Goal: Contribute content: Add original content to the website for others to see

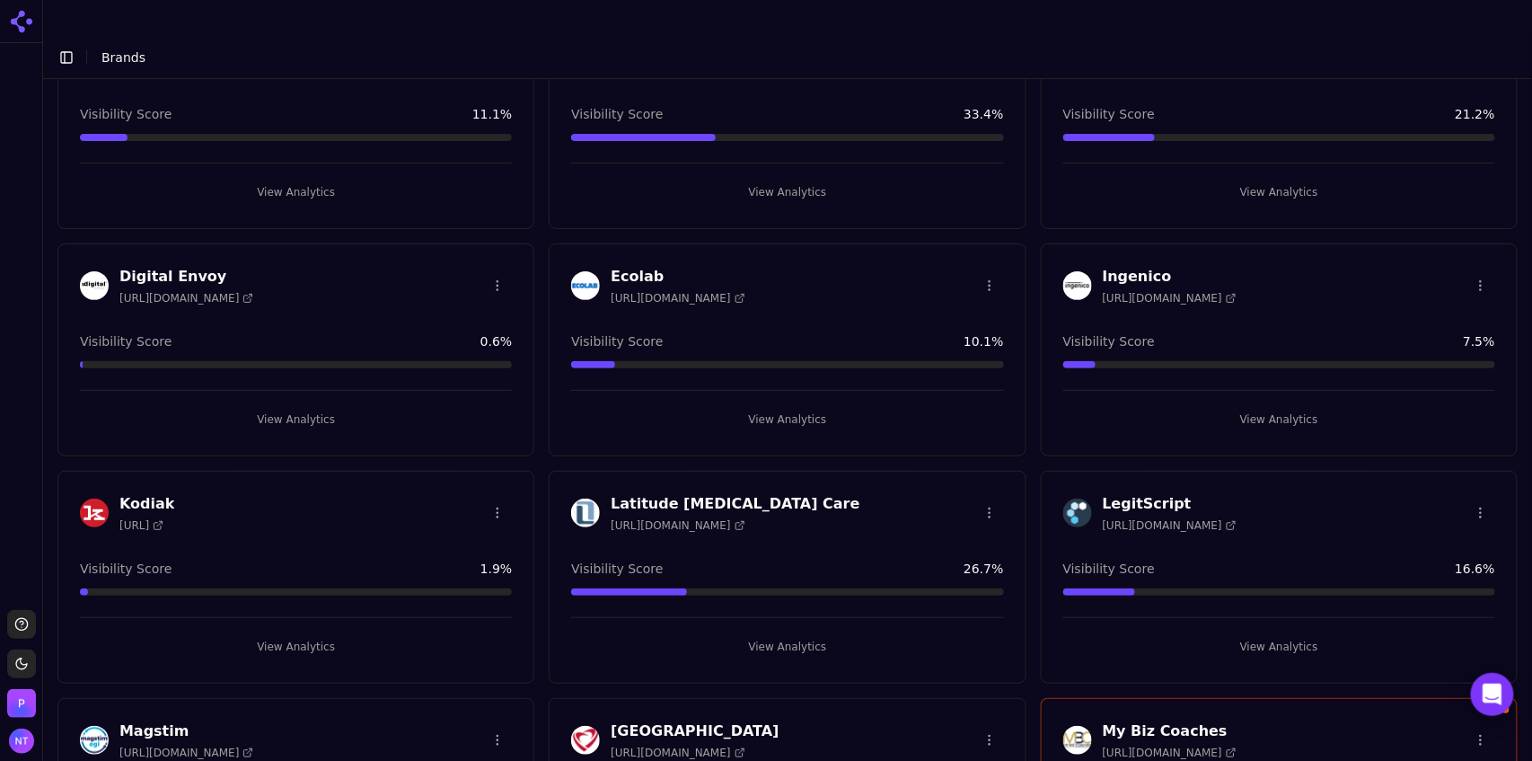
scroll to position [173, 0]
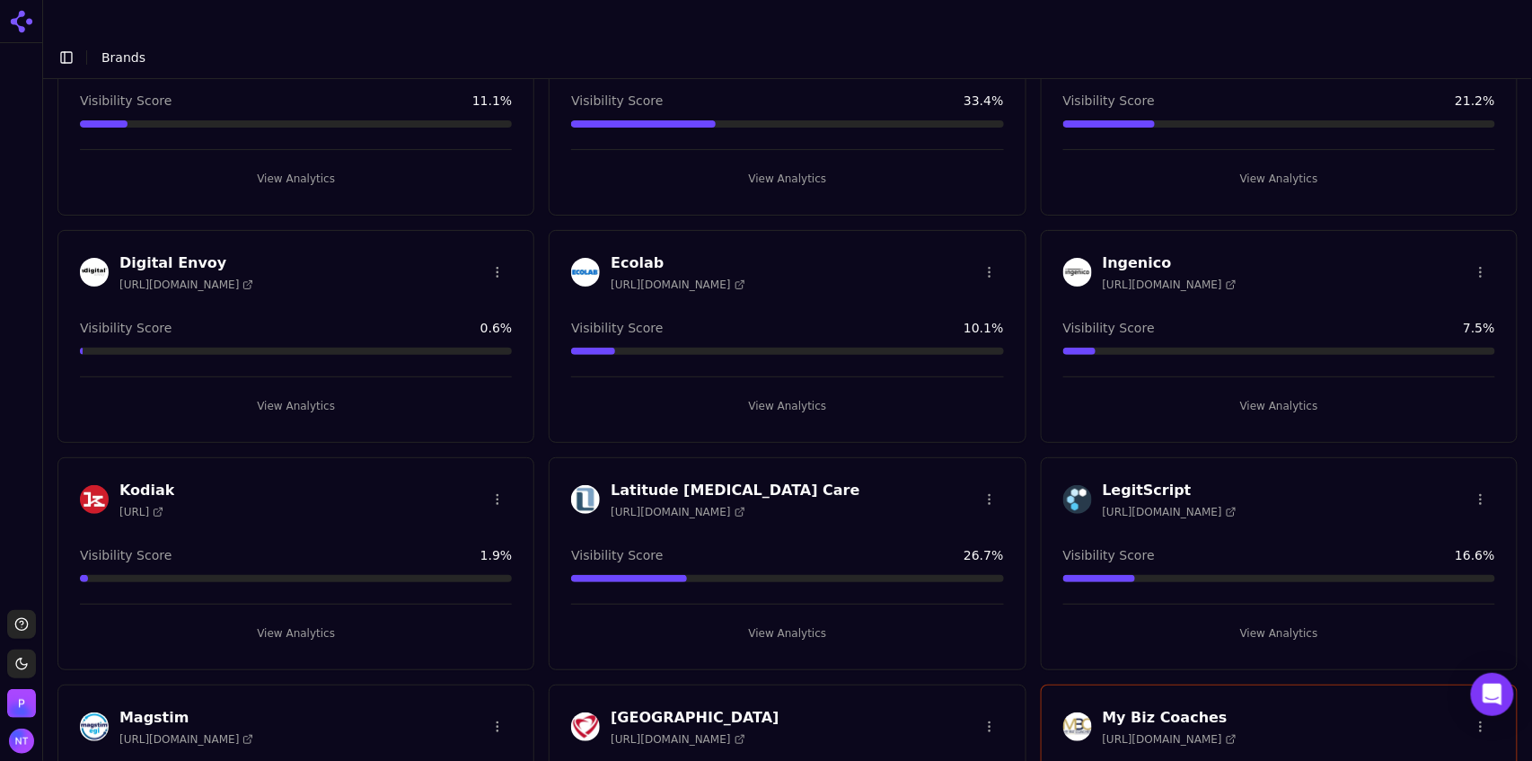
click at [774, 619] on button "View Analytics" at bounding box center [787, 633] width 432 height 29
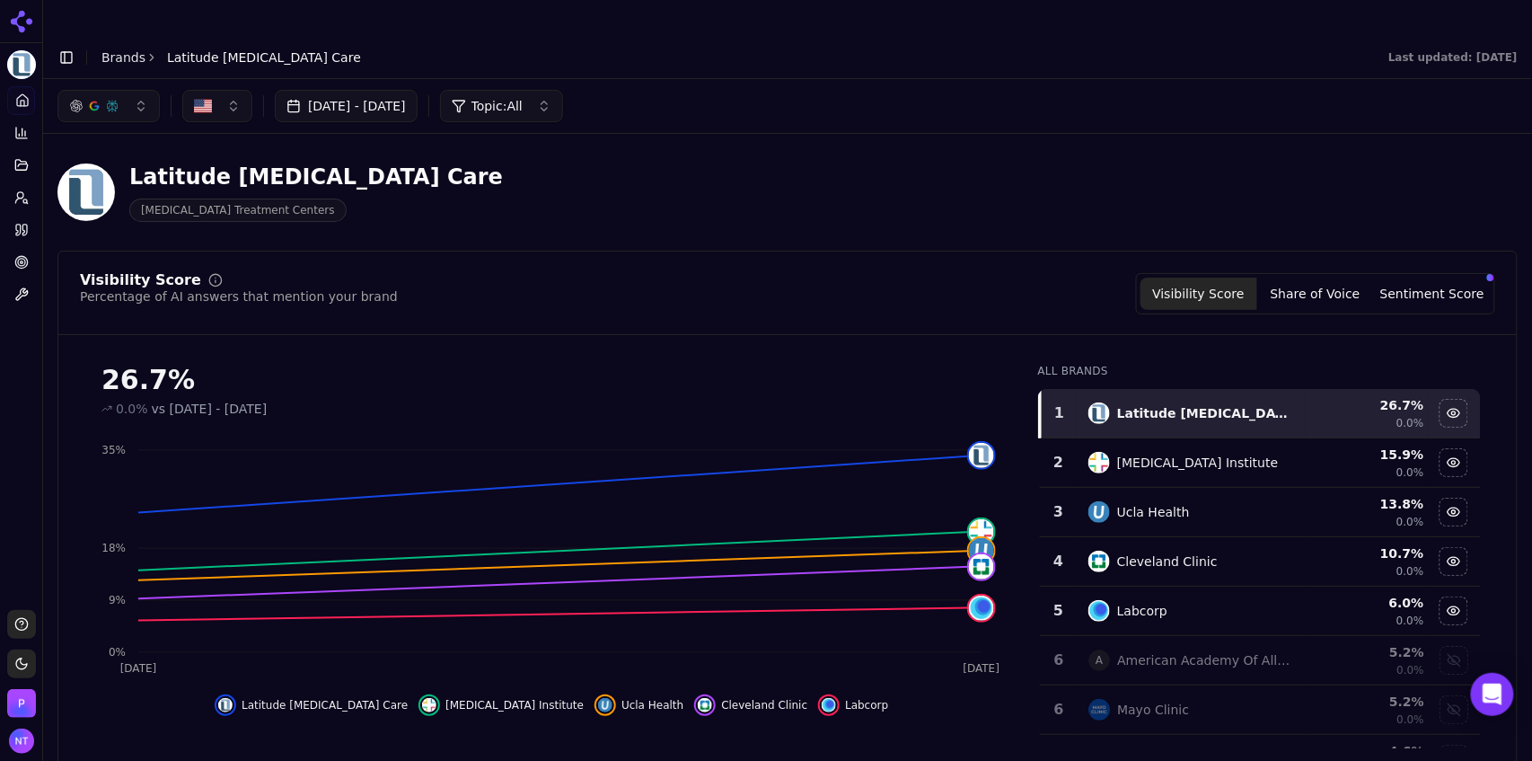
click at [84, 90] on button "button" at bounding box center [108, 106] width 102 height 32
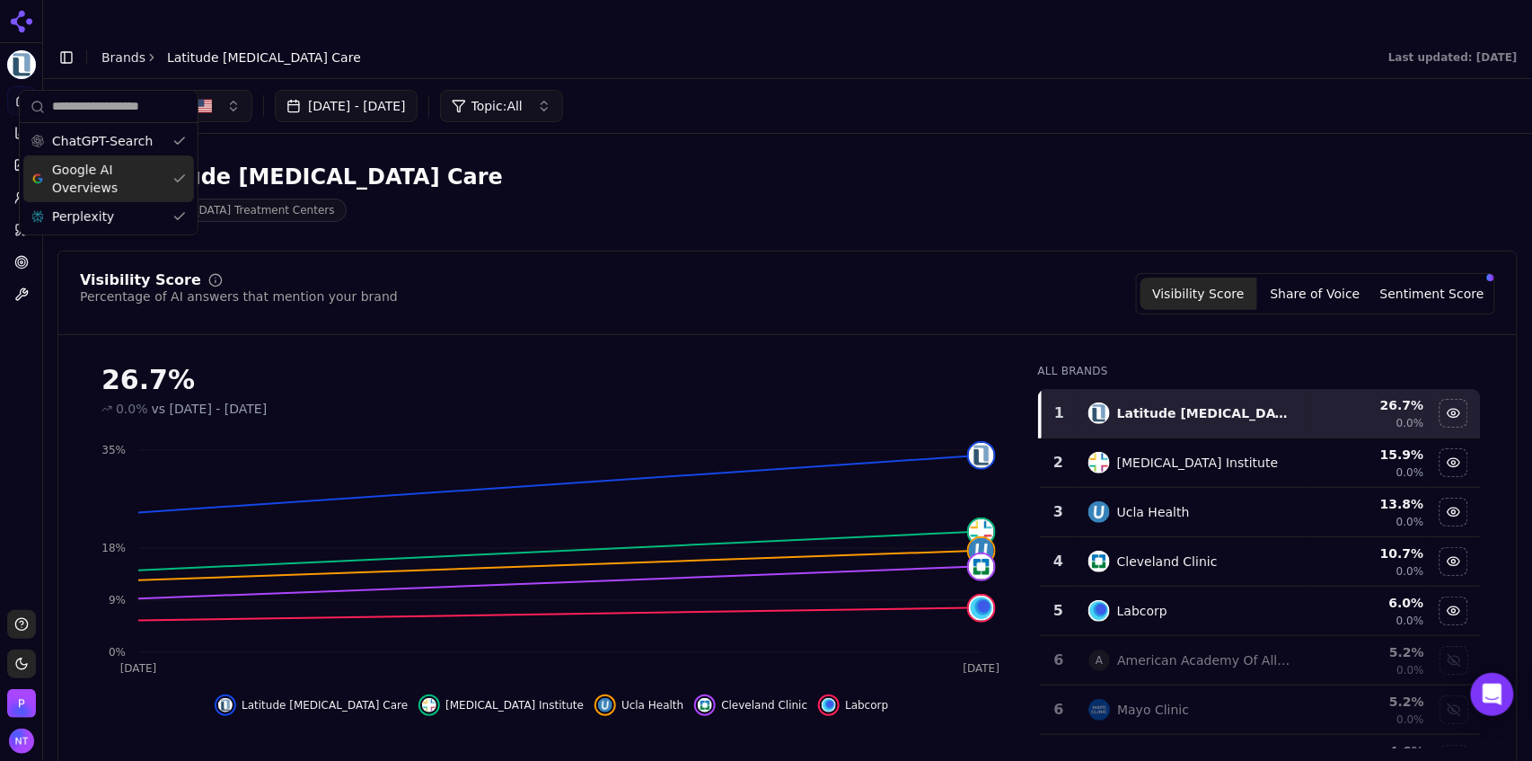
click at [93, 179] on span "Google AI Overviews" at bounding box center [108, 179] width 113 height 36
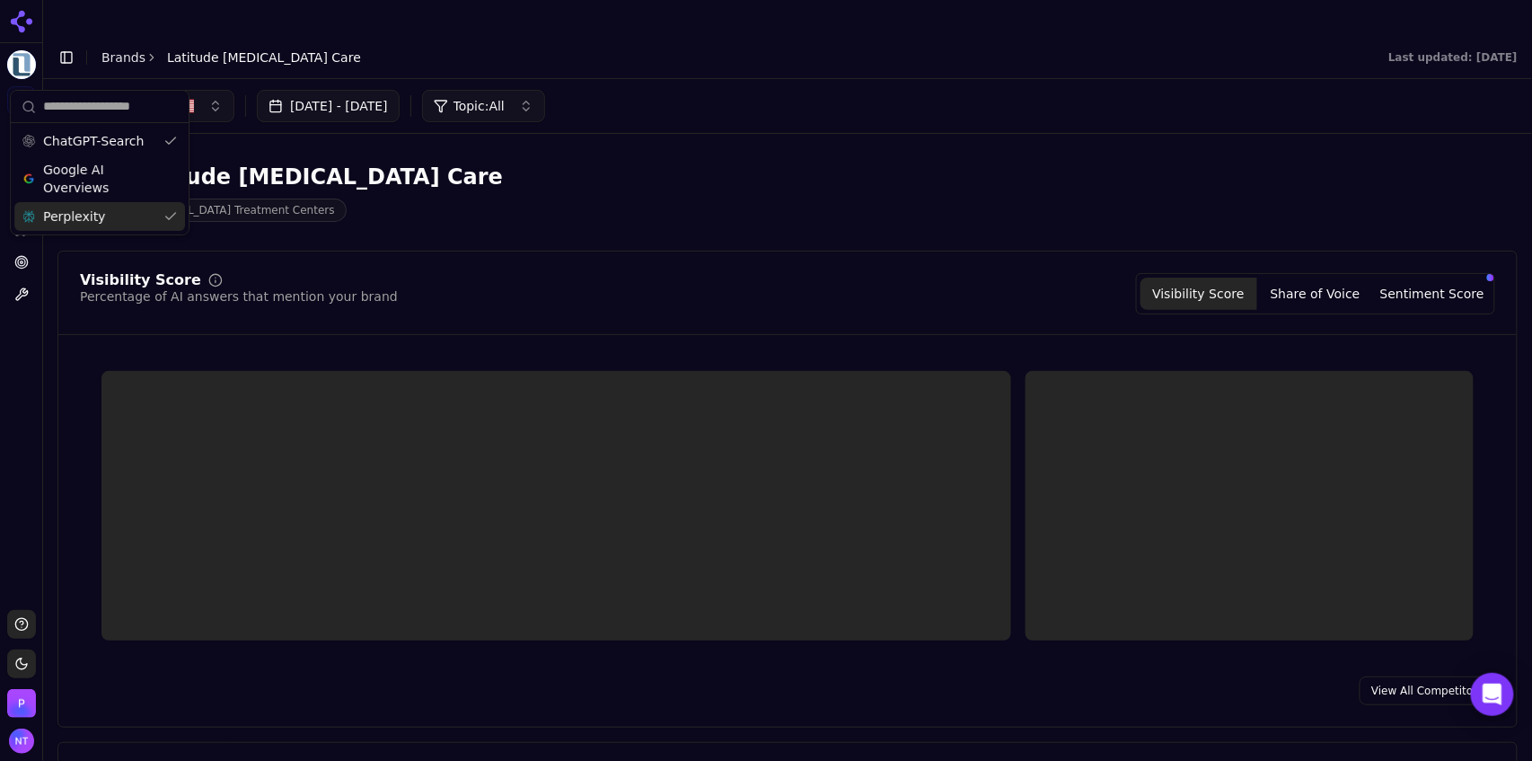
click at [92, 211] on span "Perplexity" at bounding box center [74, 216] width 62 height 18
click at [920, 79] on div "[DATE] - [DATE] Topic: All" at bounding box center [787, 106] width 1489 height 54
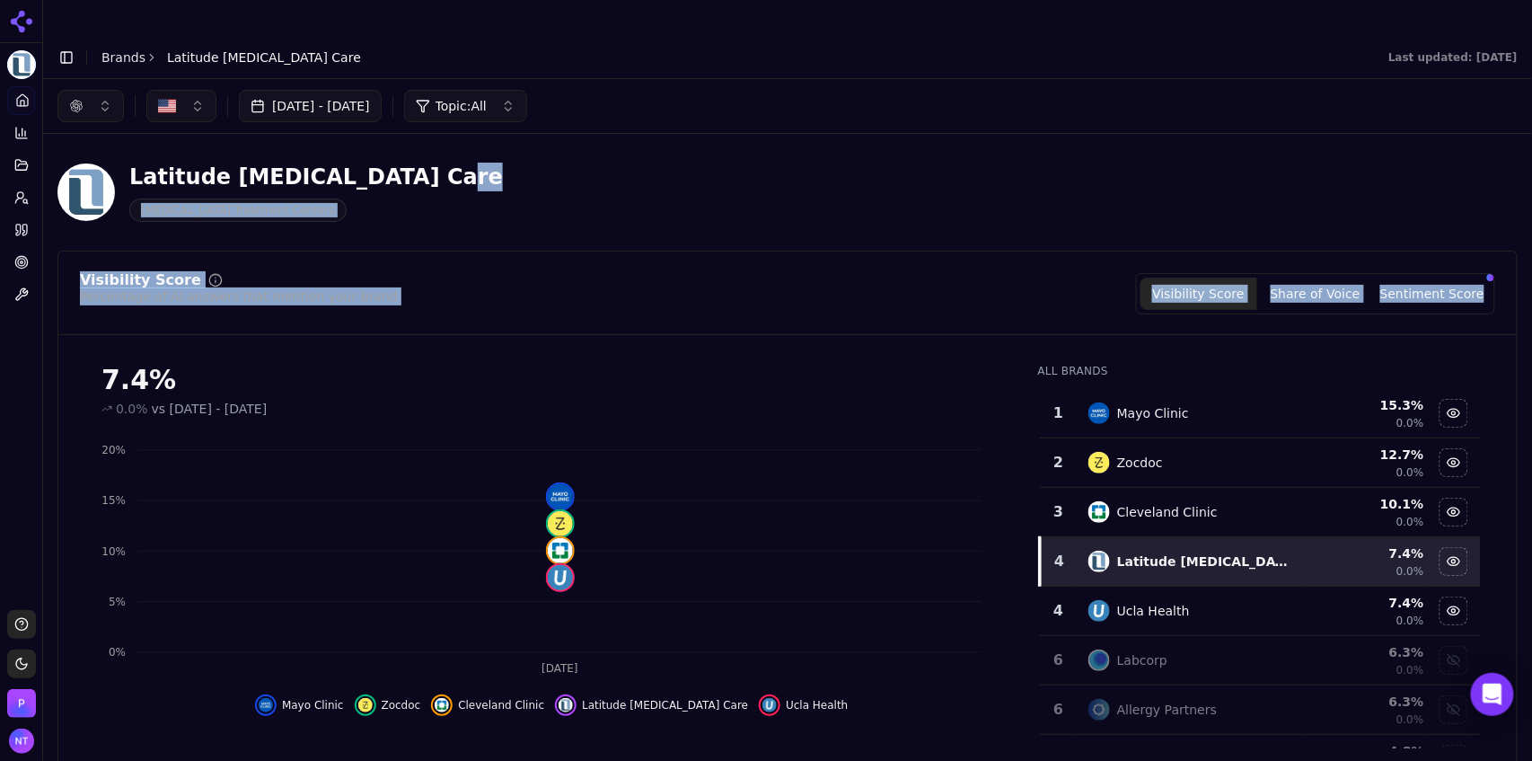
drag, startPoint x: 1517, startPoint y: 119, endPoint x: 1499, endPoint y: 295, distance: 177.8
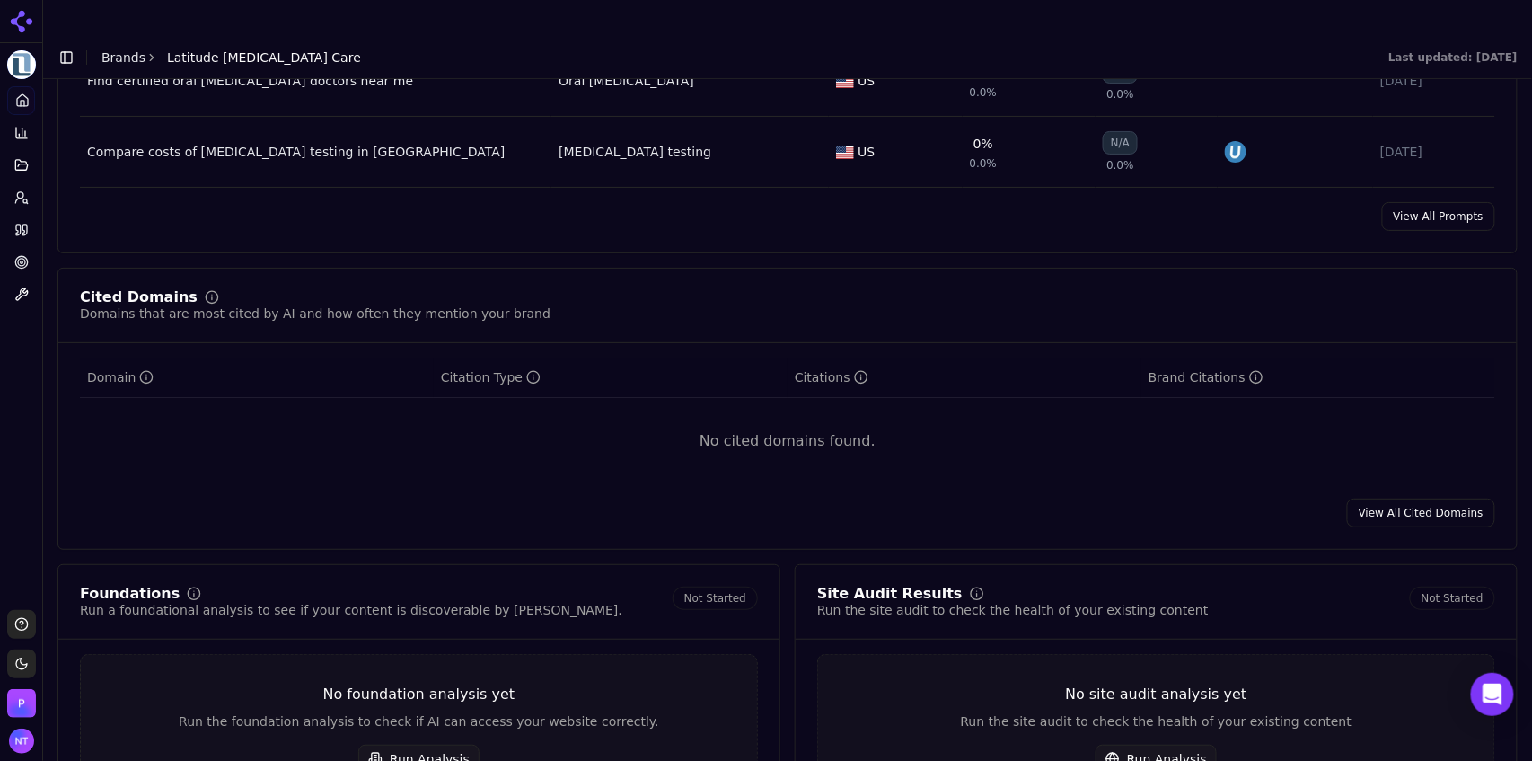
scroll to position [1697, 0]
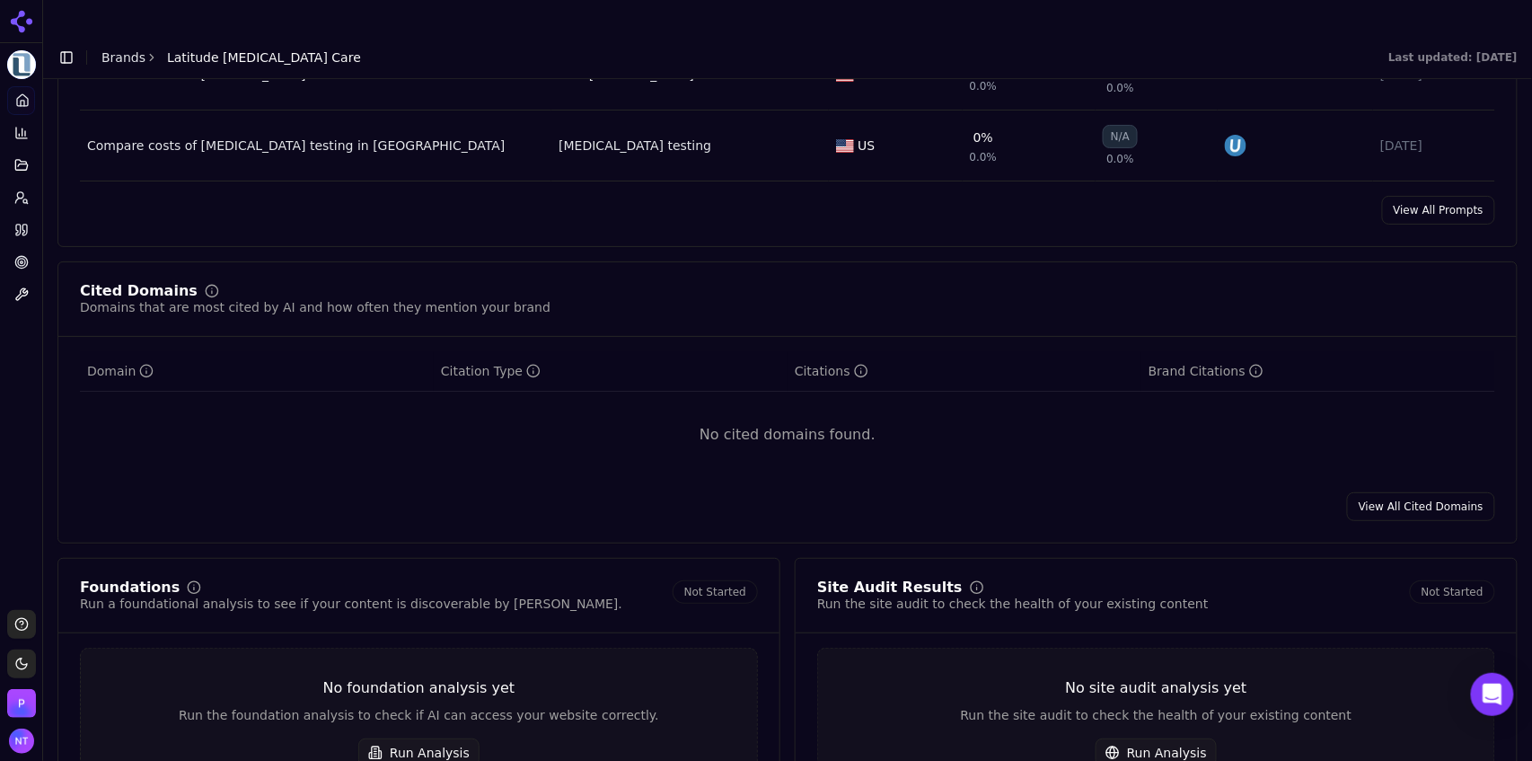
click at [1405, 492] on link "View All Cited Domains" at bounding box center [1421, 506] width 148 height 29
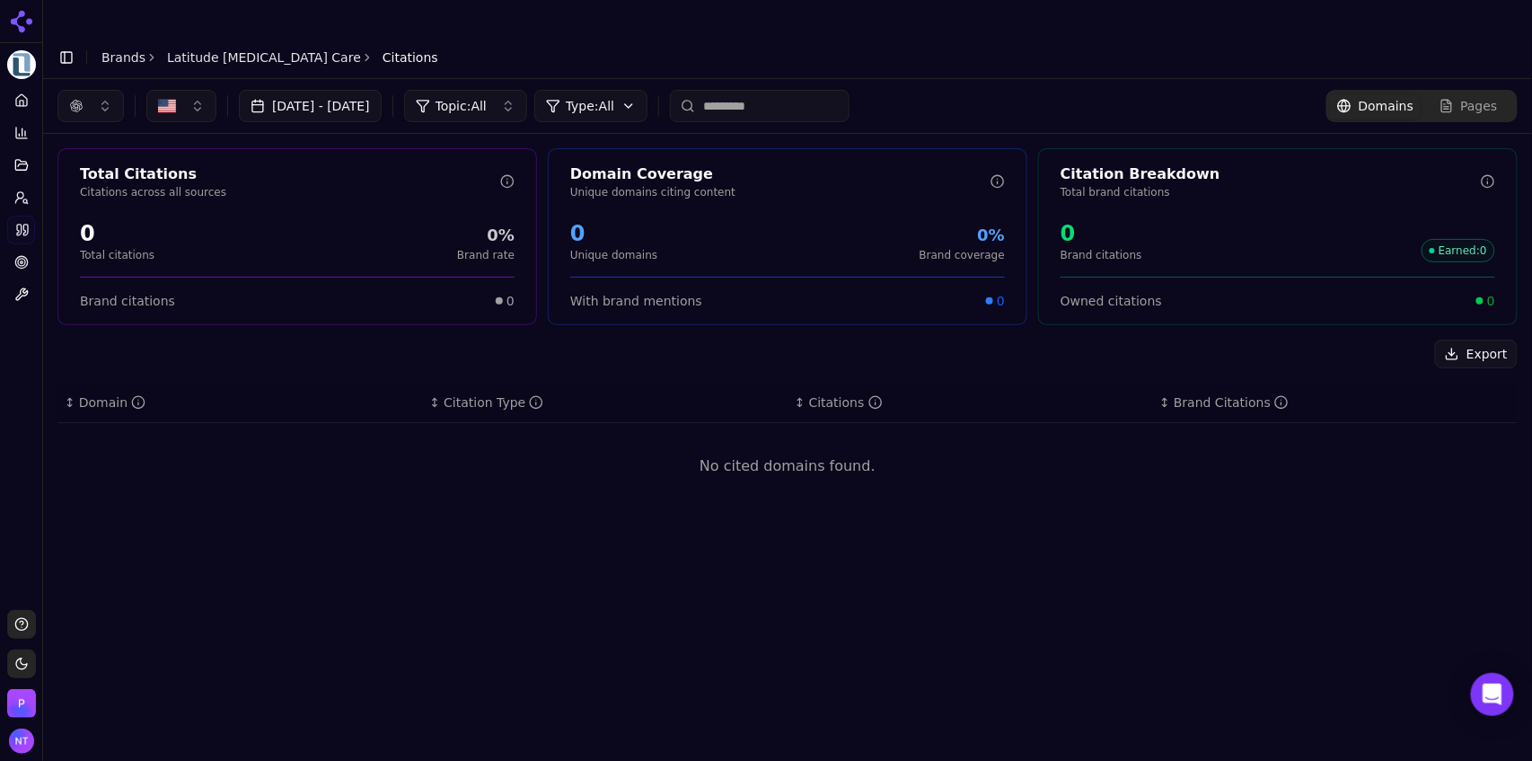
click at [97, 90] on button "button" at bounding box center [90, 106] width 66 height 32
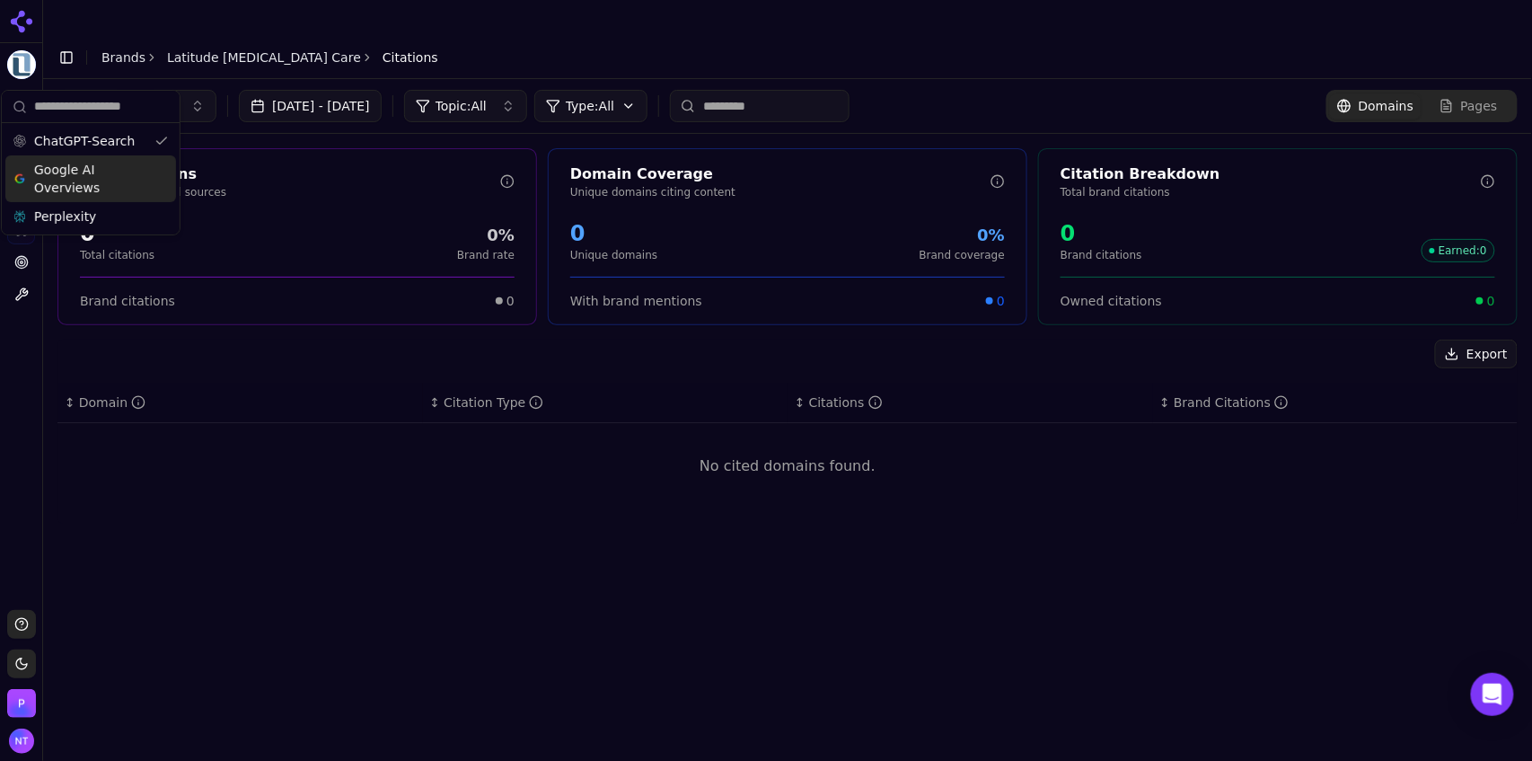
click at [96, 172] on span "Google AI Overviews" at bounding box center [90, 179] width 113 height 36
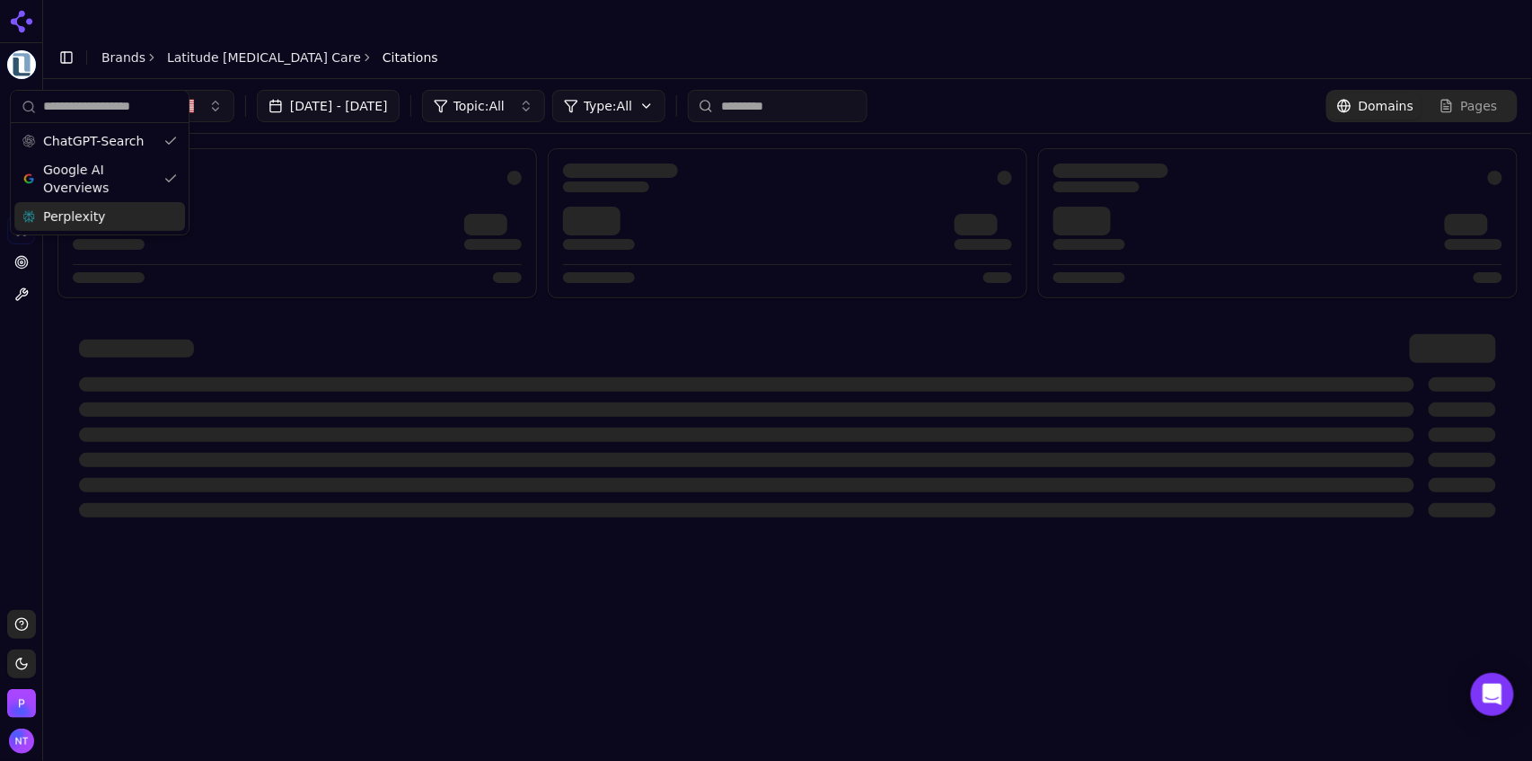
click at [99, 211] on div "Perplexity" at bounding box center [99, 216] width 171 height 29
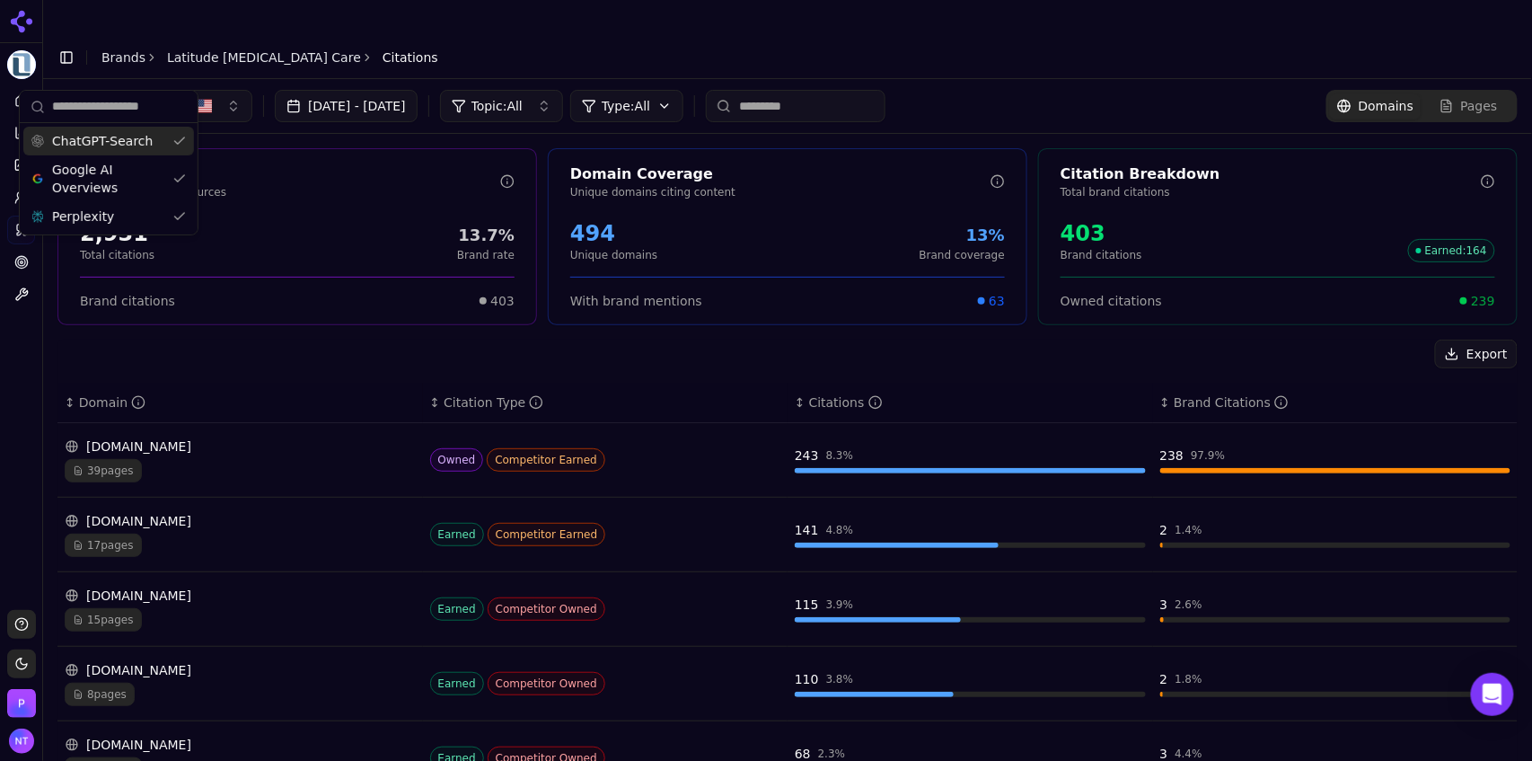
click at [516, 36] on header "Toggle Sidebar Brands Latitude [MEDICAL_DATA] Care Citations" at bounding box center [787, 57] width 1489 height 43
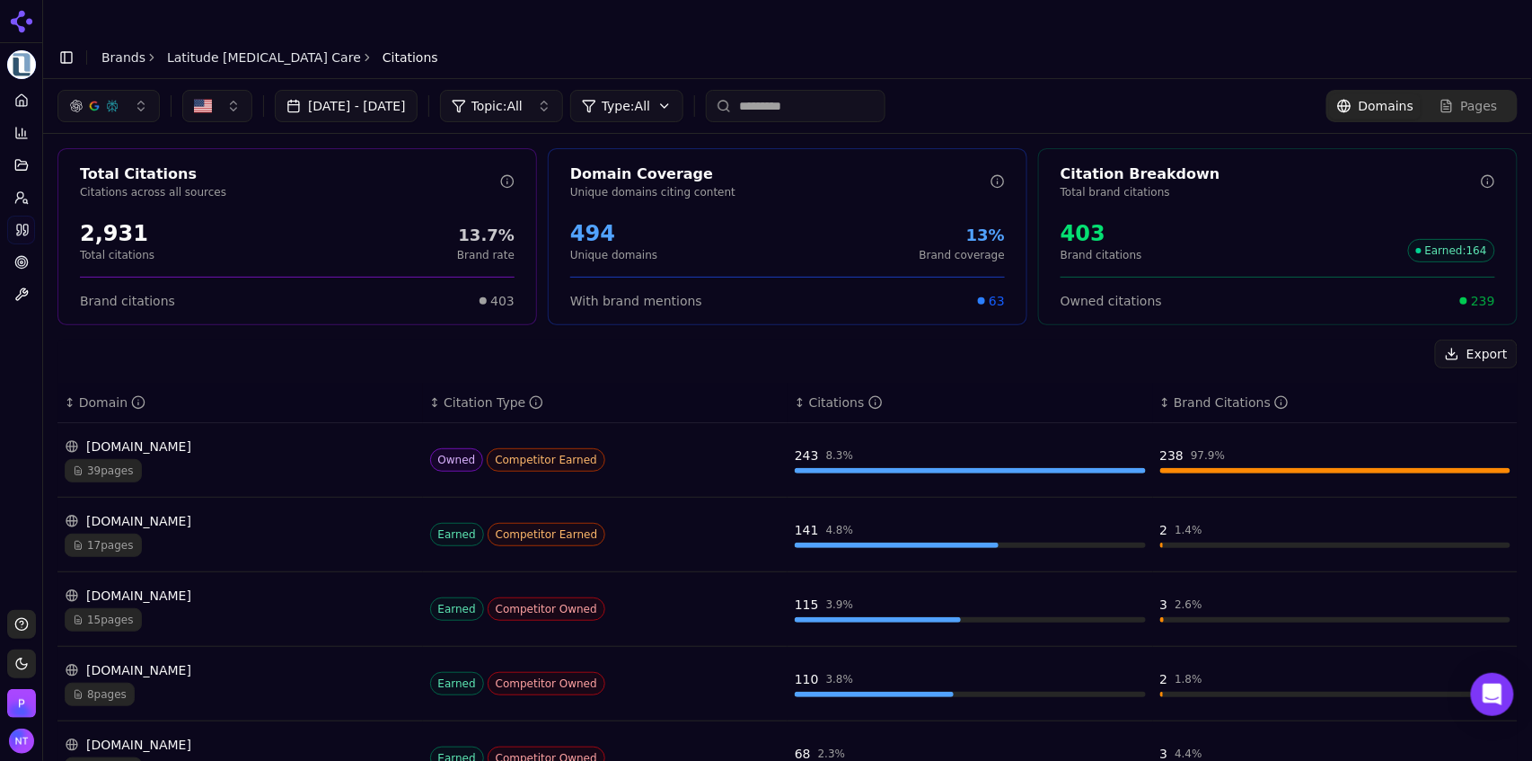
click at [117, 99] on div "button" at bounding box center [112, 106] width 14 height 14
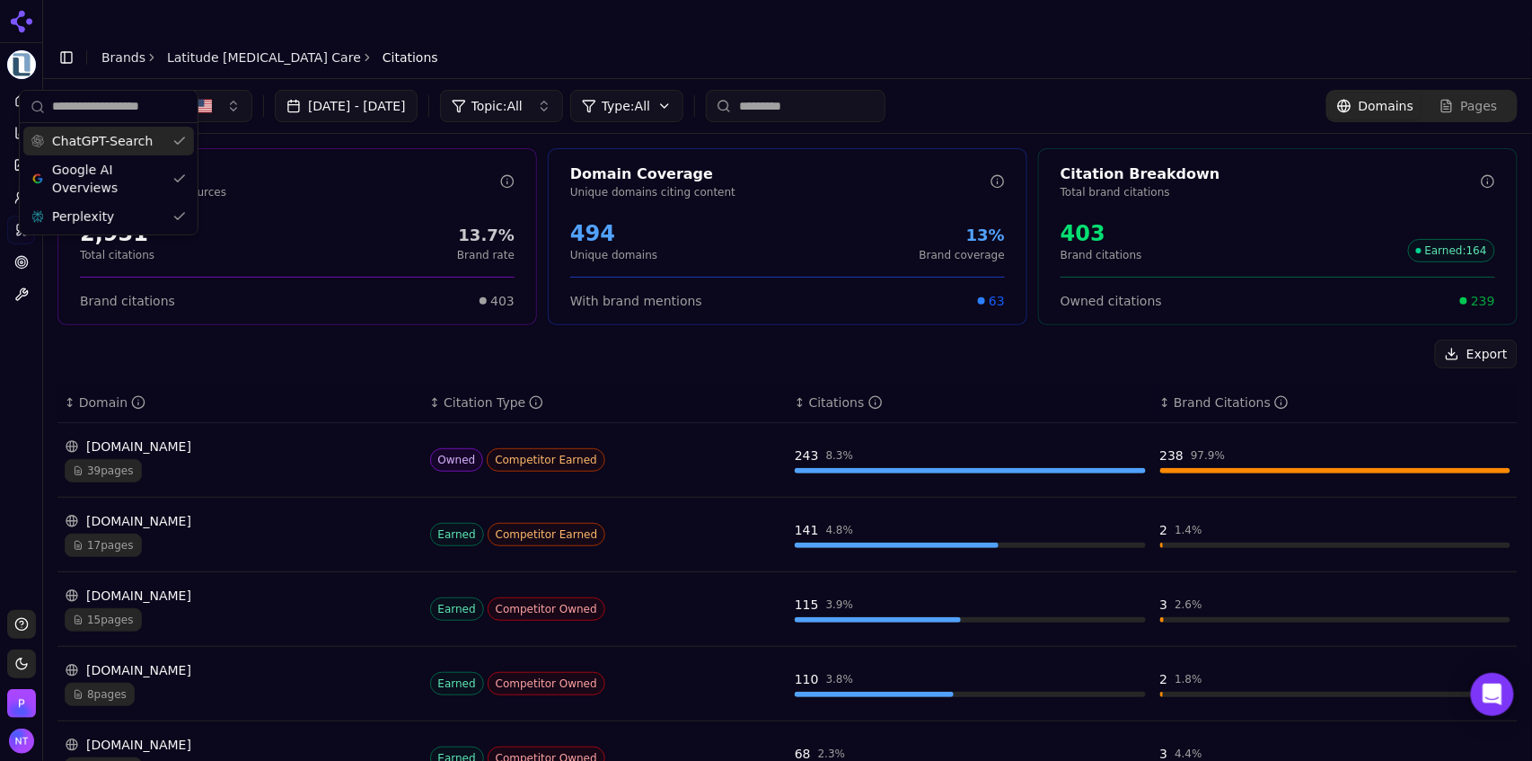
click at [134, 142] on span "ChatGPT-Search" at bounding box center [102, 141] width 101 height 18
click at [518, 36] on header "Toggle Sidebar Brands Latitude [MEDICAL_DATA] Care Citations" at bounding box center [787, 57] width 1489 height 43
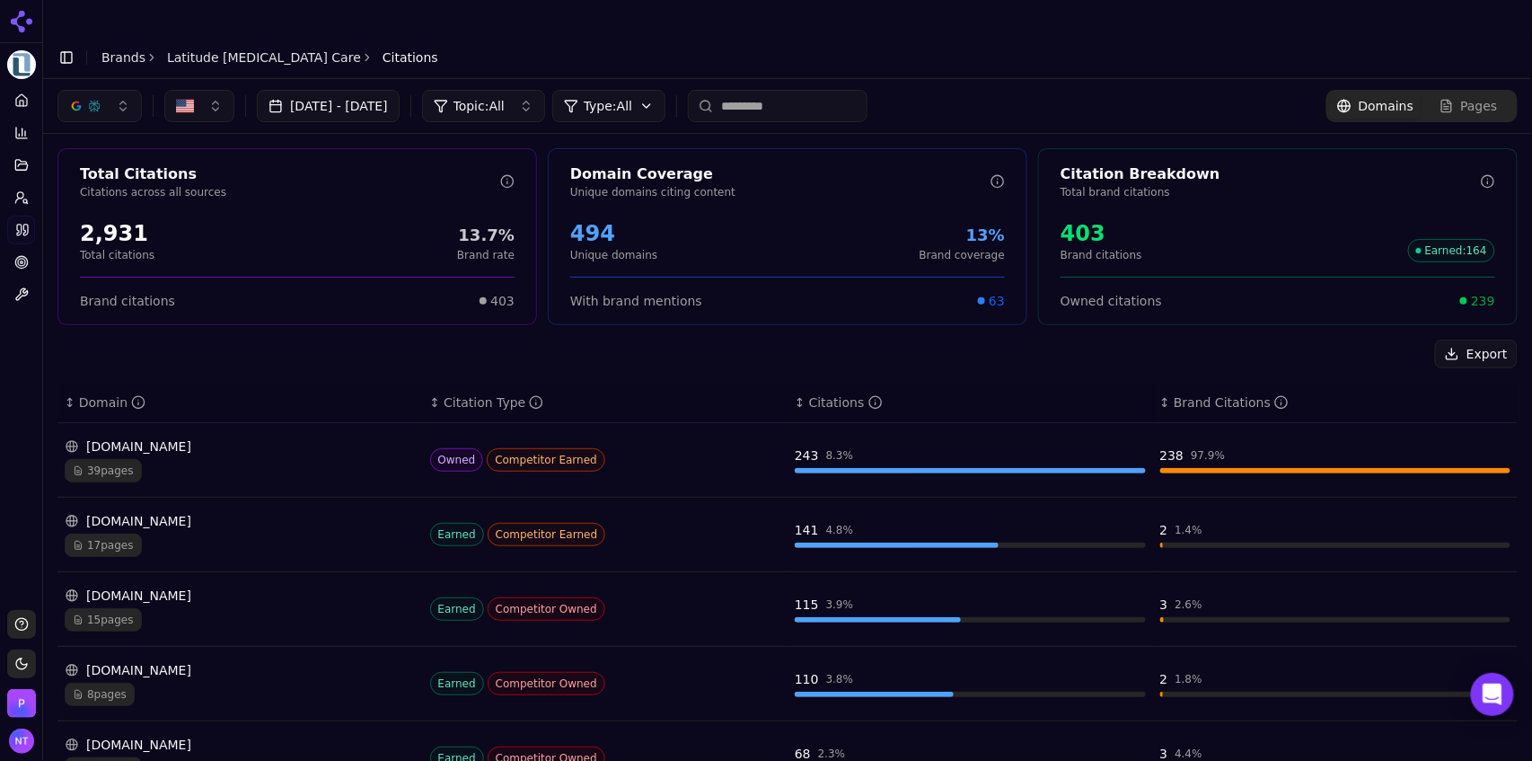
click at [86, 90] on button "button" at bounding box center [99, 106] width 84 height 32
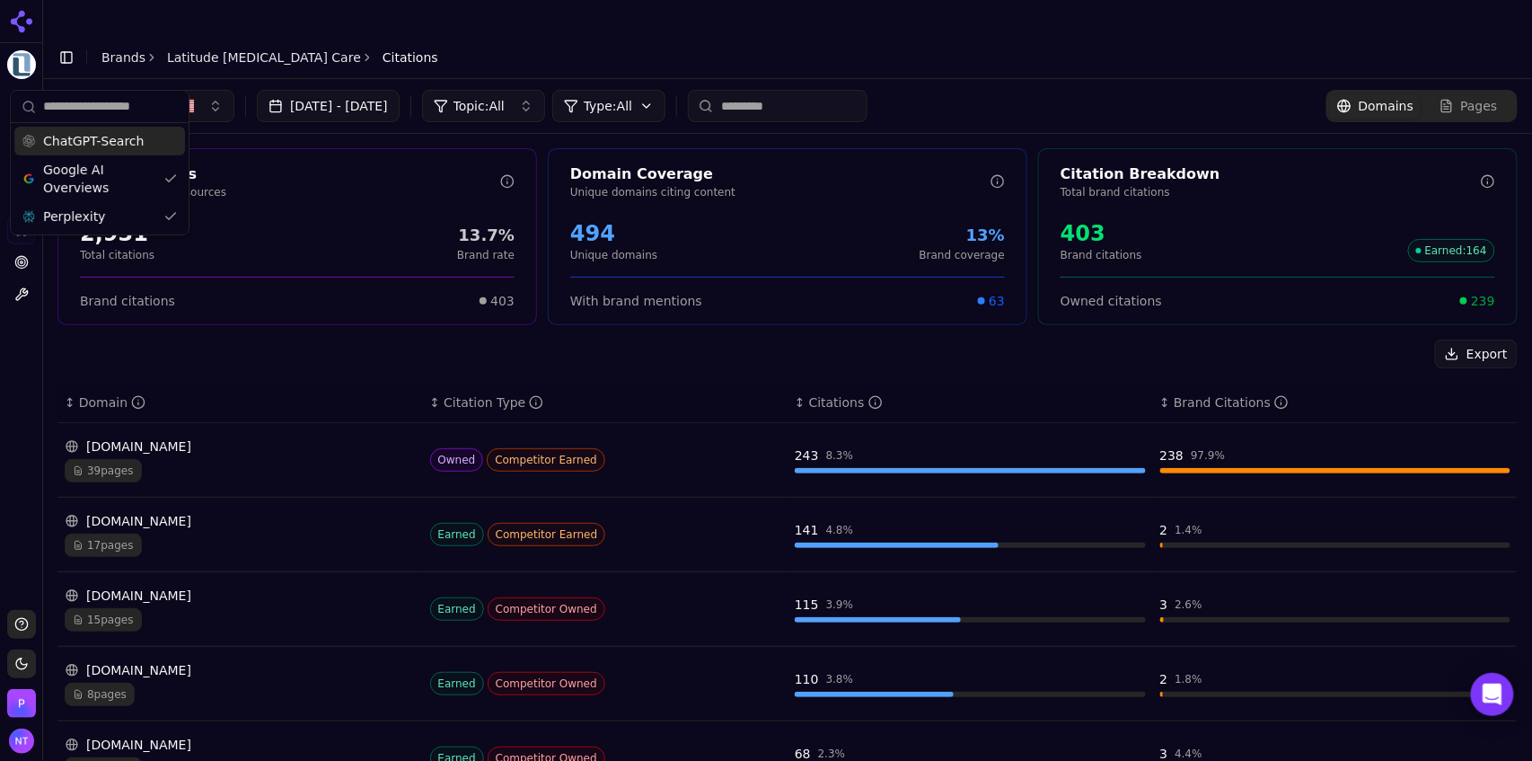
click at [105, 143] on span "ChatGPT-Search" at bounding box center [93, 141] width 101 height 18
click at [126, 50] on link "Brands" at bounding box center [123, 57] width 44 height 14
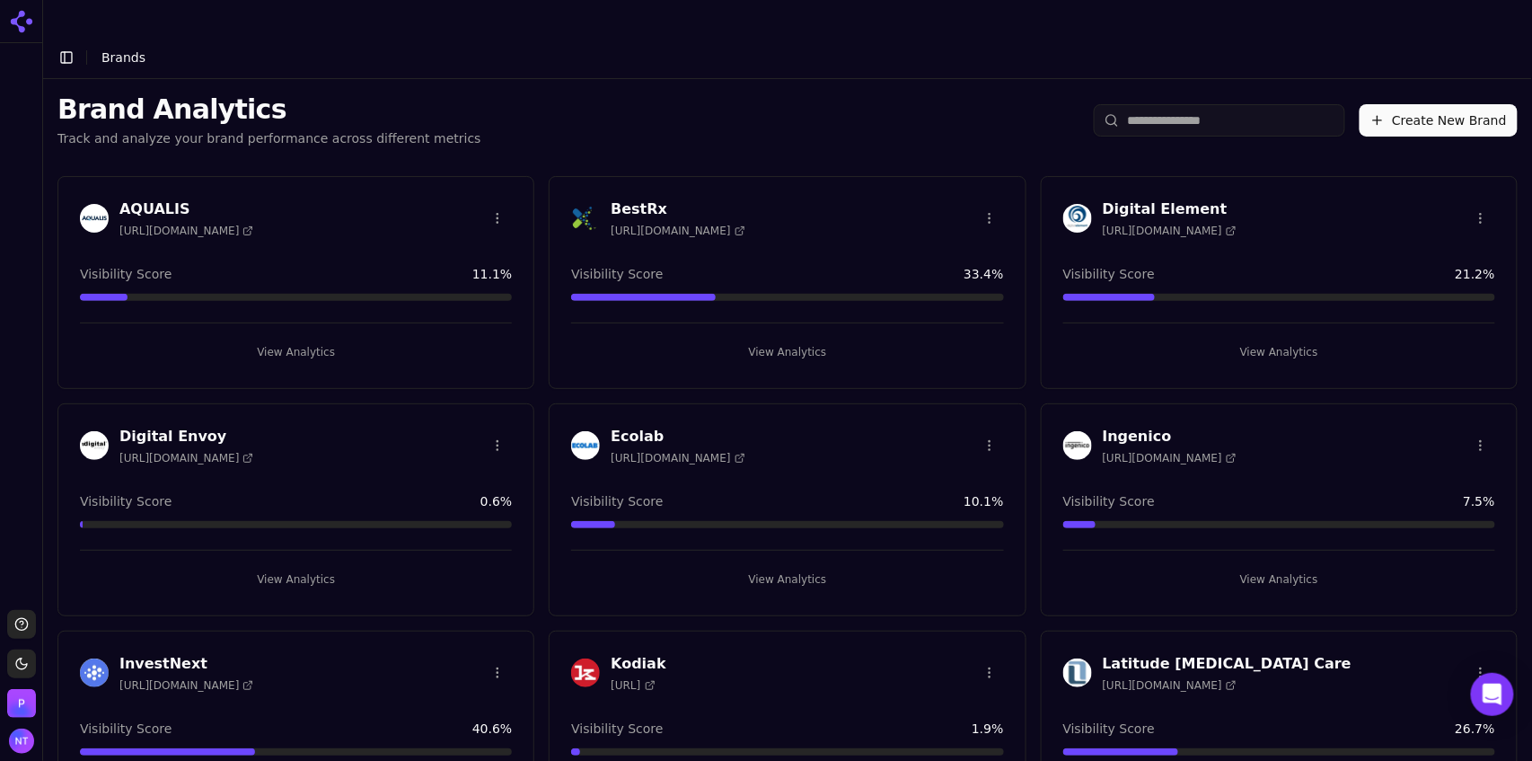
click at [800, 565] on button "View Analytics" at bounding box center [787, 579] width 432 height 29
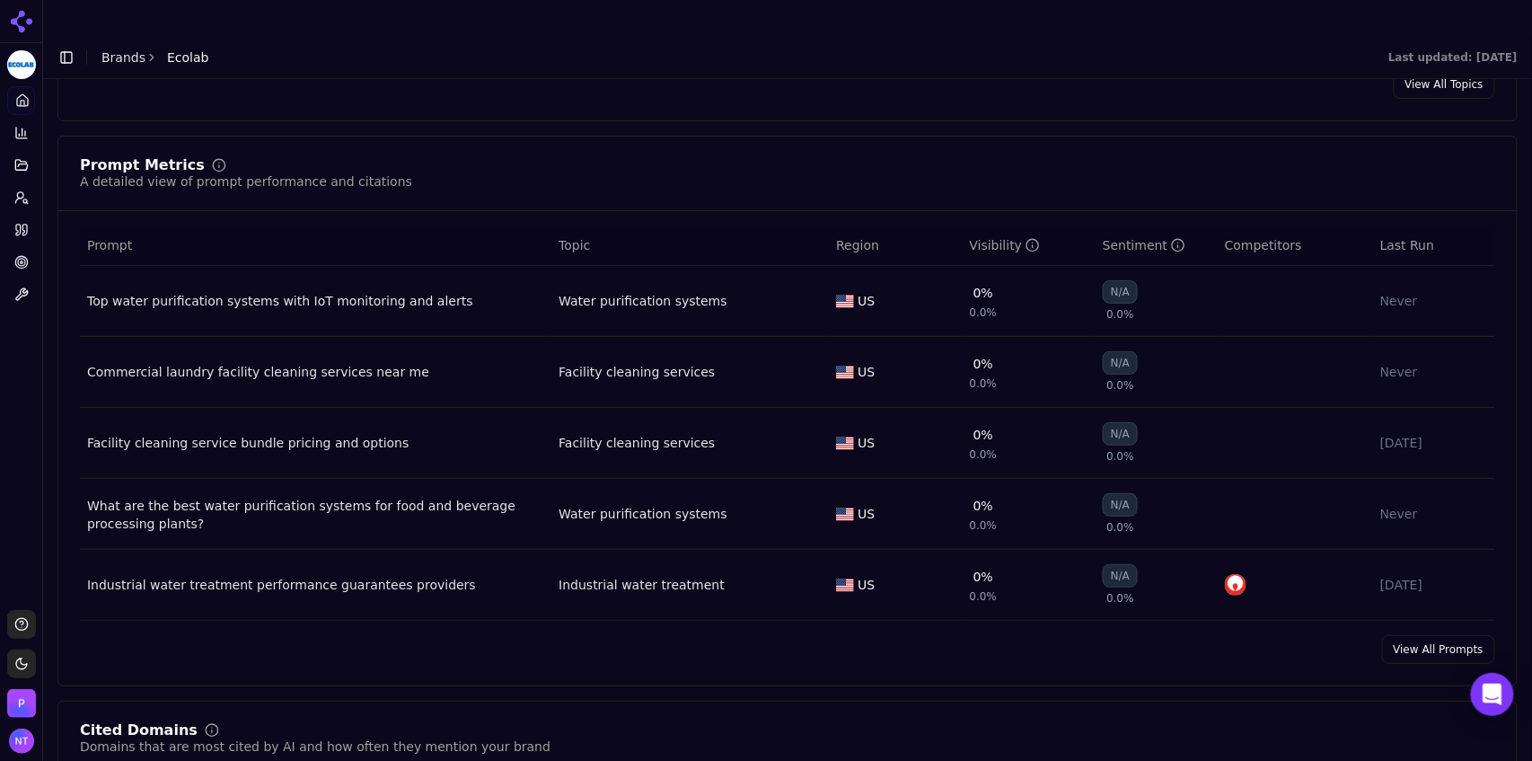
scroll to position [1342, 0]
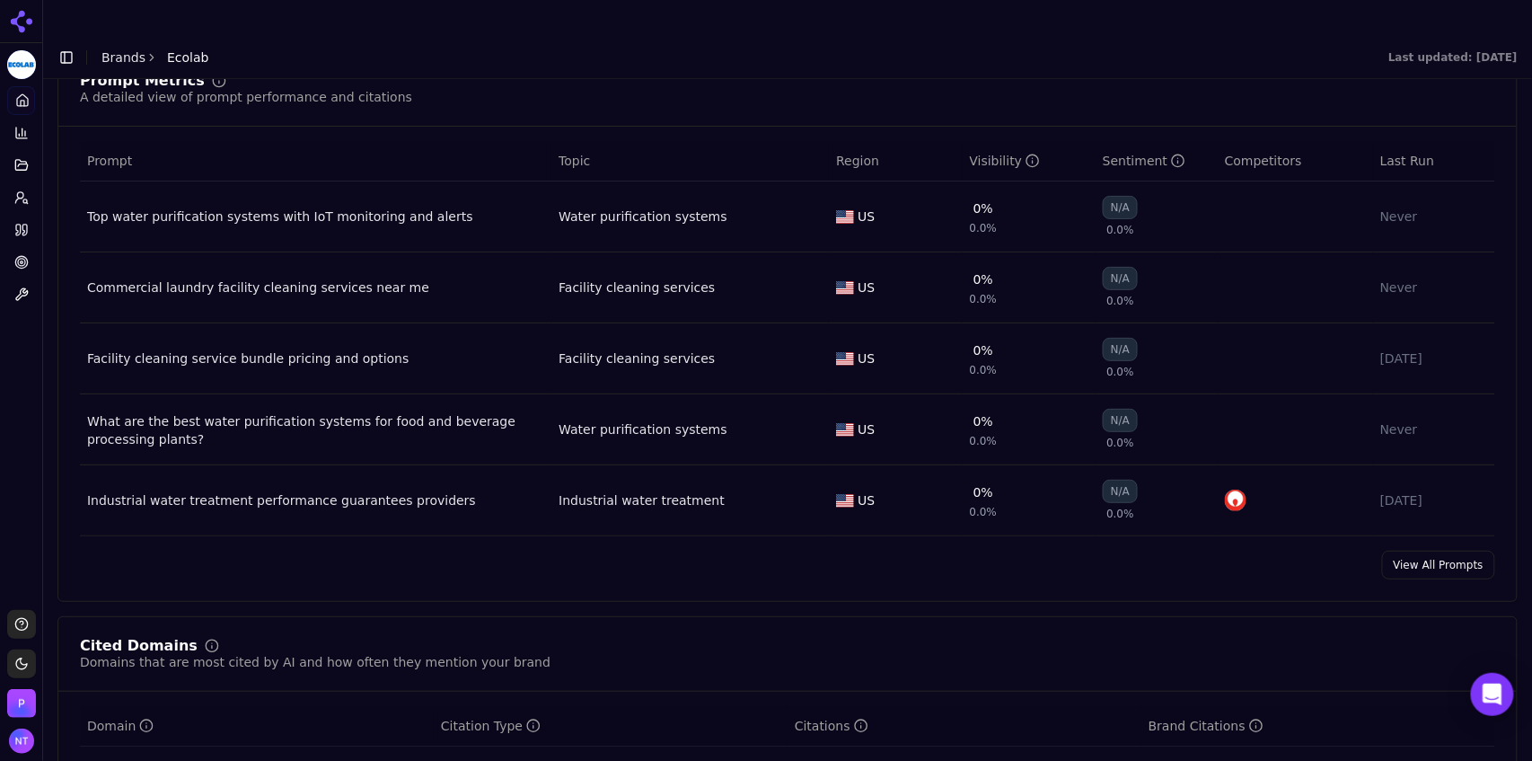
click at [1403, 551] on link "View All Prompts" at bounding box center [1438, 565] width 113 height 29
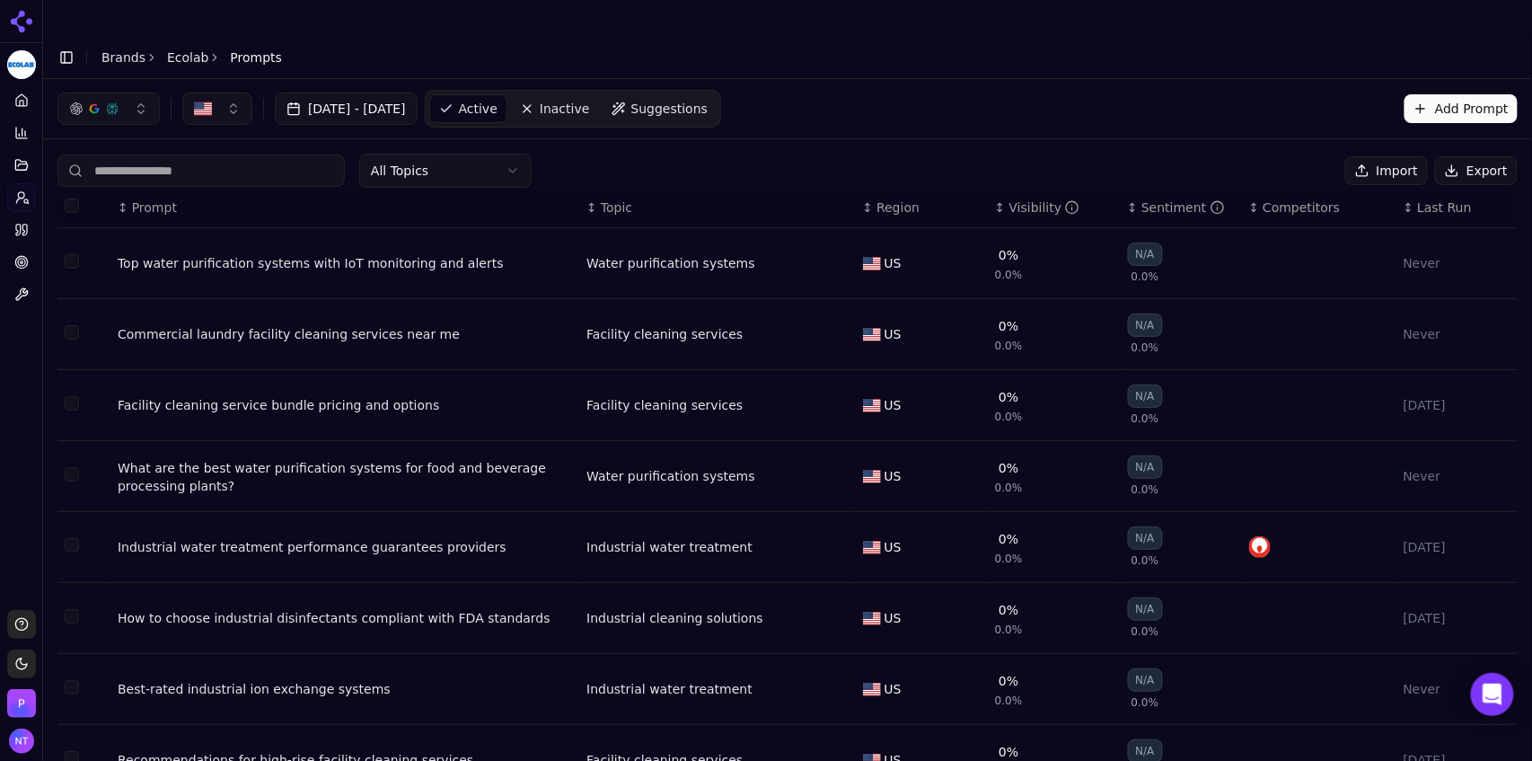
click at [174, 48] on link "Ecolab" at bounding box center [187, 57] width 41 height 18
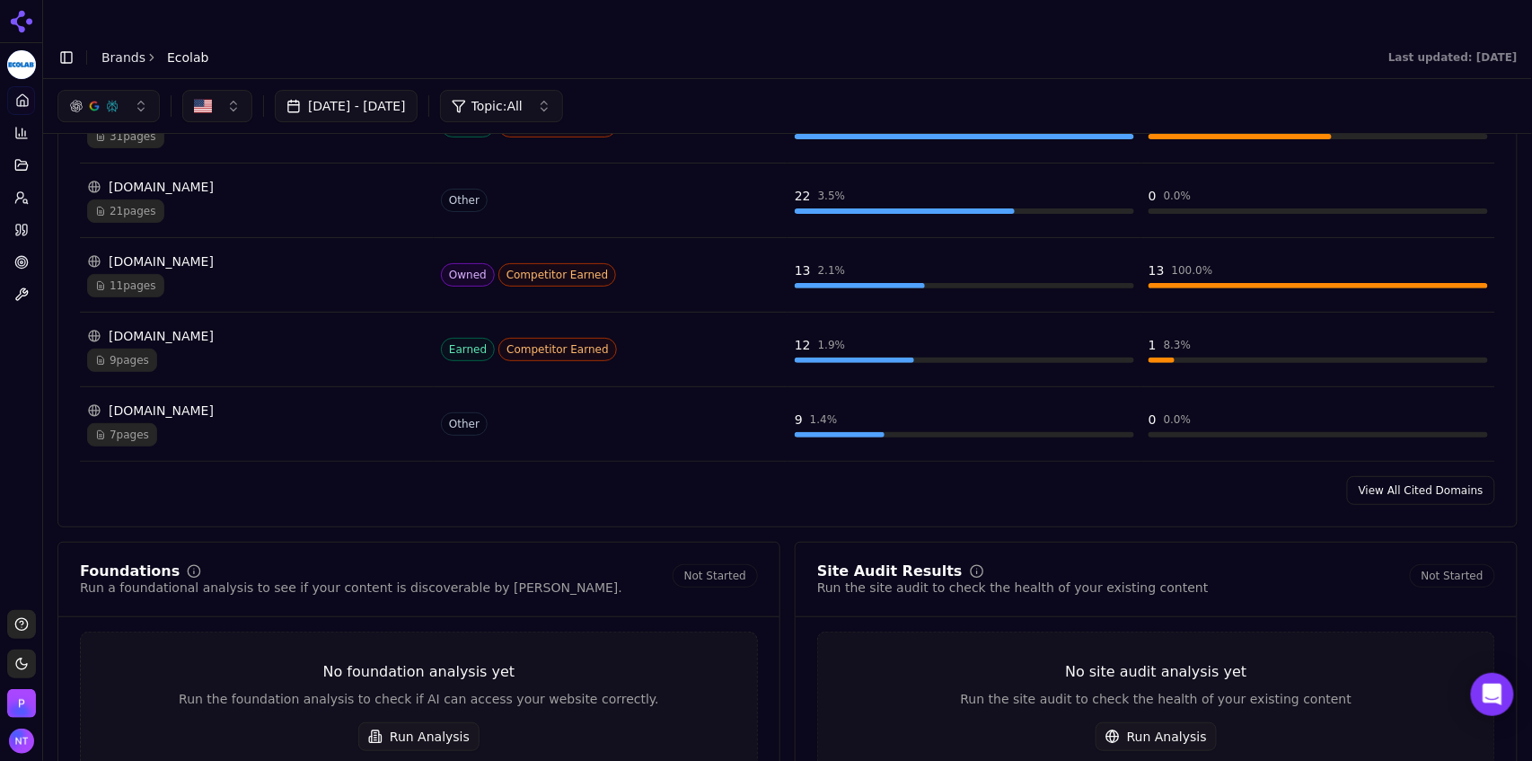
scroll to position [1938, 0]
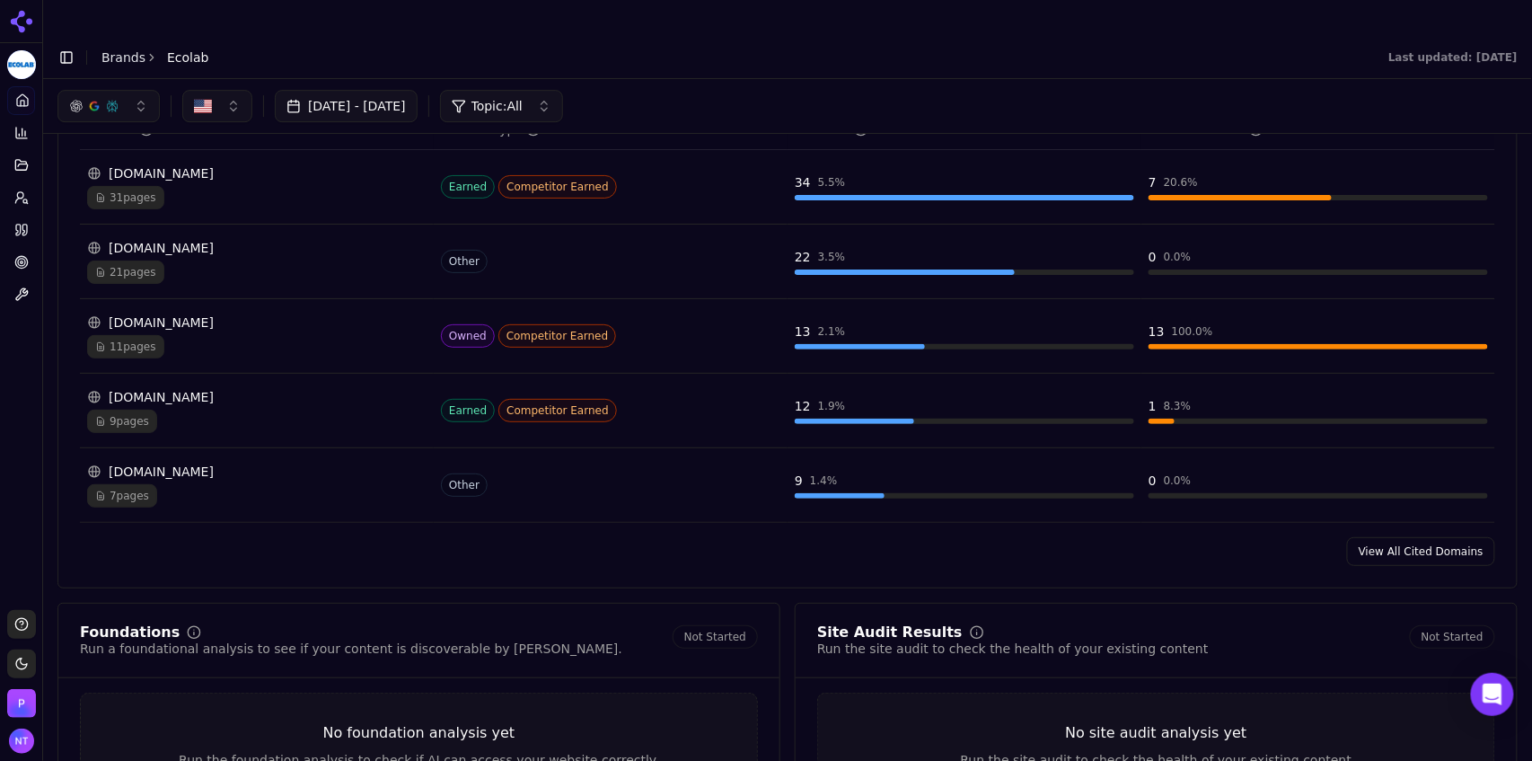
click at [1397, 537] on link "View All Cited Domains" at bounding box center [1421, 551] width 148 height 29
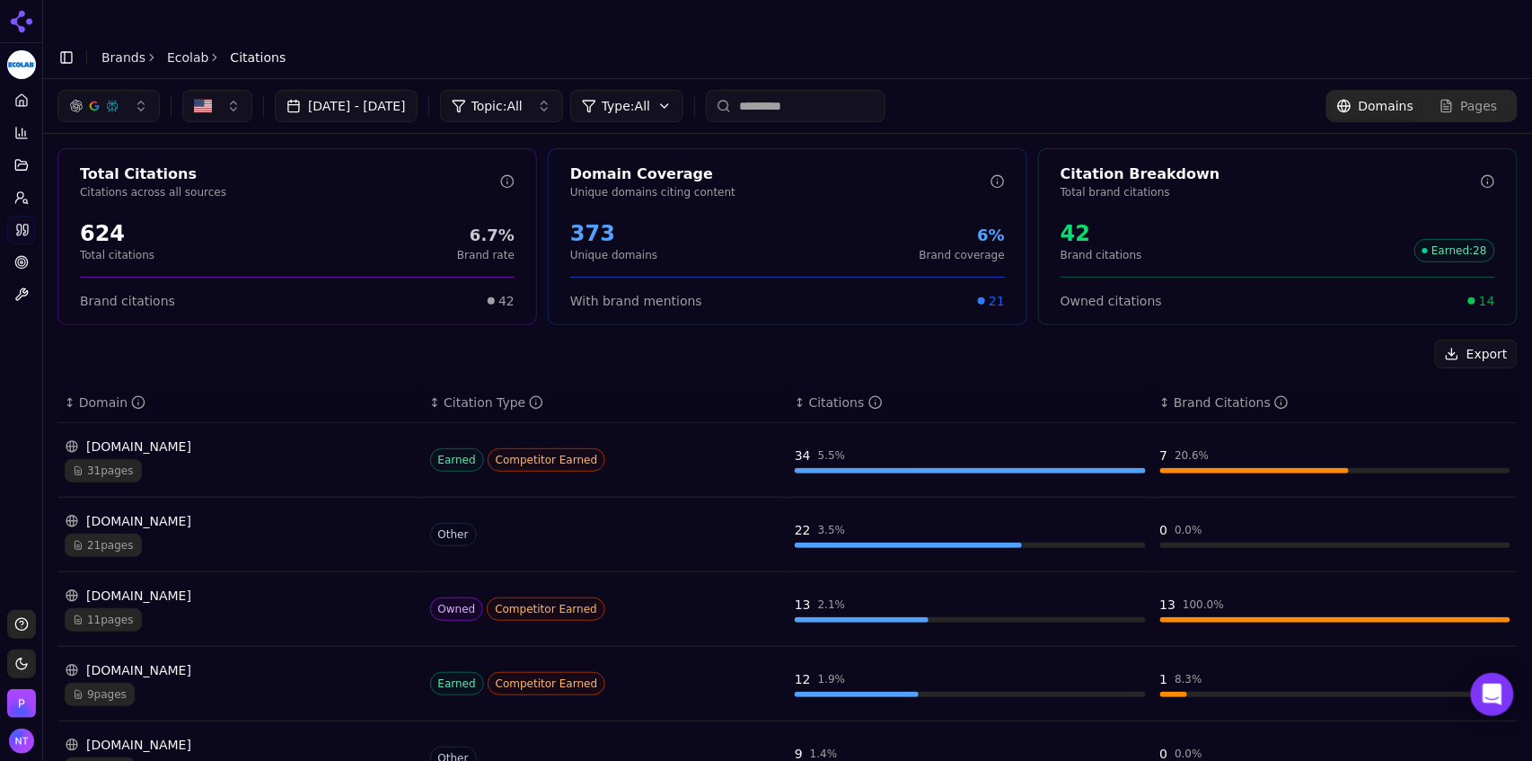
click at [114, 99] on div "button" at bounding box center [112, 106] width 14 height 14
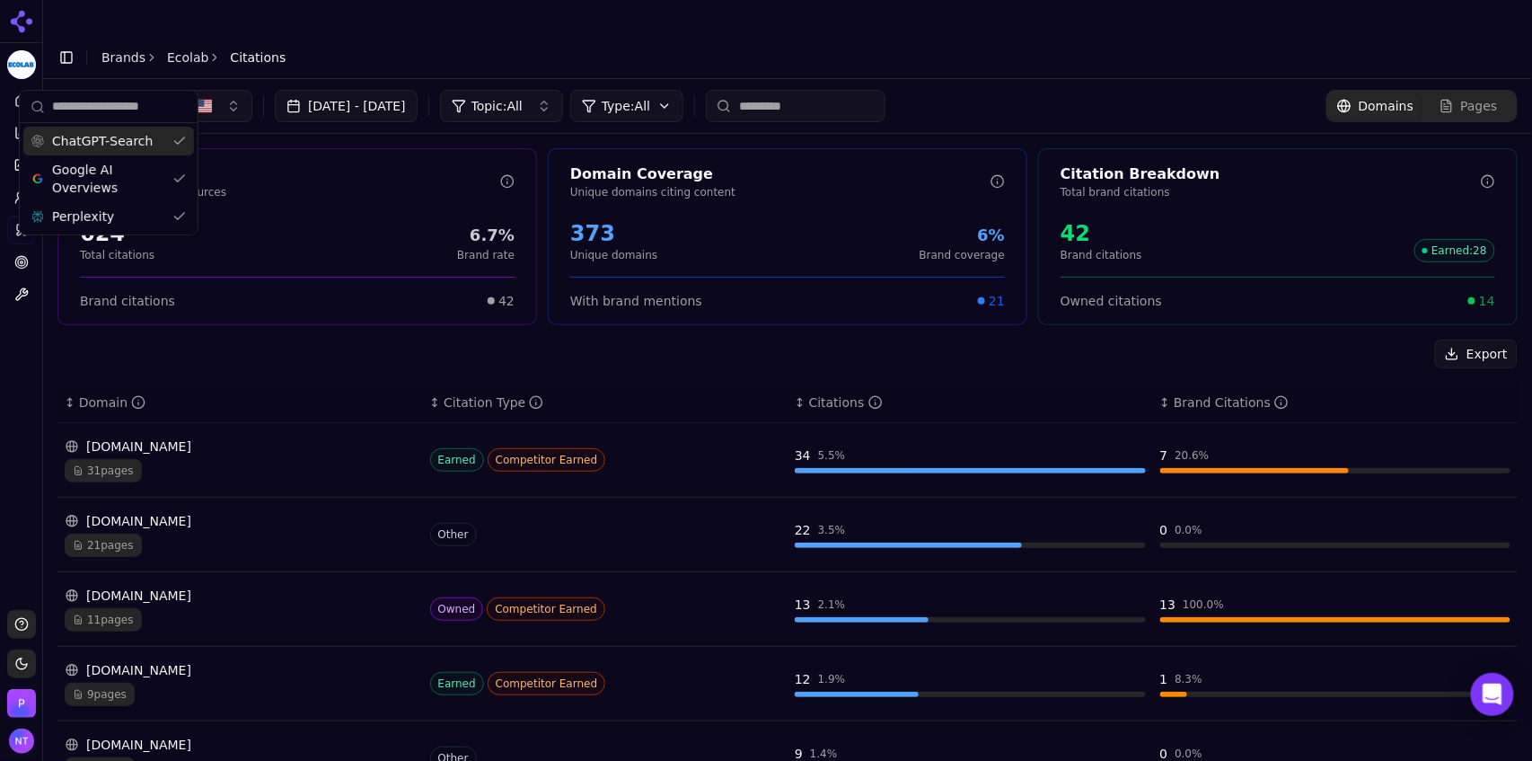
click at [110, 140] on span "ChatGPT-Search" at bounding box center [102, 141] width 101 height 18
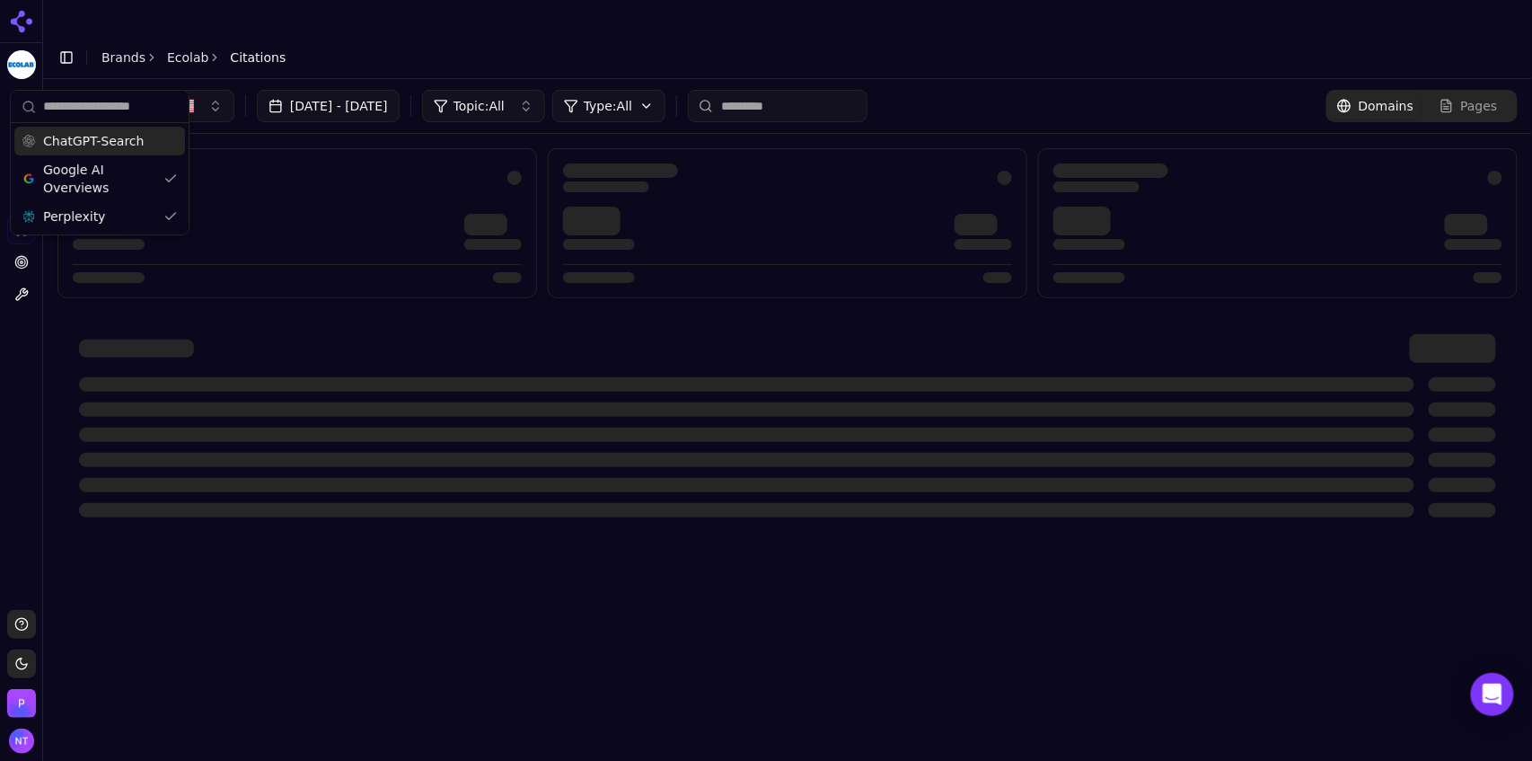
click at [375, 36] on header "Toggle Sidebar Brands Ecolab Citations" at bounding box center [787, 57] width 1489 height 43
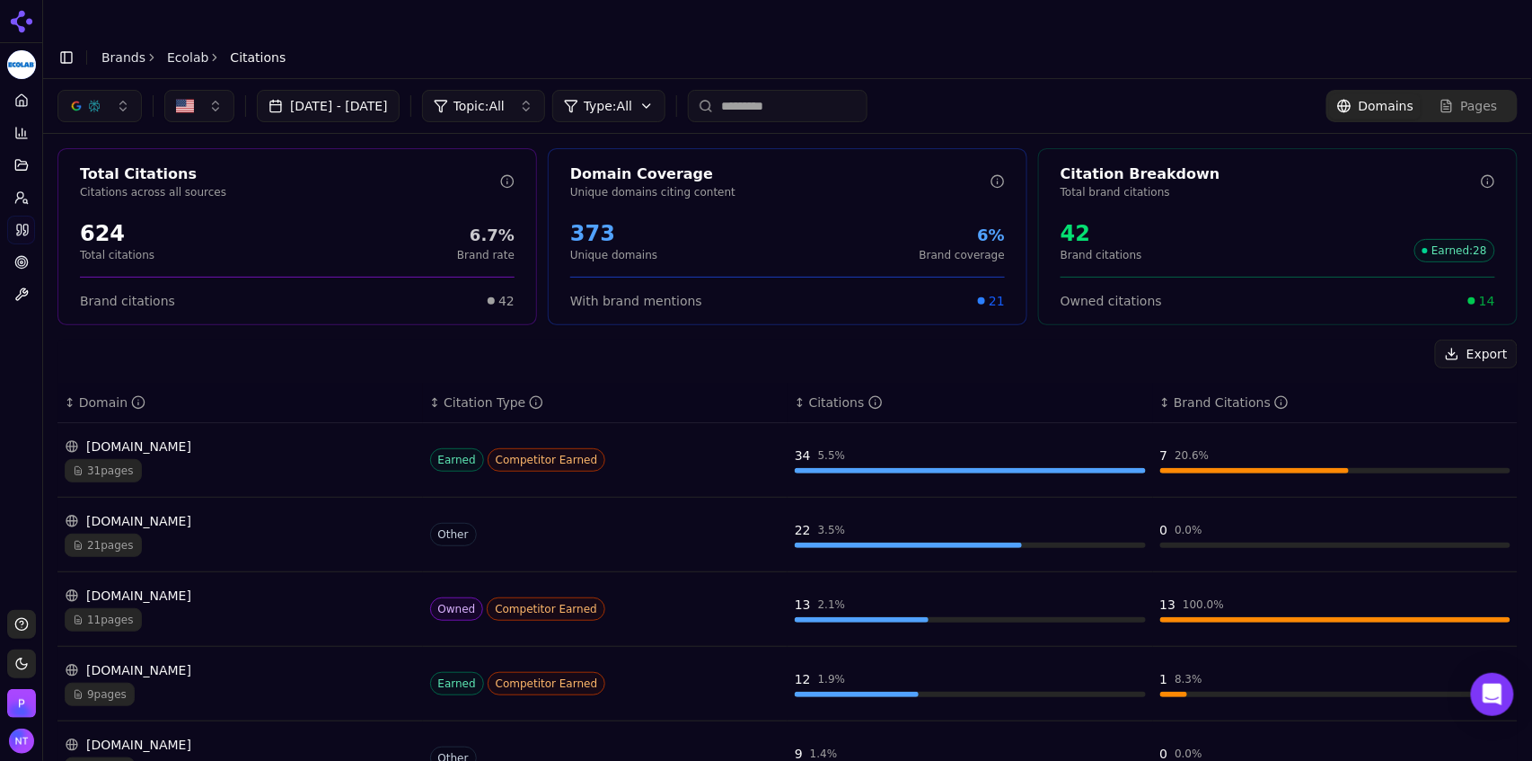
click at [97, 99] on div "button" at bounding box center [94, 106] width 14 height 14
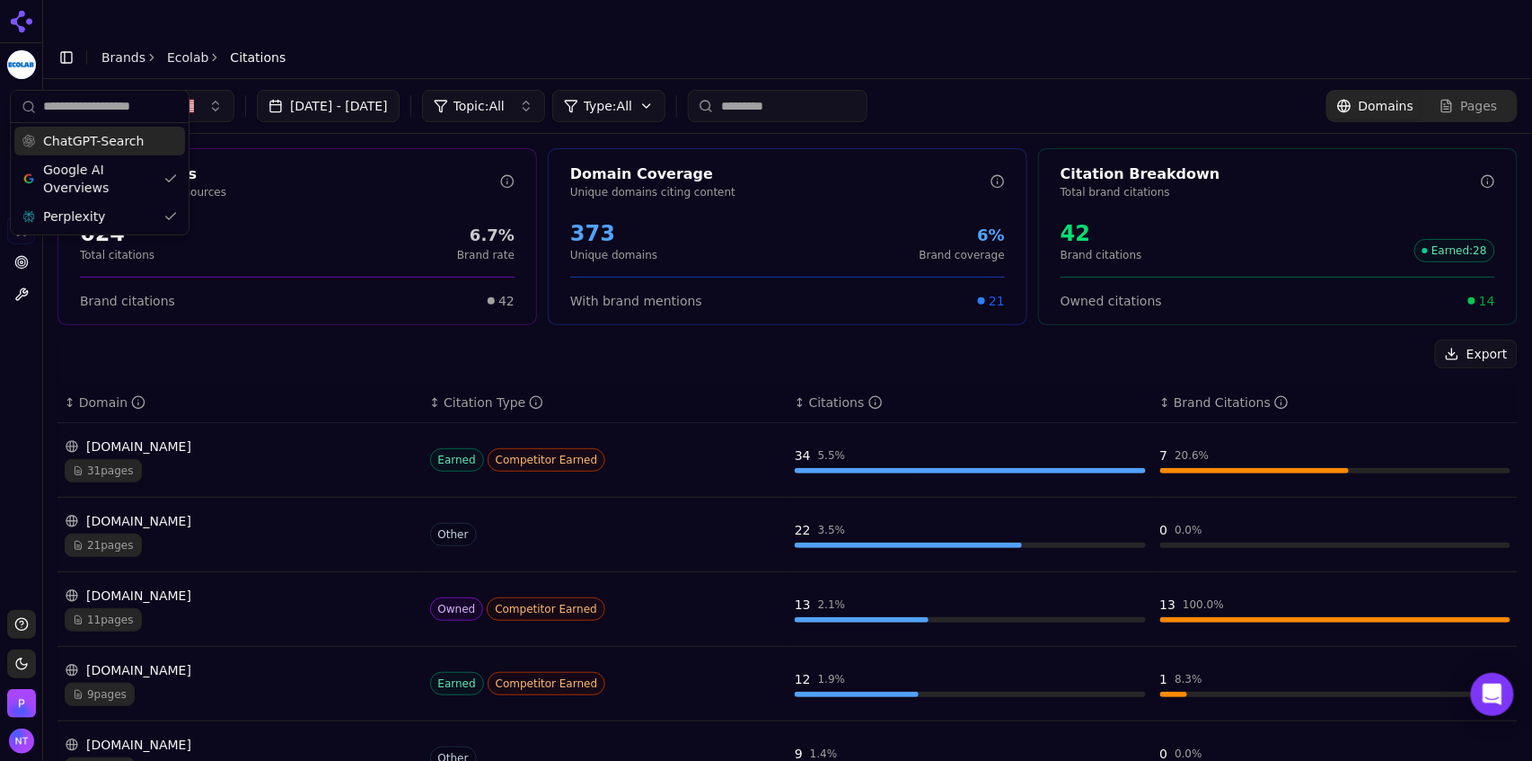
click at [98, 136] on span "ChatGPT-Search" at bounding box center [93, 141] width 101 height 18
click at [370, 36] on header "Toggle Sidebar Brands Ecolab Citations" at bounding box center [787, 57] width 1489 height 43
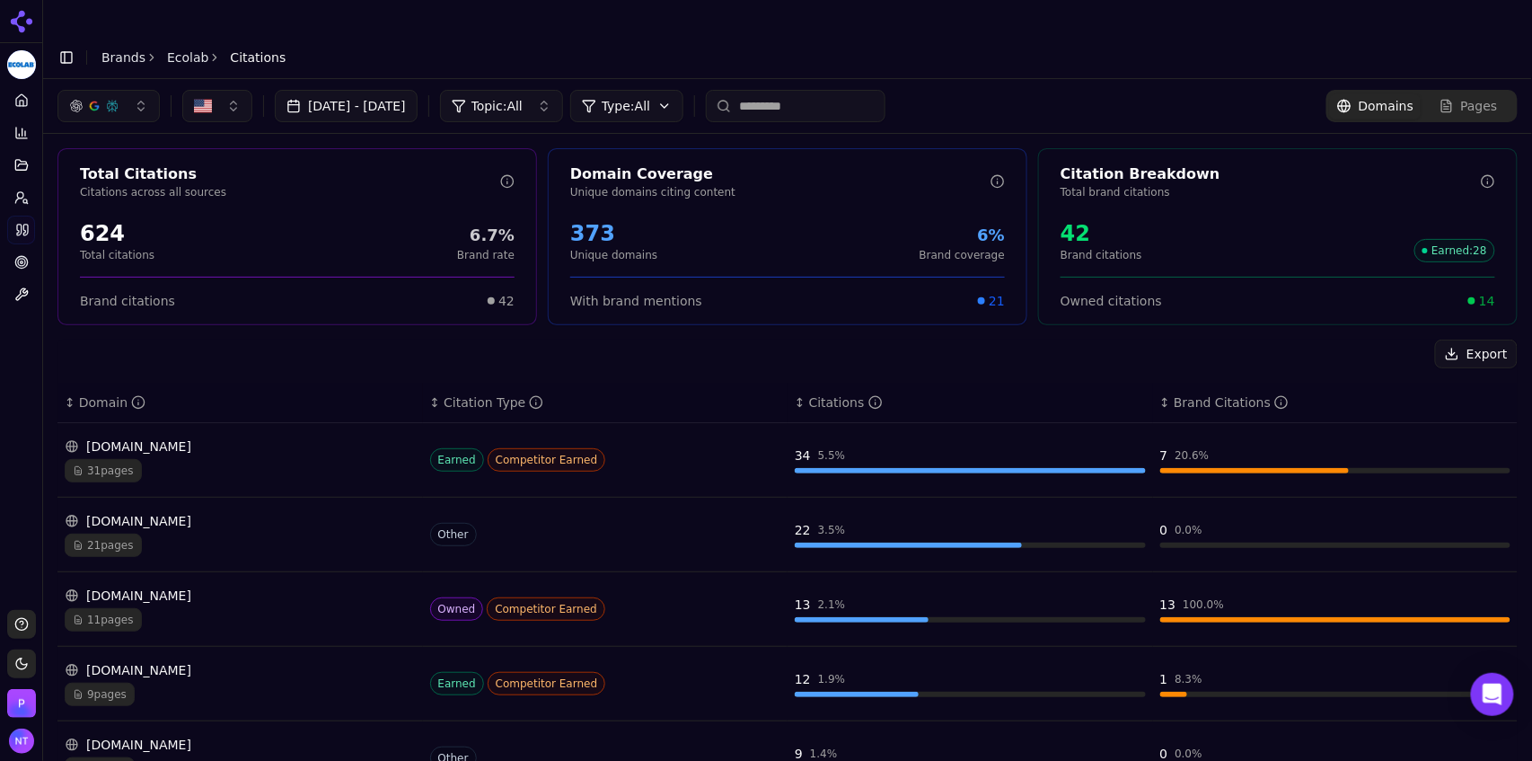
click at [122, 50] on link "Brands" at bounding box center [123, 57] width 44 height 14
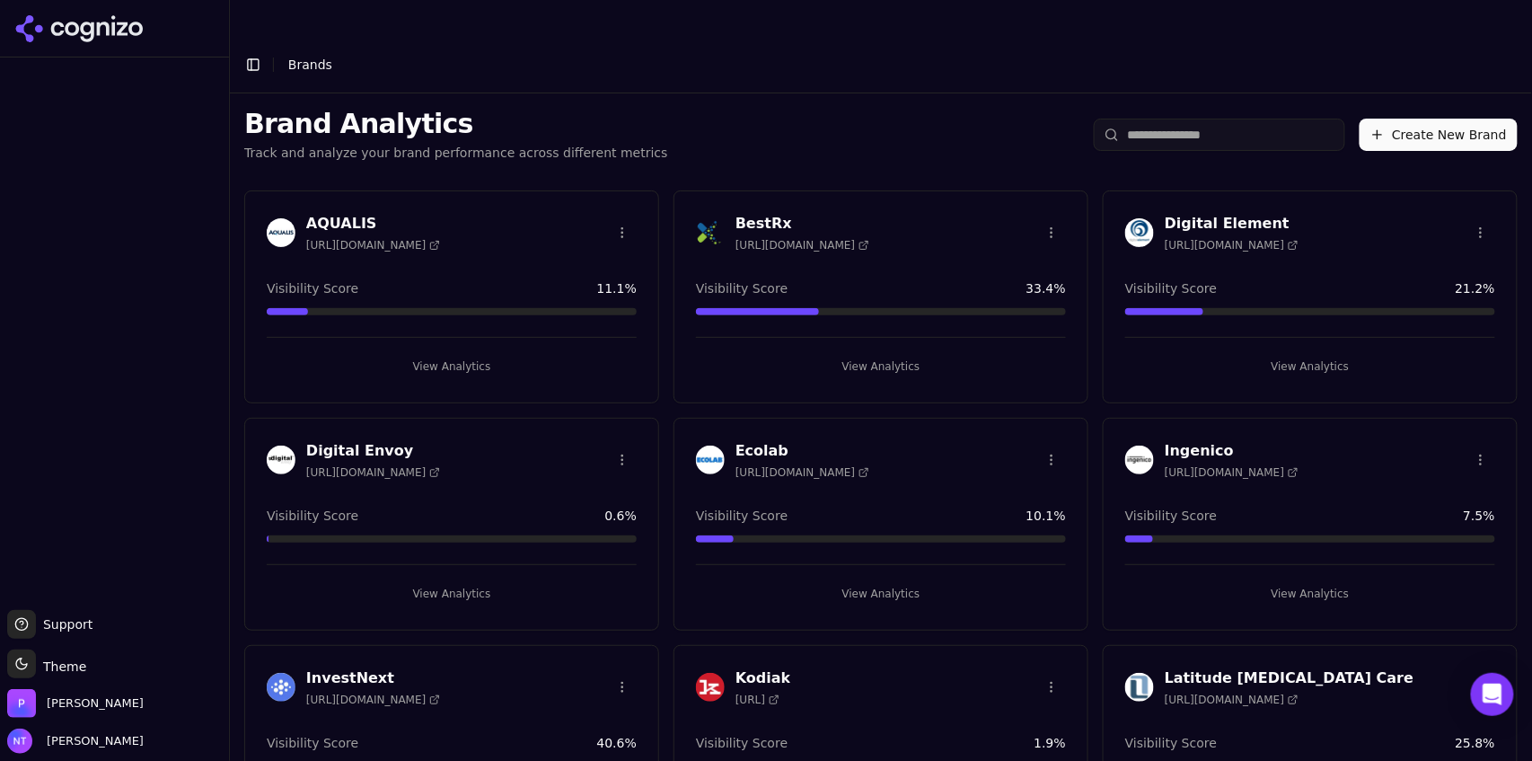
click at [814, 48] on header "Toggle Sidebar Brands" at bounding box center [881, 64] width 1302 height 57
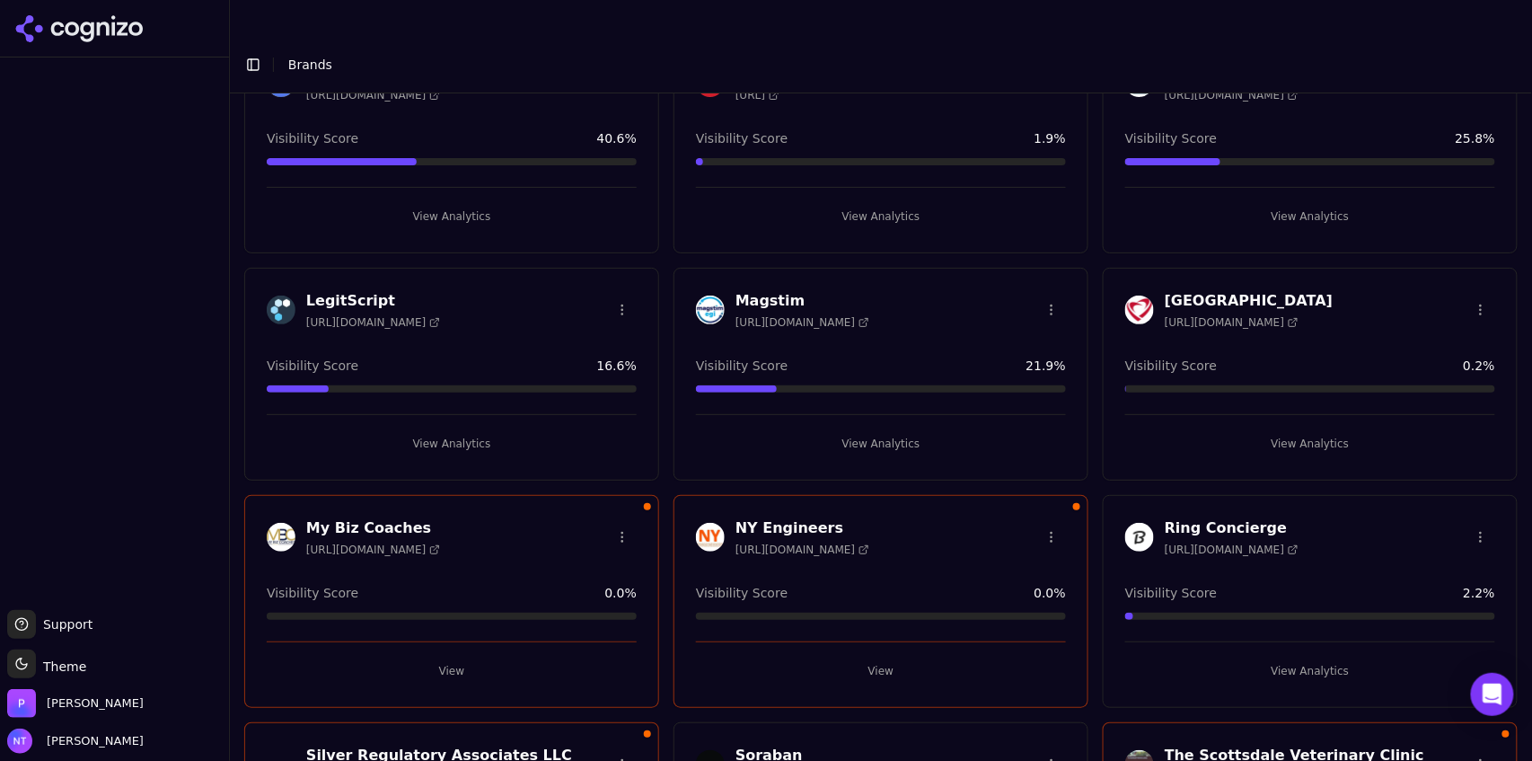
scroll to position [613, 0]
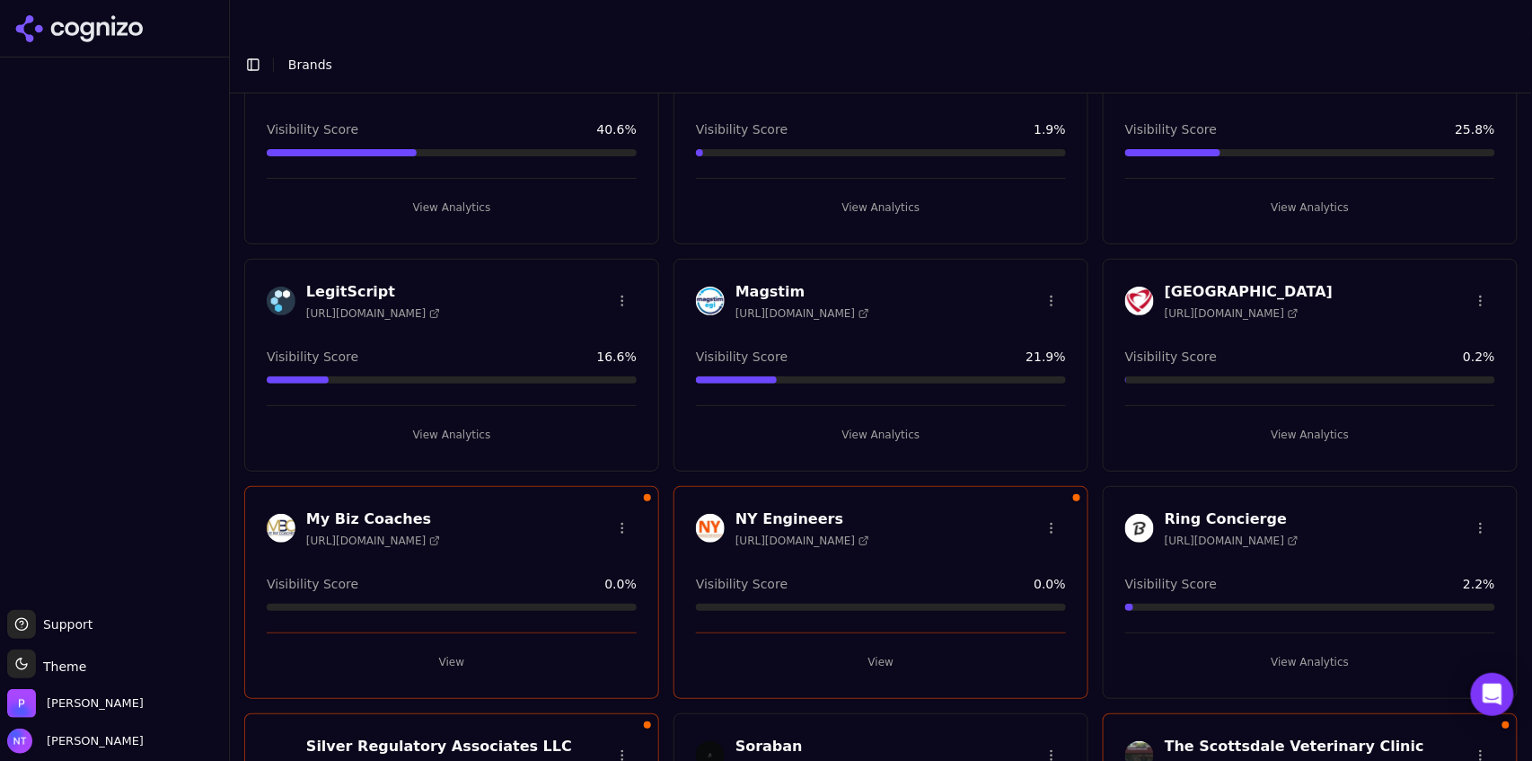
click at [1278, 420] on button "View Analytics" at bounding box center [1310, 434] width 370 height 29
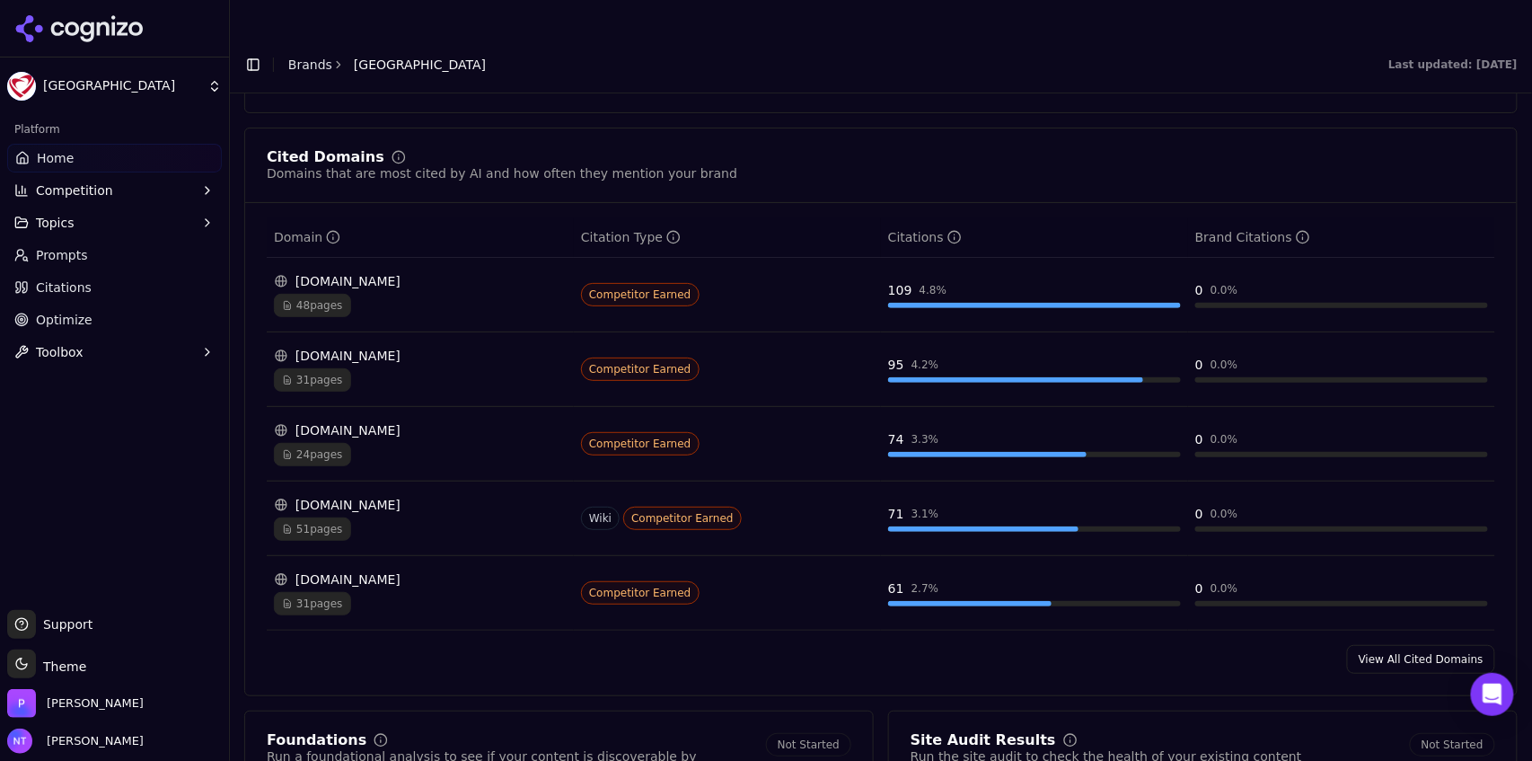
scroll to position [1858, 0]
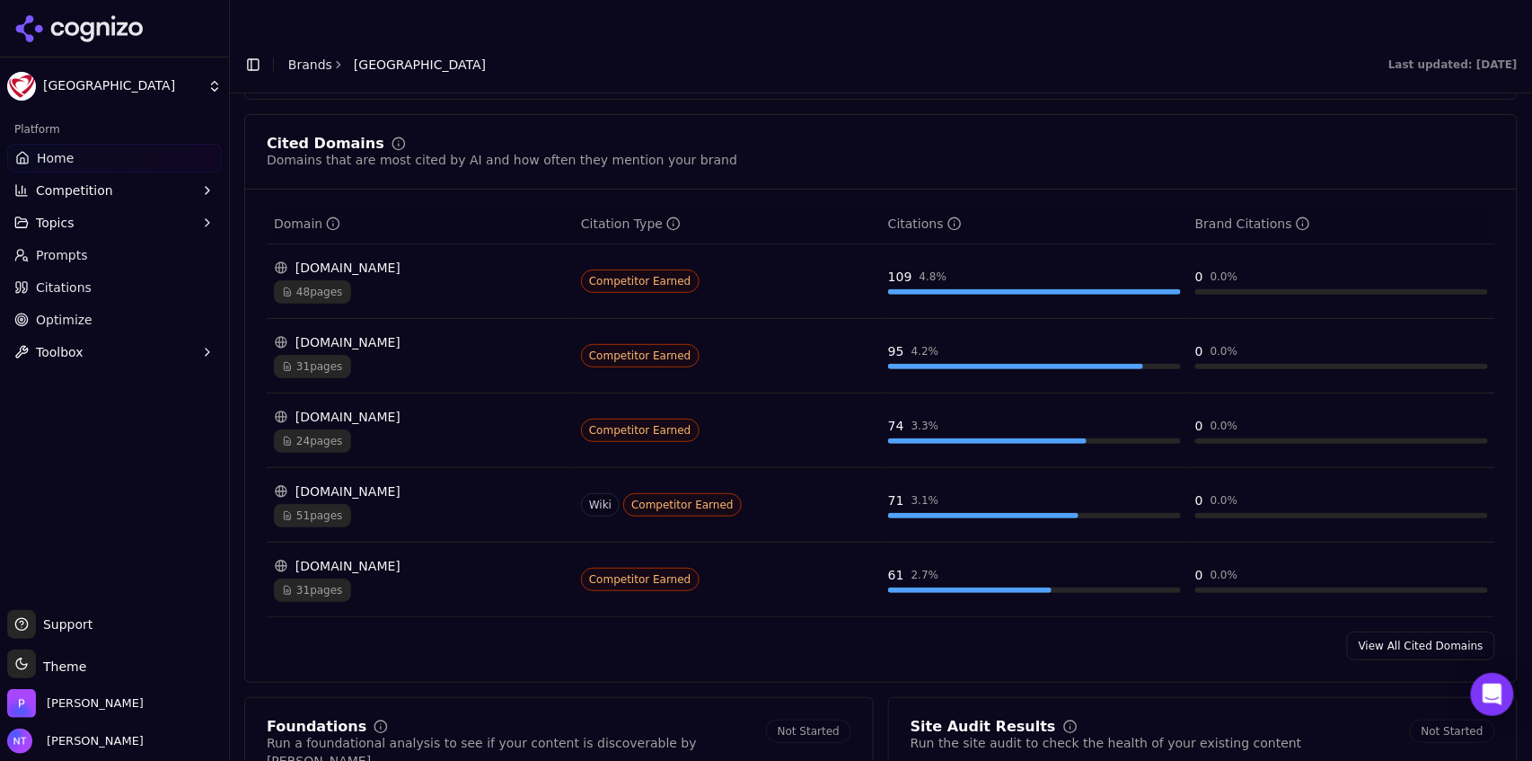
click at [88, 194] on span "Competition" at bounding box center [74, 190] width 77 height 18
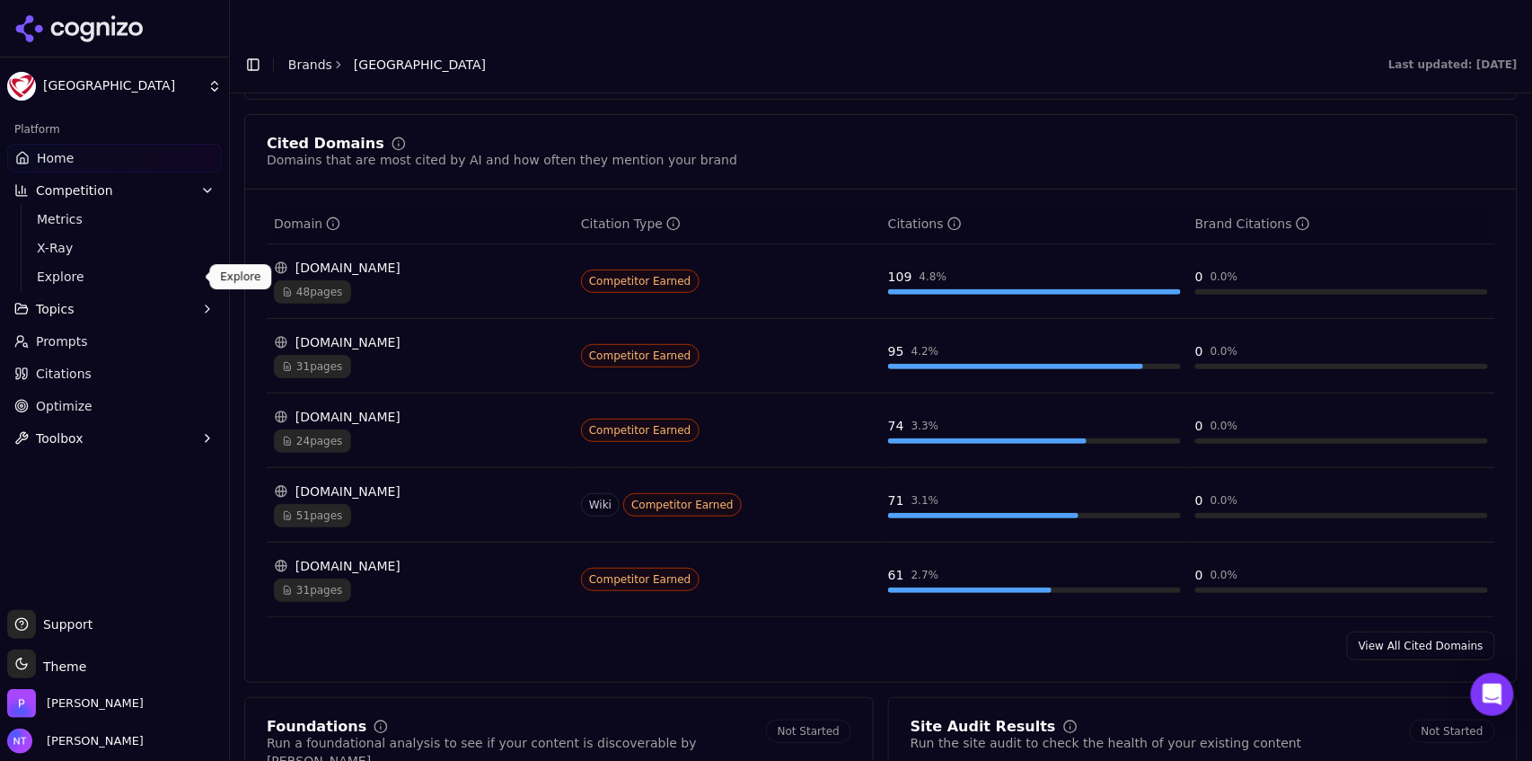
click at [141, 282] on span "Explore" at bounding box center [115, 277] width 156 height 18
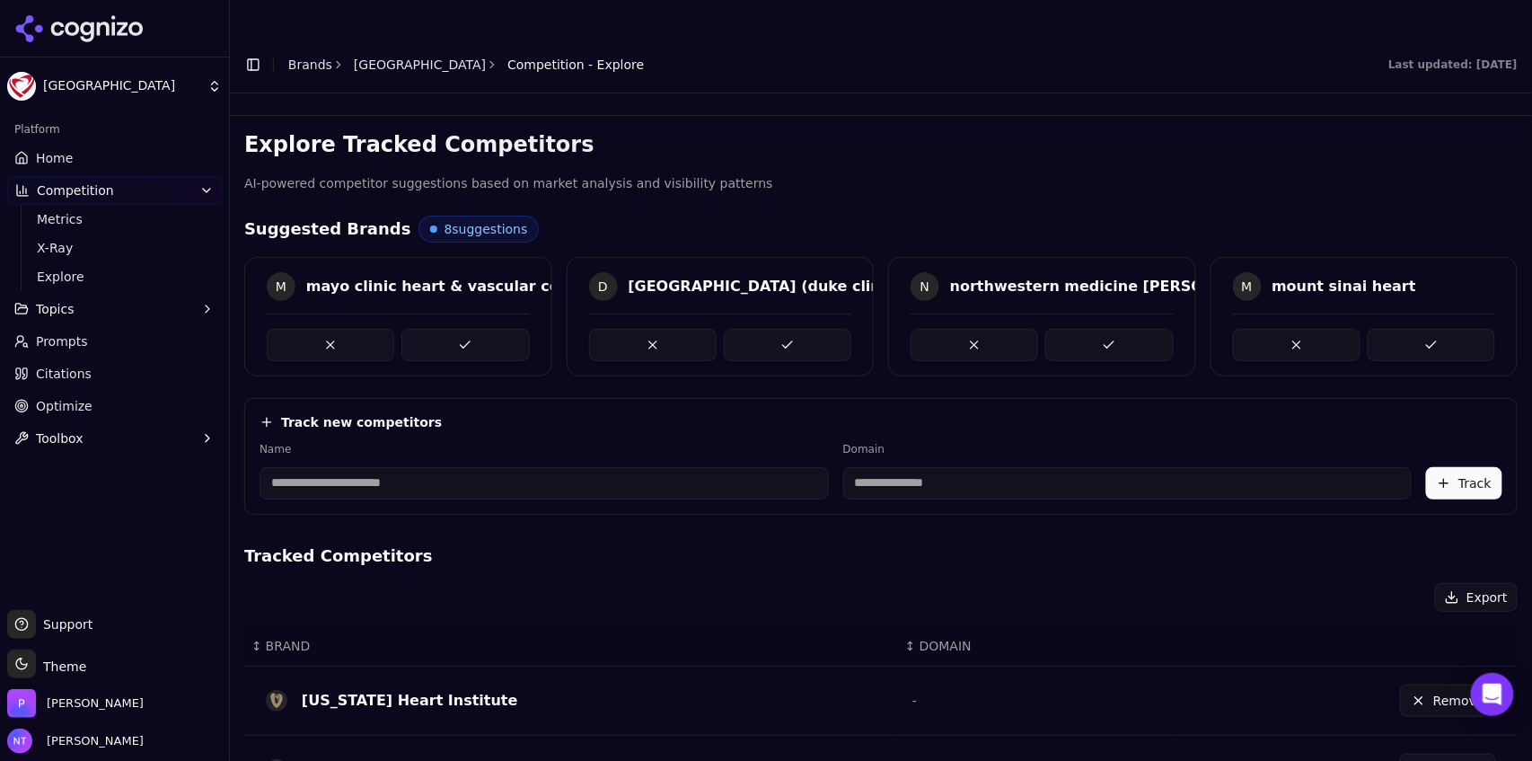
click at [457, 220] on span "8 suggestions" at bounding box center [487, 229] width 84 height 18
click at [697, 329] on button at bounding box center [653, 345] width 128 height 32
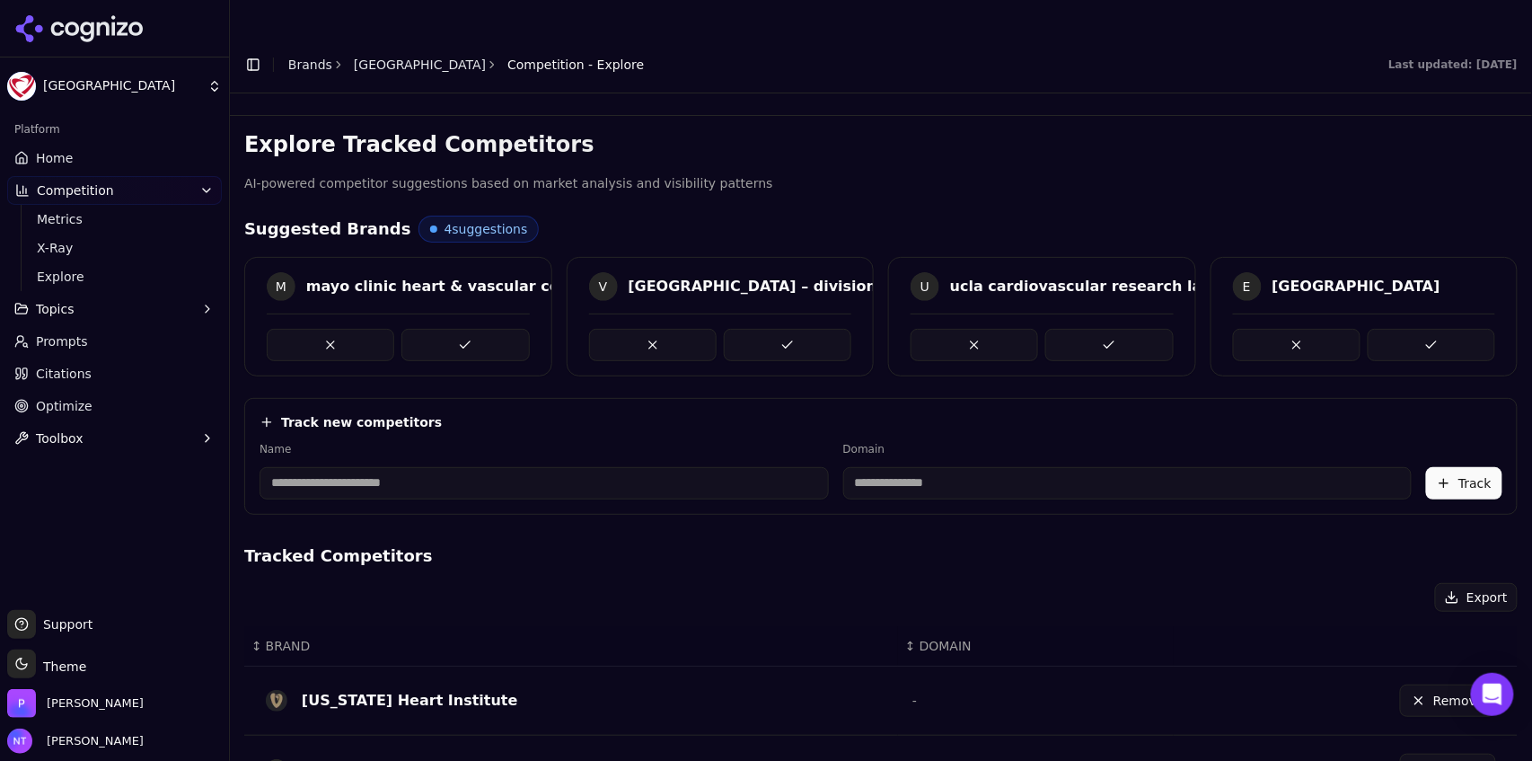
click at [69, 167] on link "Home" at bounding box center [114, 158] width 215 height 29
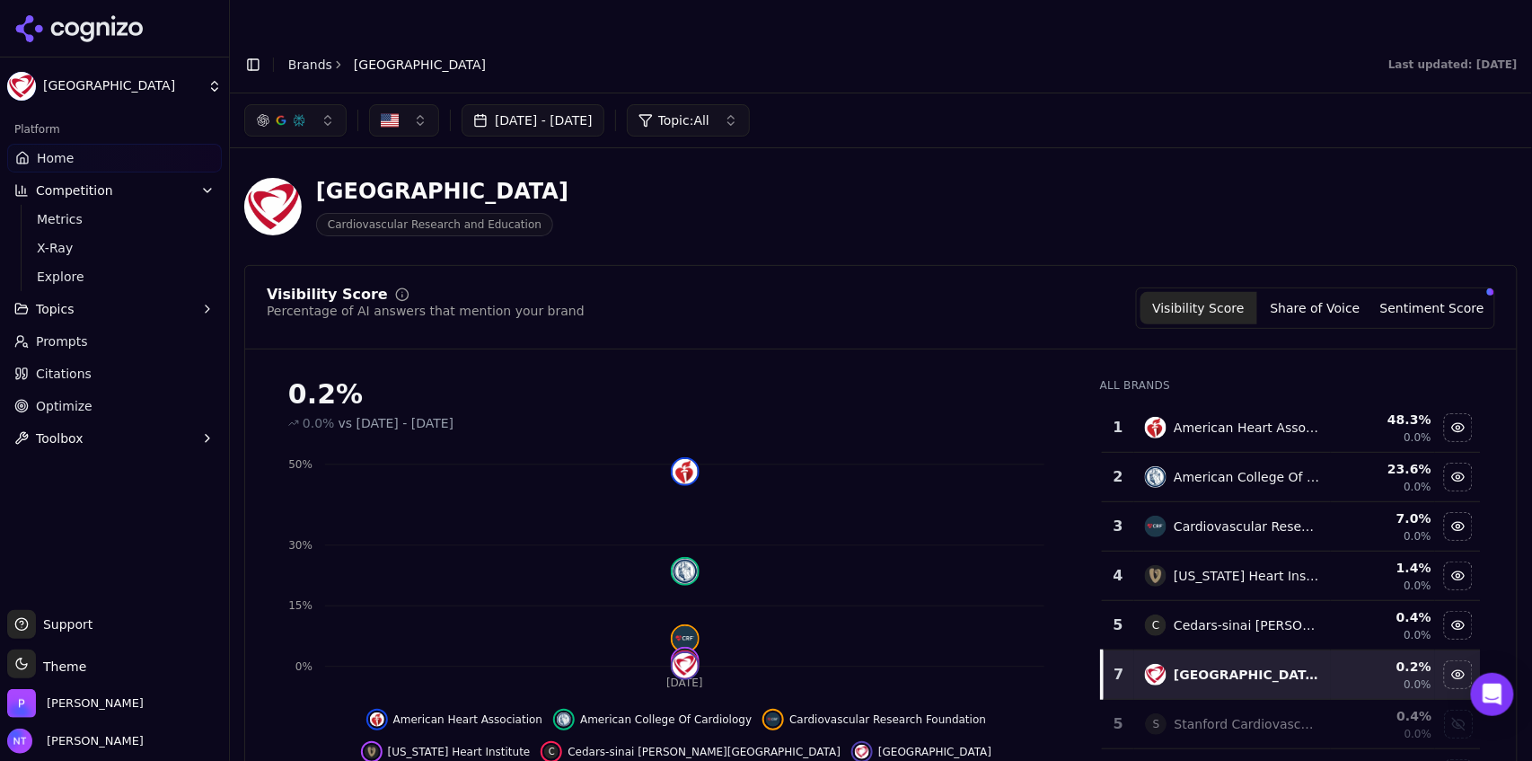
click at [252, 52] on button "Toggle Sidebar" at bounding box center [253, 64] width 25 height 25
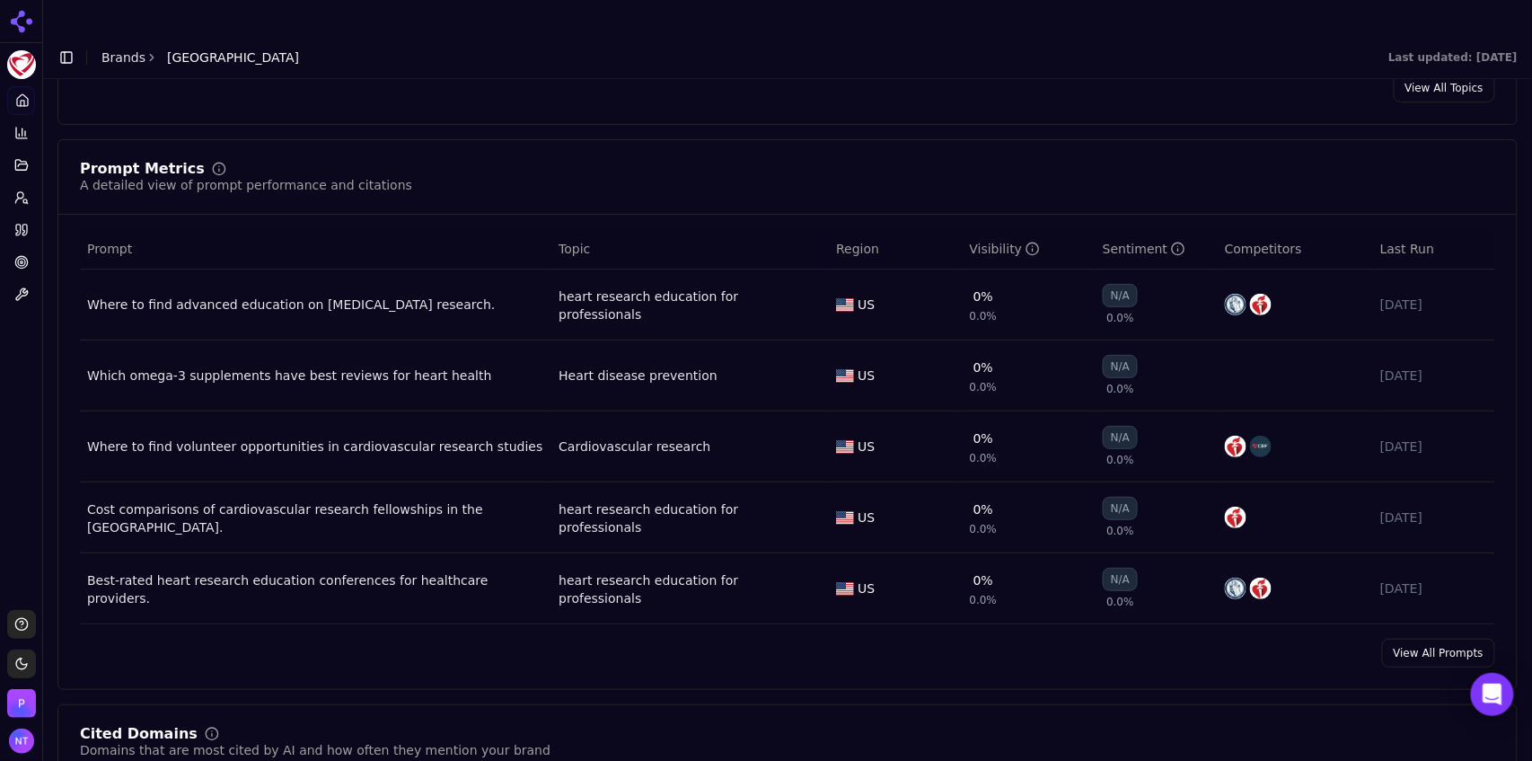
scroll to position [1268, 0]
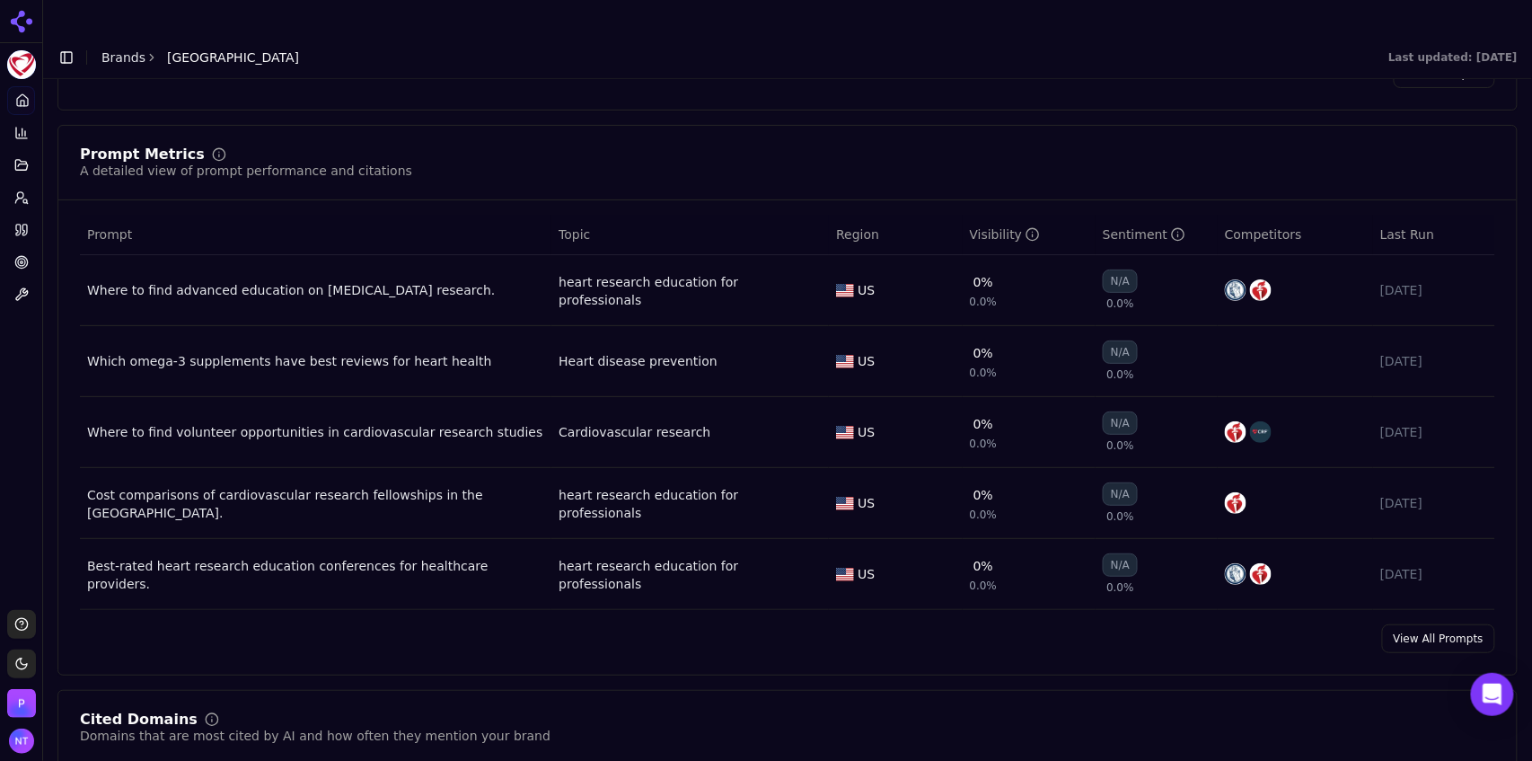
click at [1430, 624] on link "View All Prompts" at bounding box center [1438, 638] width 113 height 29
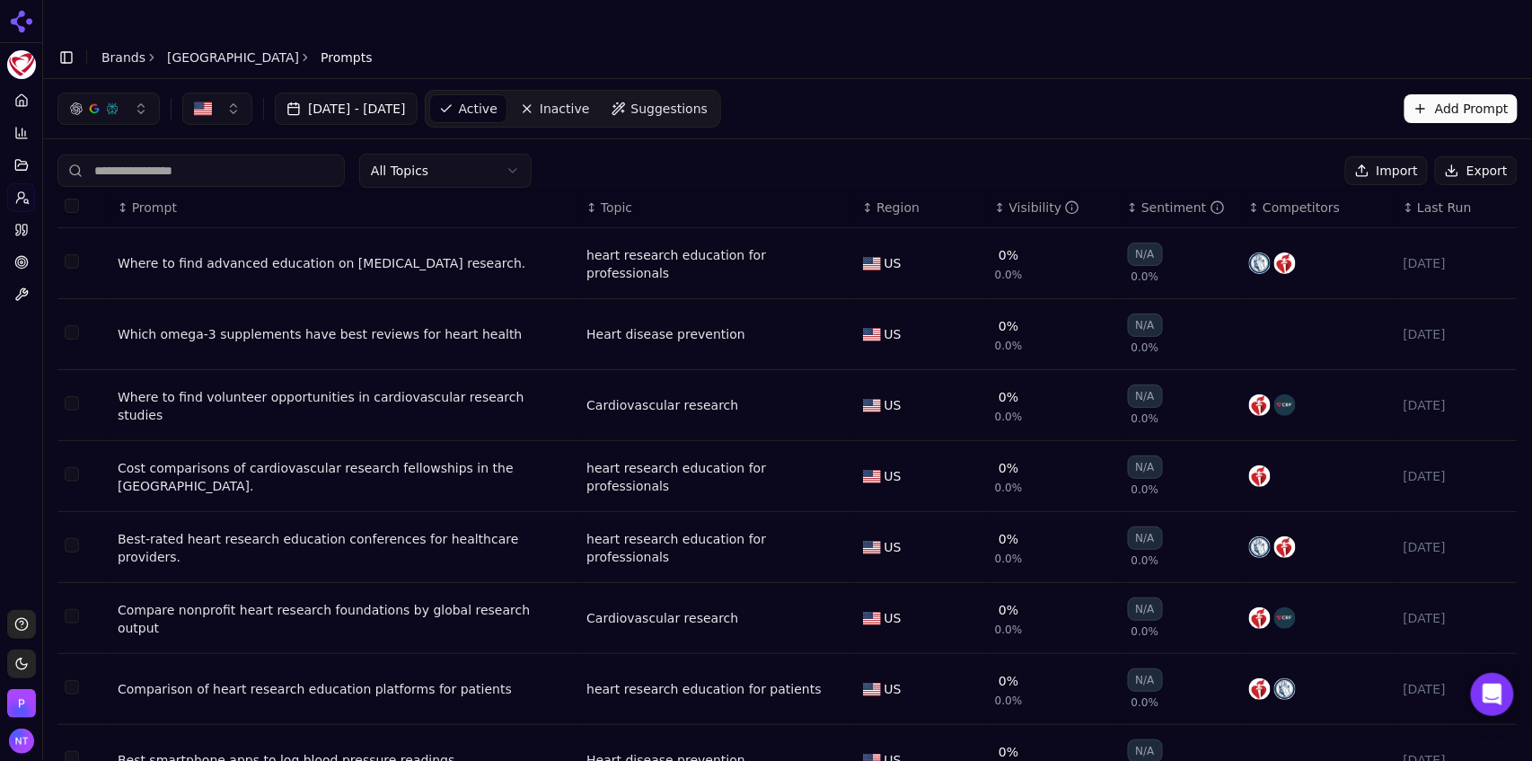
click at [1032, 198] on div "Visibility" at bounding box center [1044, 207] width 71 height 18
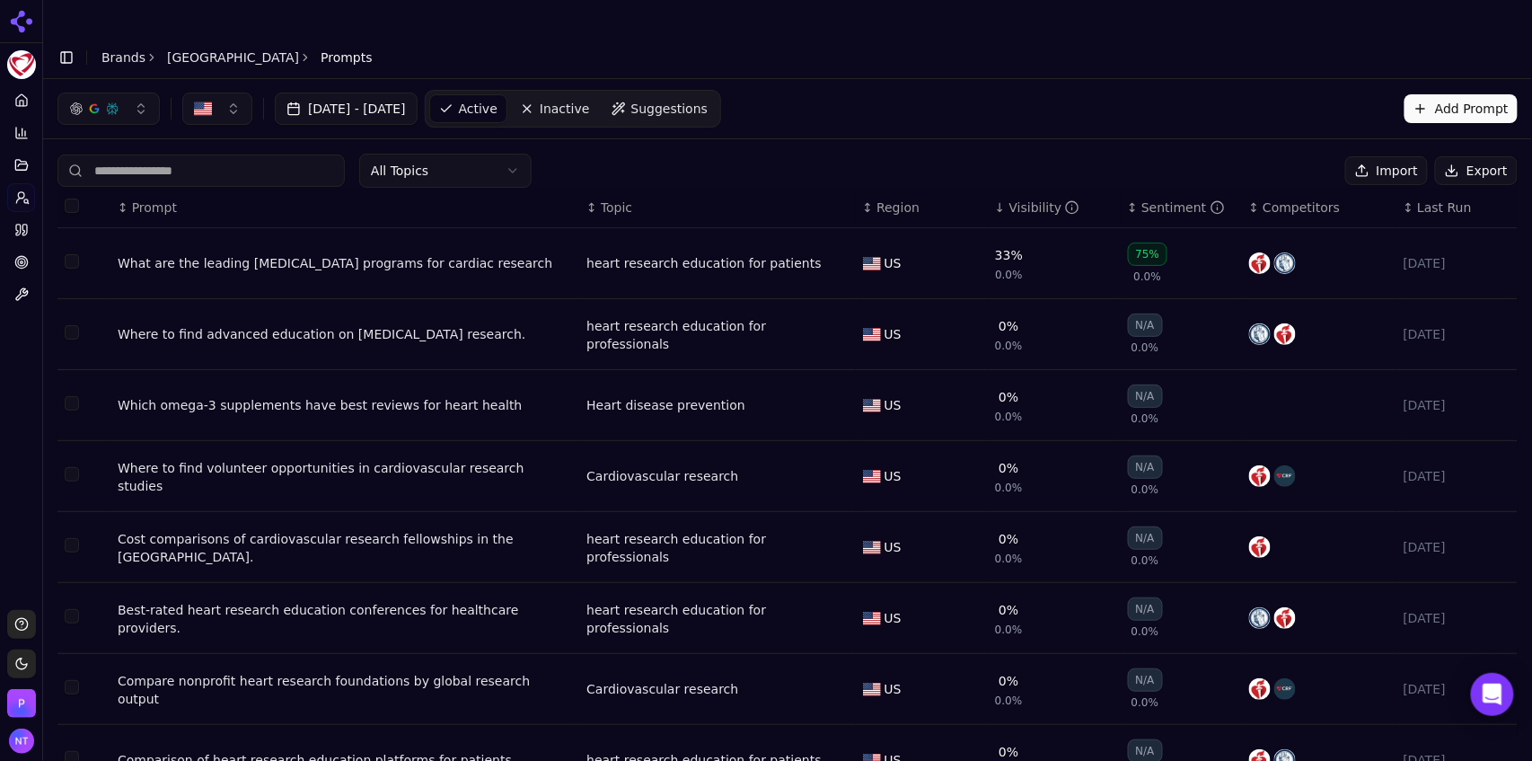
click at [235, 154] on input at bounding box center [200, 170] width 287 height 32
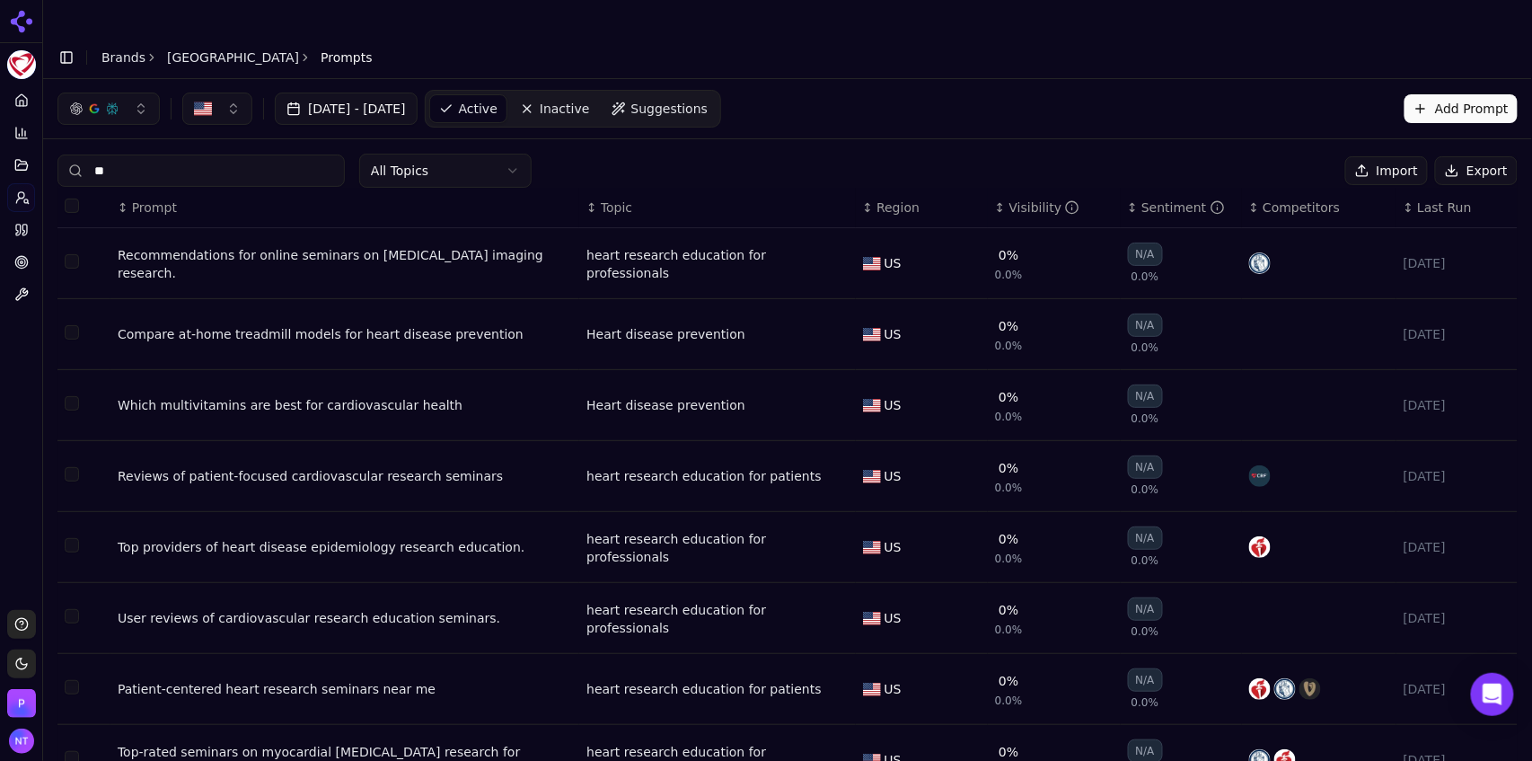
type input "*"
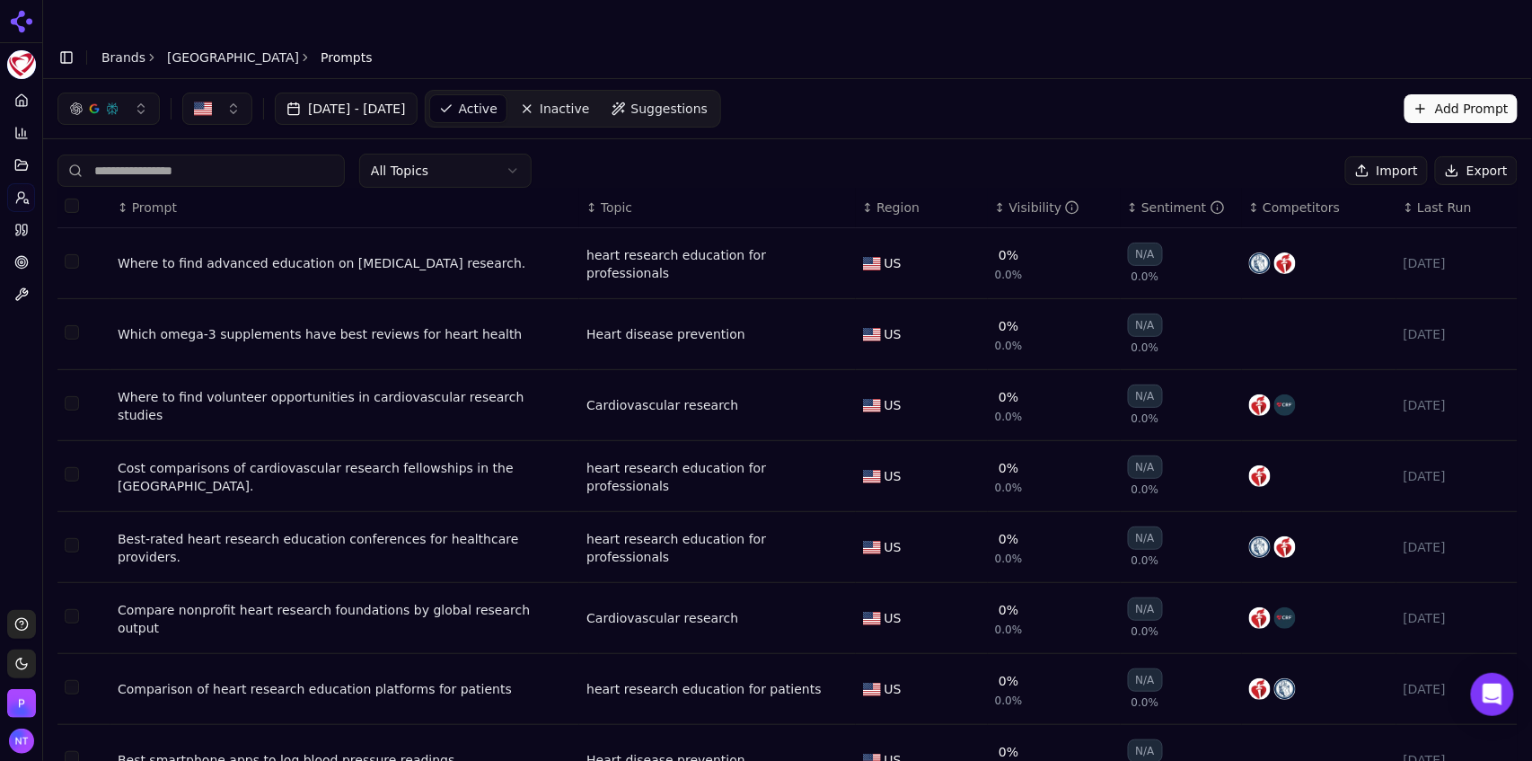
click at [242, 48] on link "[GEOGRAPHIC_DATA]" at bounding box center [233, 57] width 132 height 18
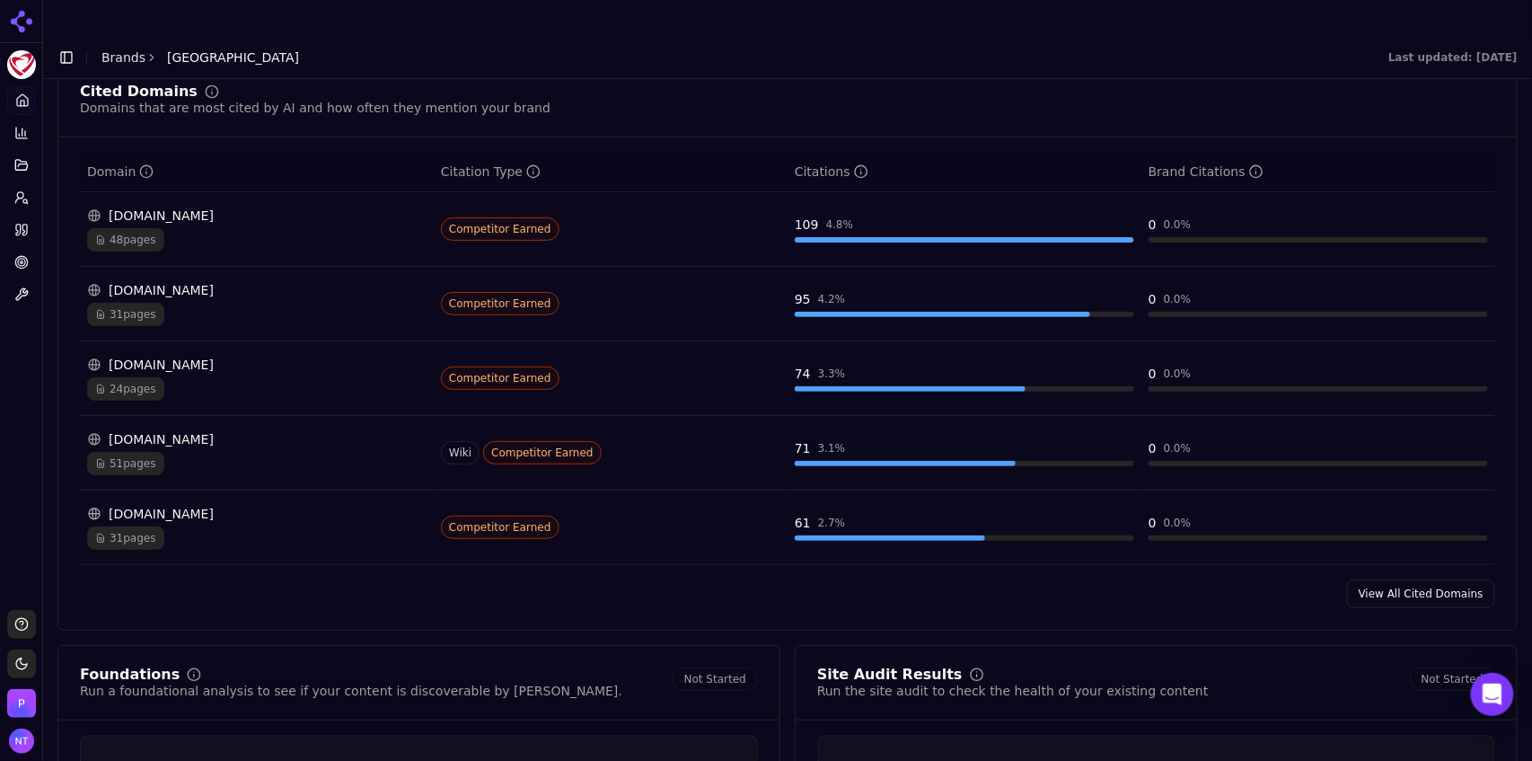
scroll to position [1900, 0]
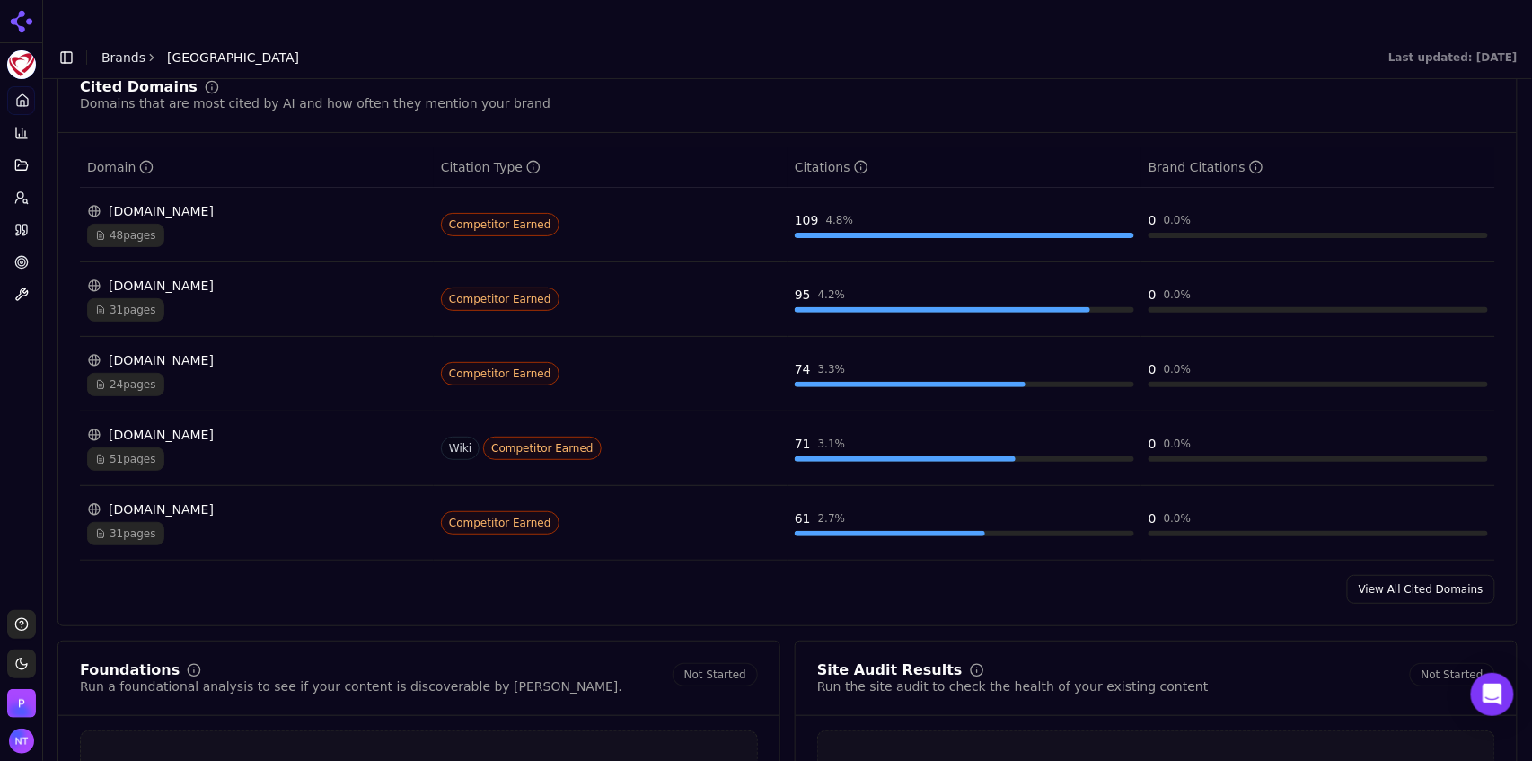
click at [1413, 575] on link "View All Cited Domains" at bounding box center [1421, 589] width 148 height 29
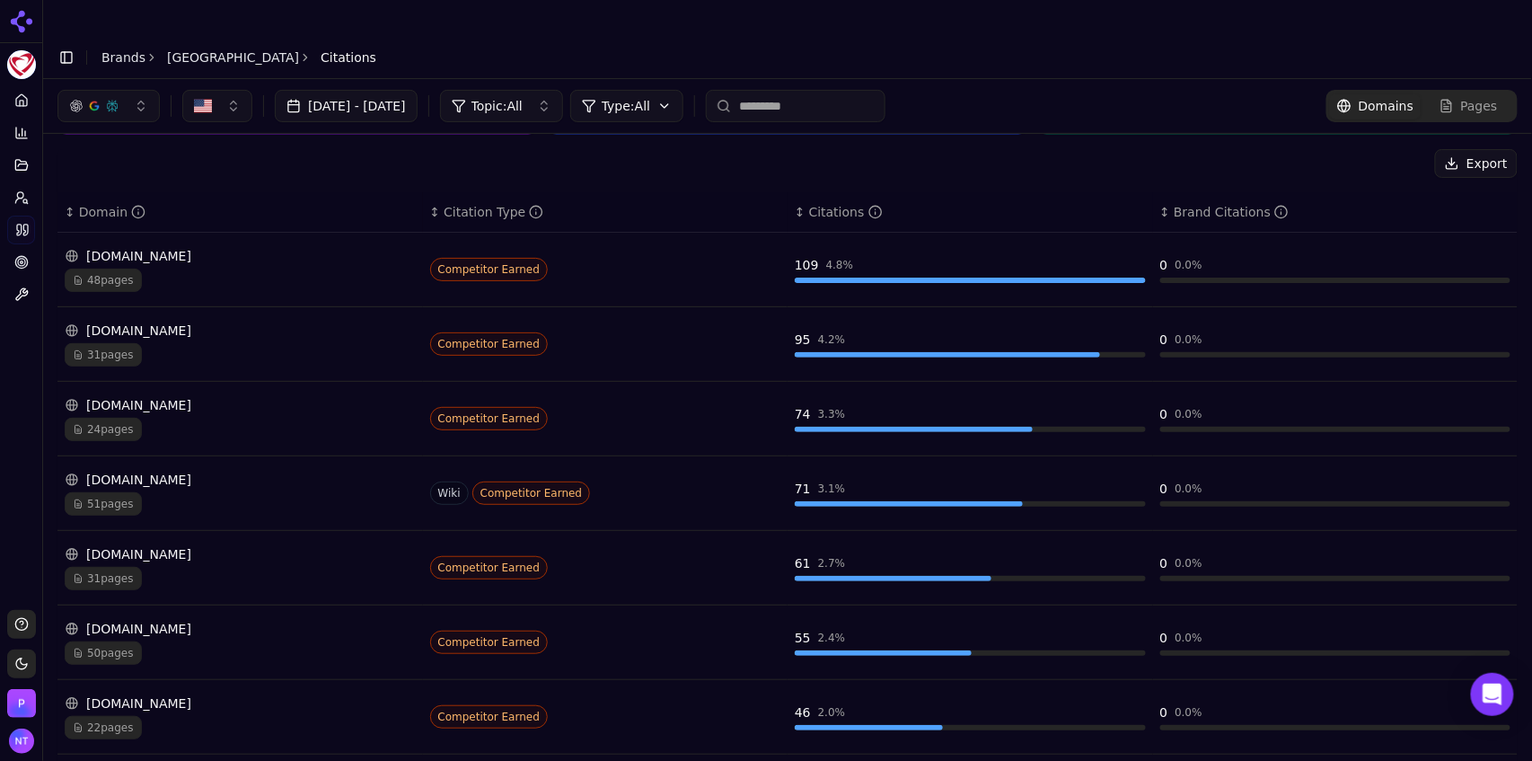
scroll to position [158, 0]
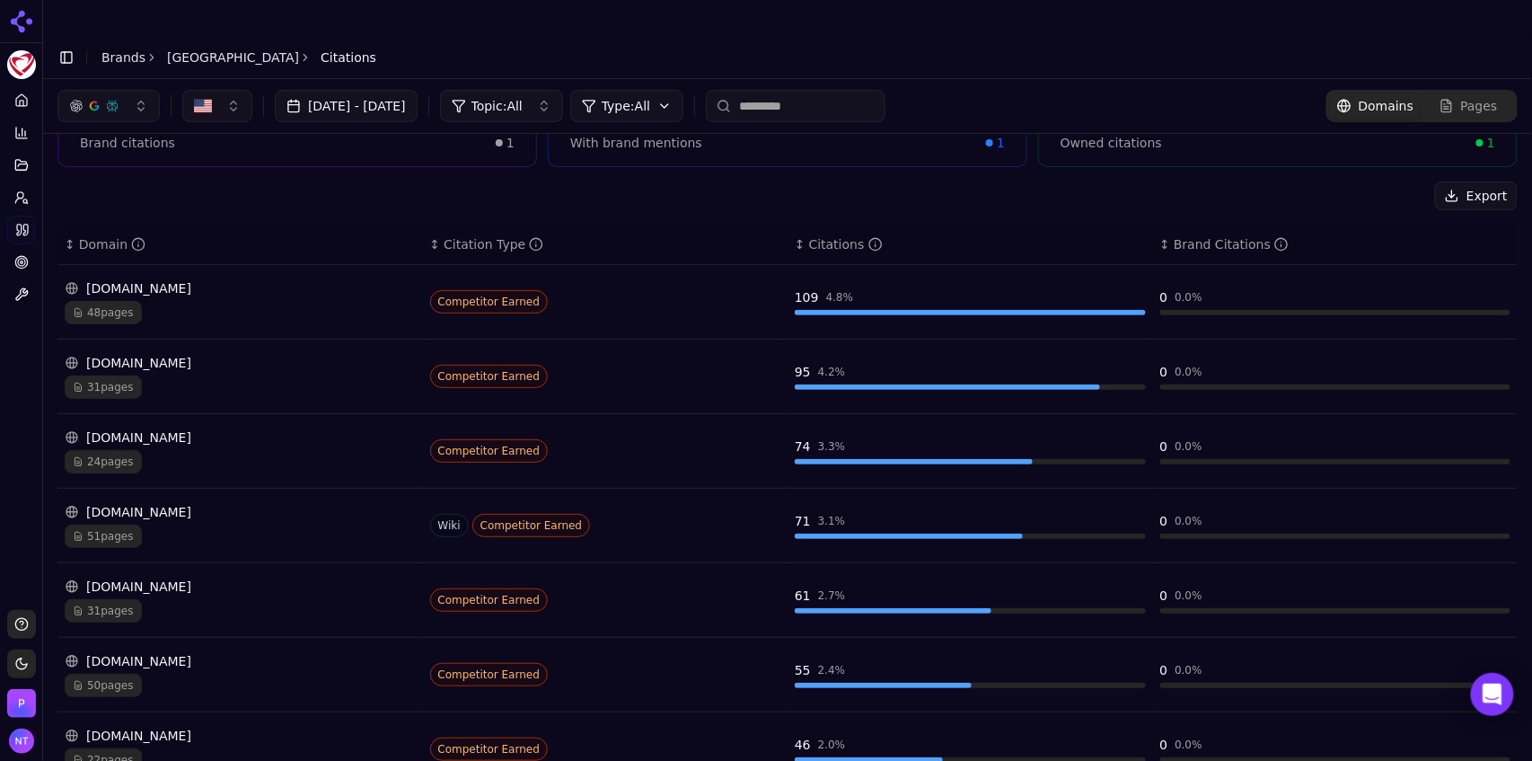
click at [190, 524] on div "51 pages" at bounding box center [240, 535] width 351 height 23
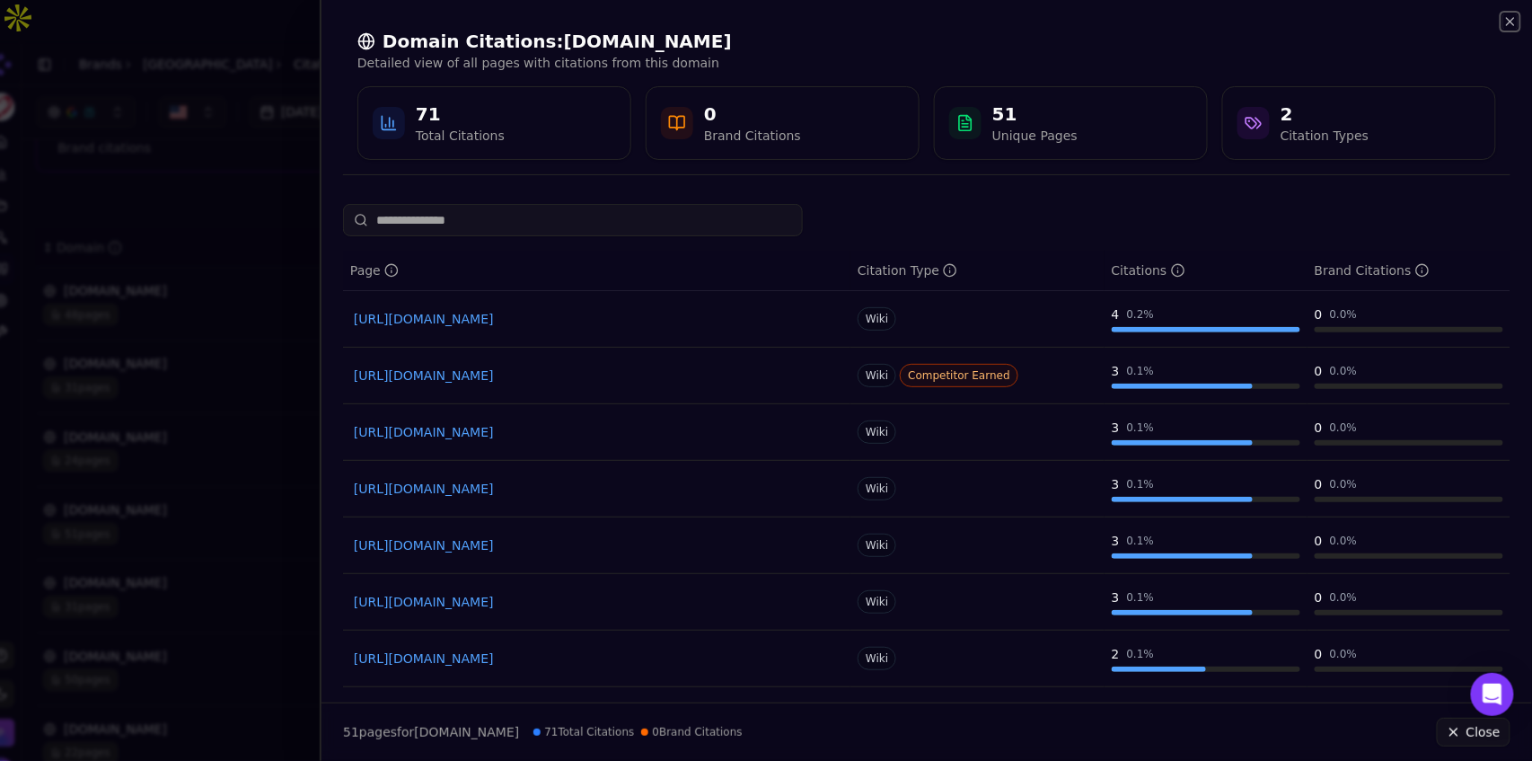
click at [1509, 22] on icon "button" at bounding box center [1510, 21] width 14 height 14
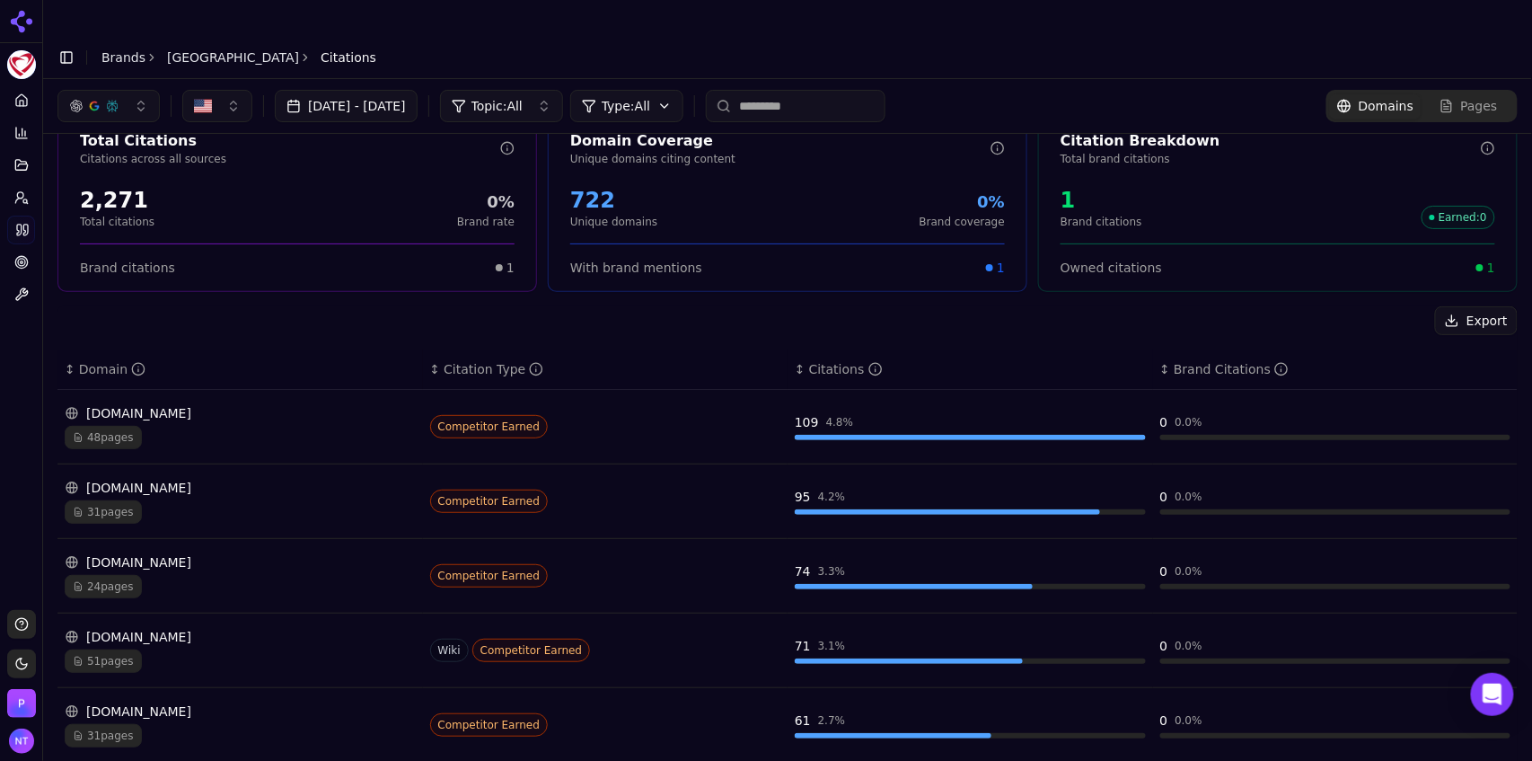
scroll to position [0, 0]
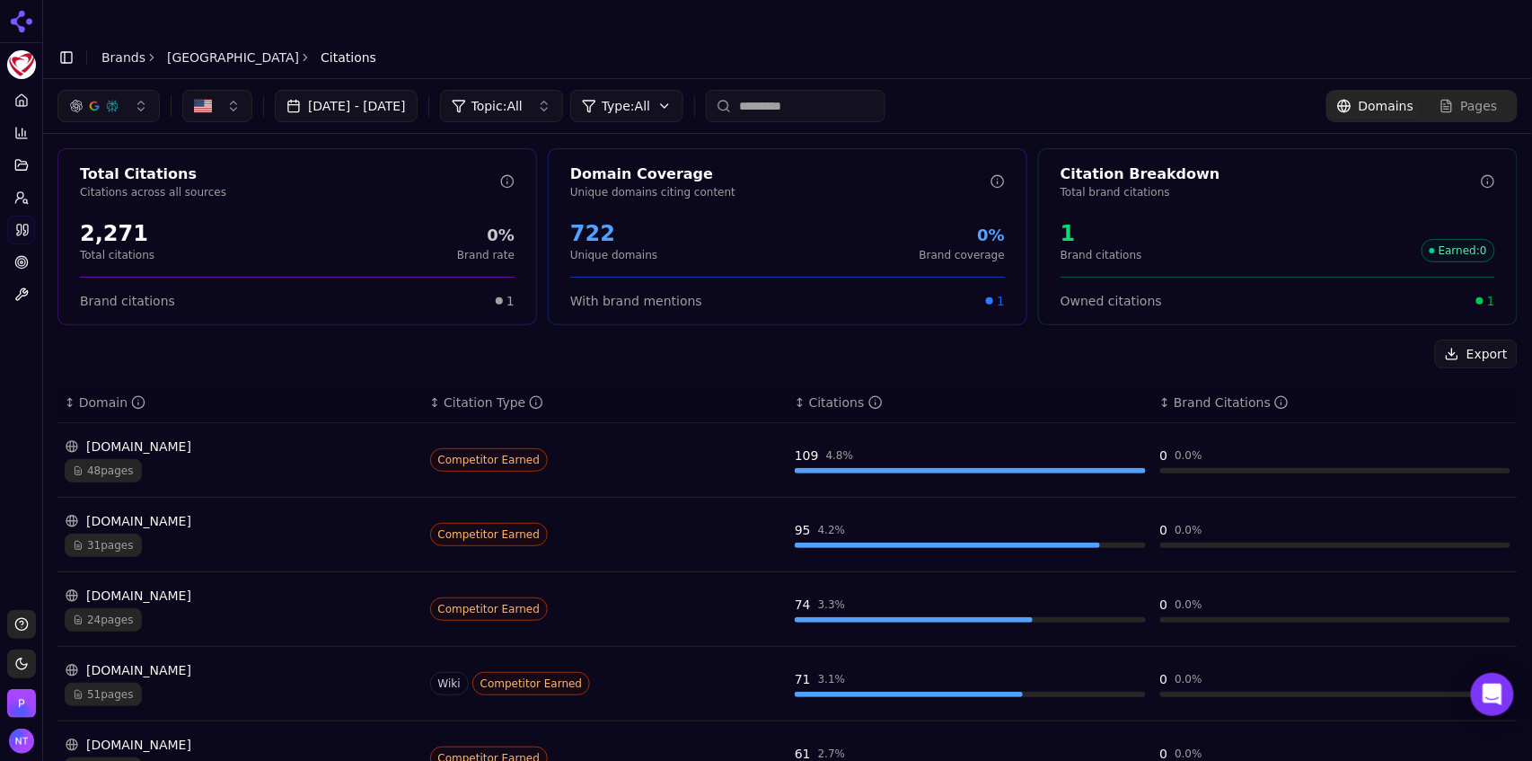
click at [798, 90] on input at bounding box center [796, 106] width 180 height 32
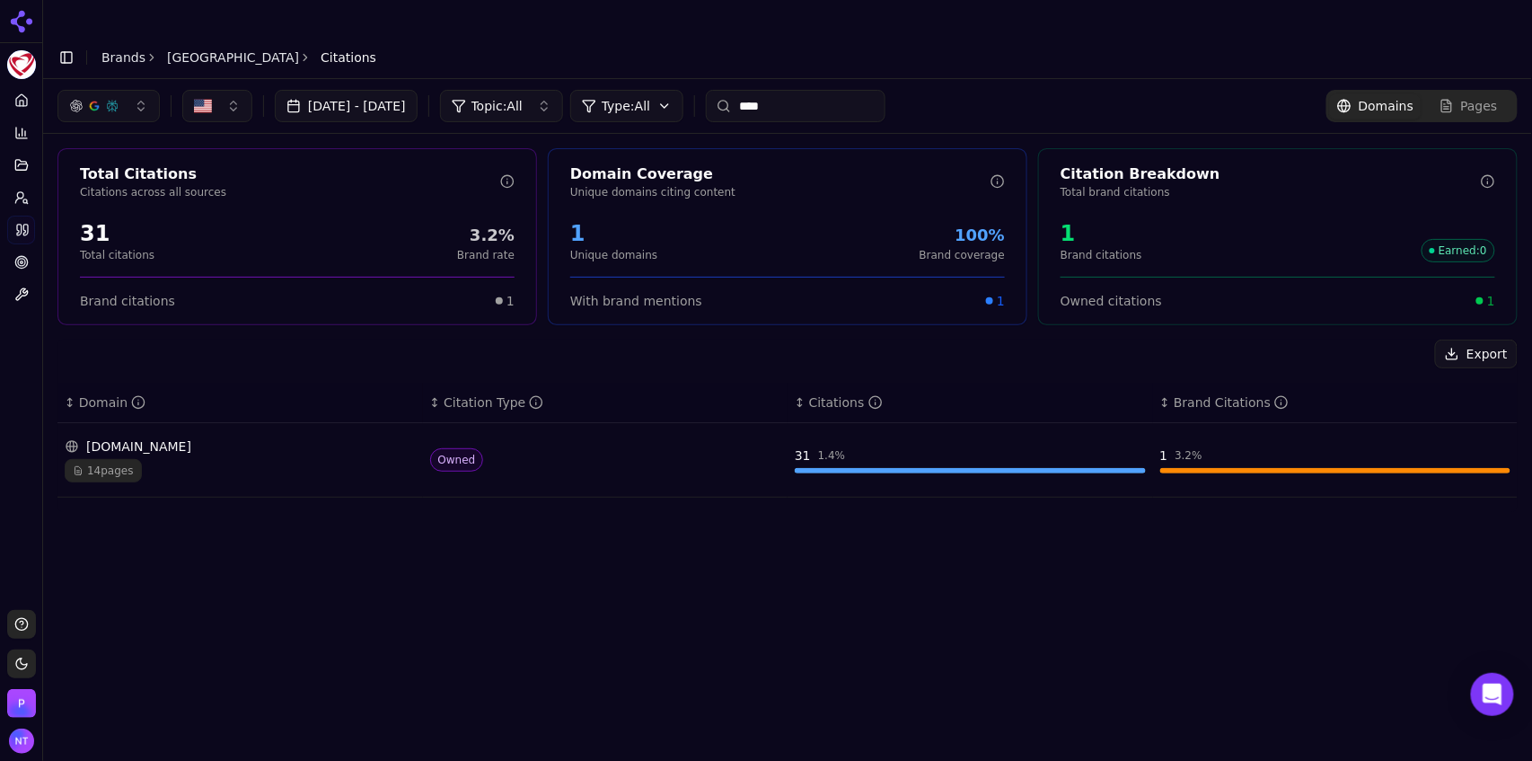
click at [181, 459] on div "14 pages" at bounding box center [240, 470] width 351 height 23
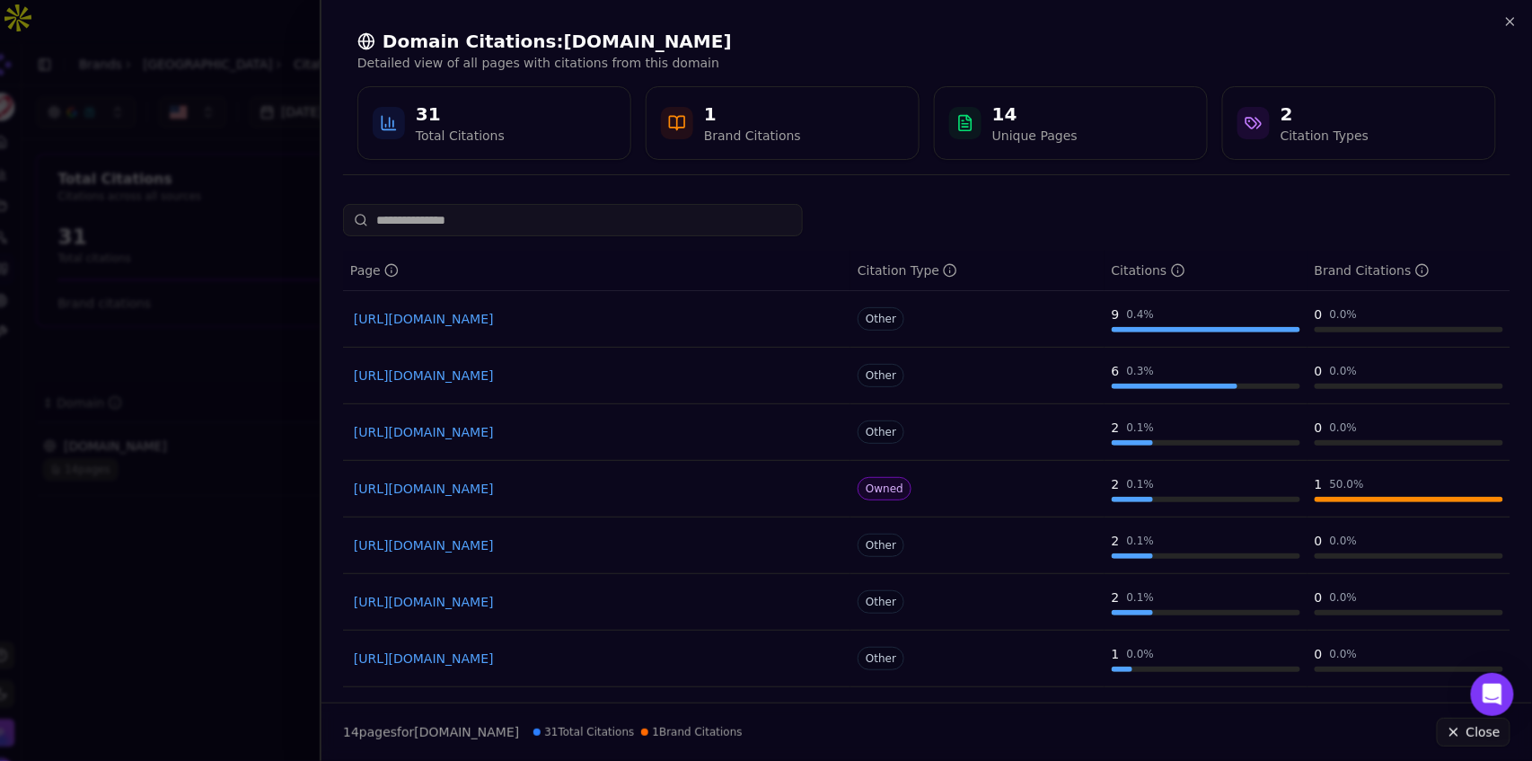
click at [498, 382] on link "[URL][DOMAIN_NAME]" at bounding box center [597, 375] width 486 height 18
click at [1514, 18] on icon "button" at bounding box center [1510, 21] width 7 height 7
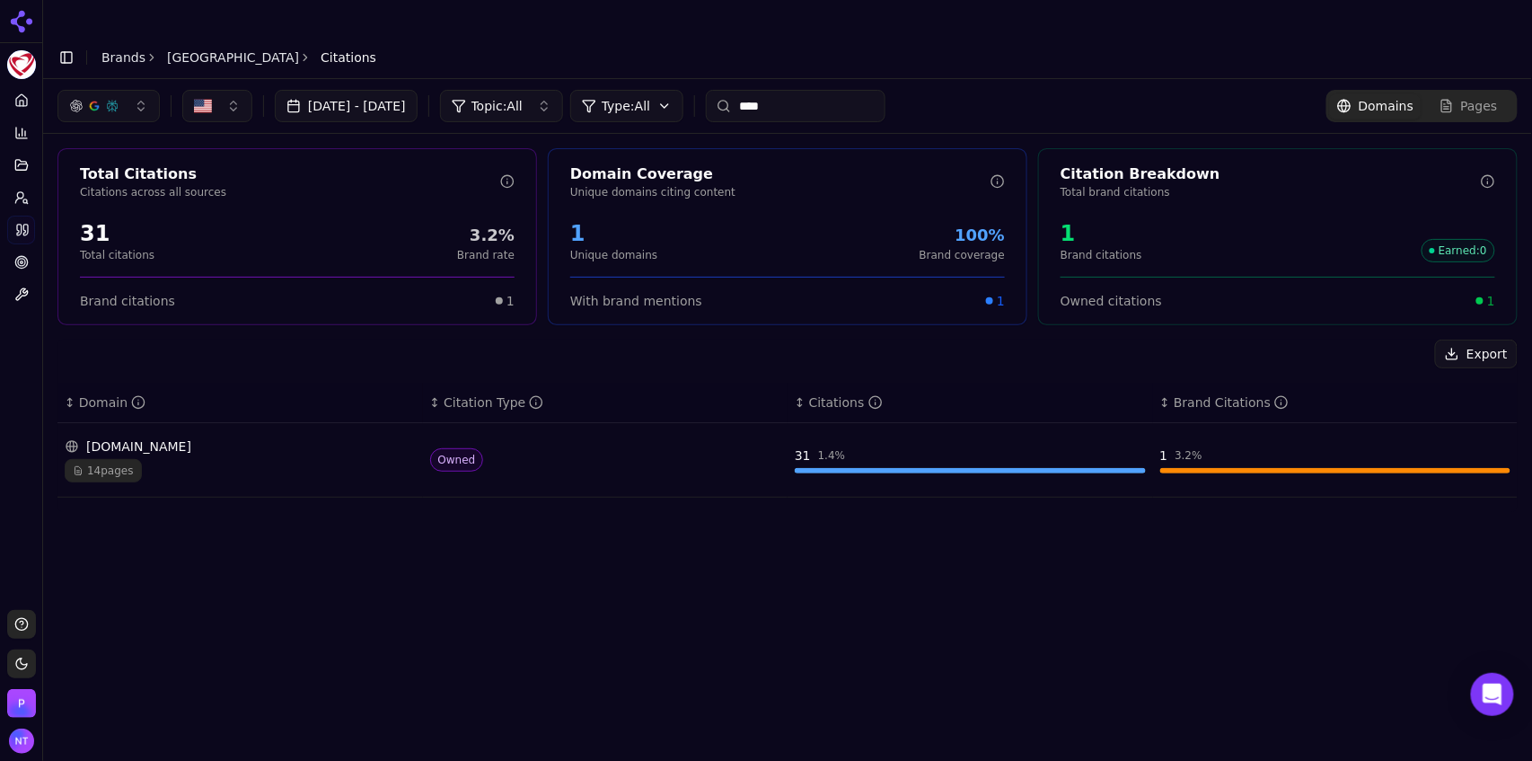
click at [817, 90] on input "****" at bounding box center [796, 106] width 180 height 32
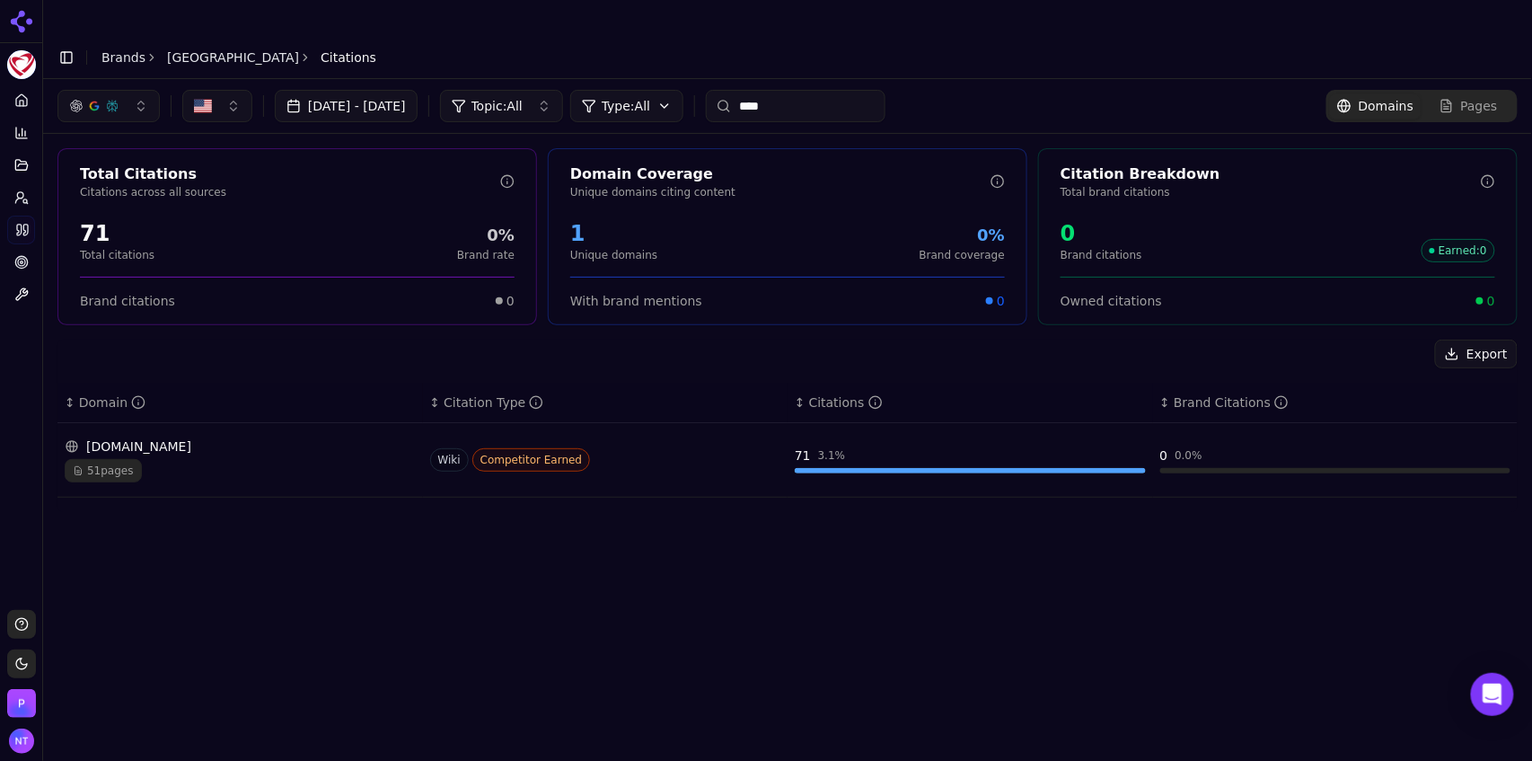
type input "****"
click at [272, 459] on div "51 pages" at bounding box center [240, 470] width 351 height 23
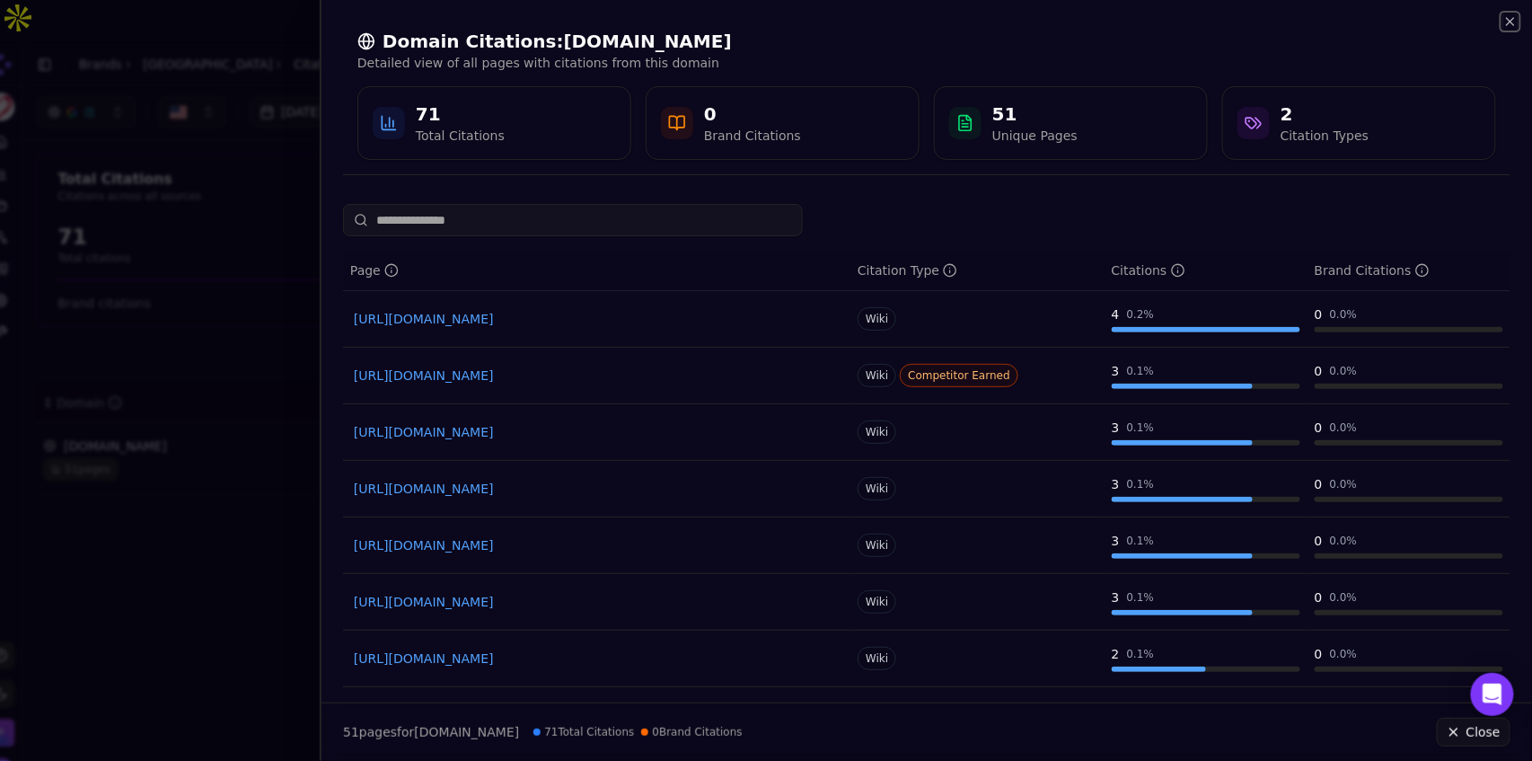
click at [1515, 22] on icon "button" at bounding box center [1510, 21] width 14 height 14
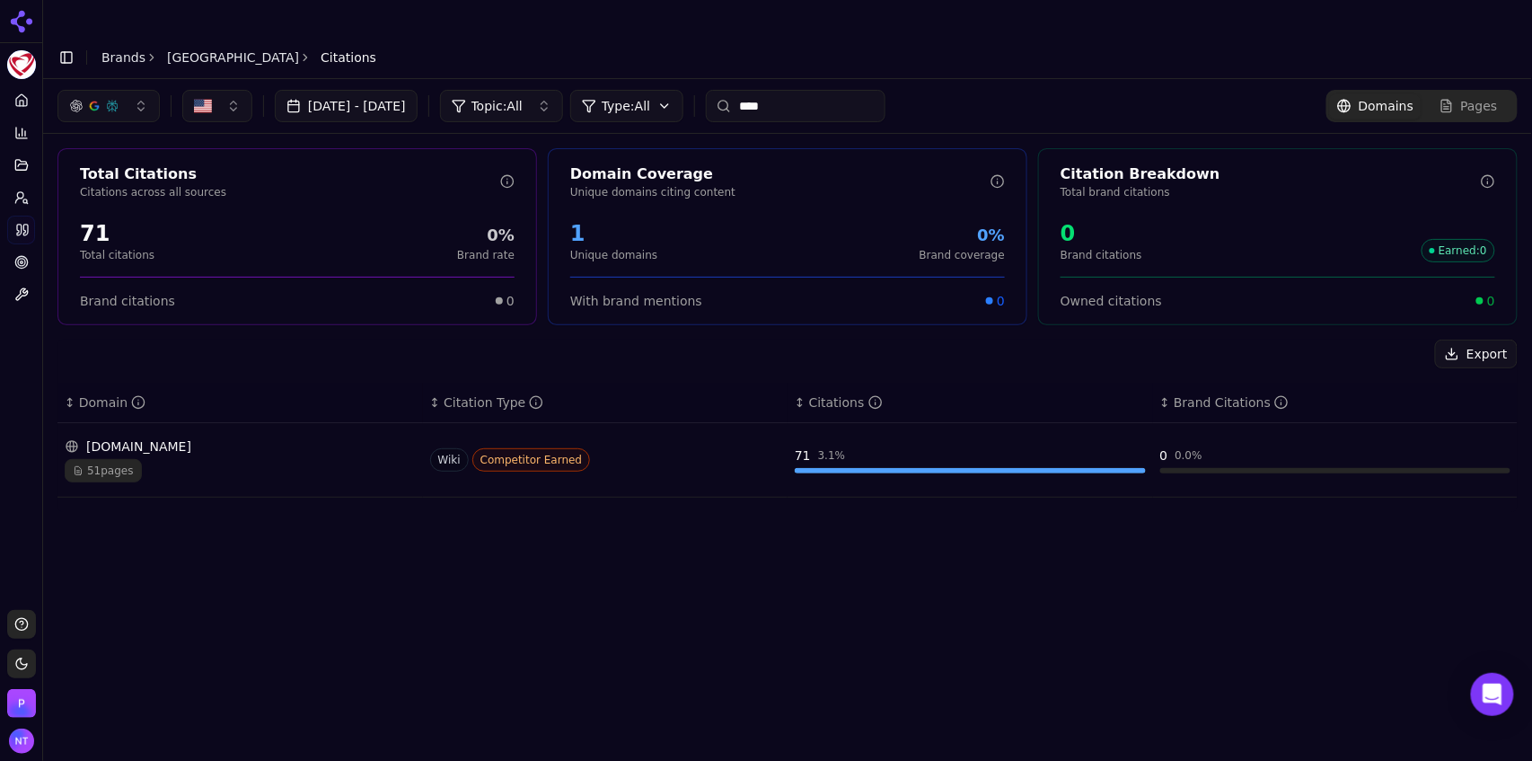
click at [197, 48] on link "[GEOGRAPHIC_DATA]" at bounding box center [233, 57] width 132 height 18
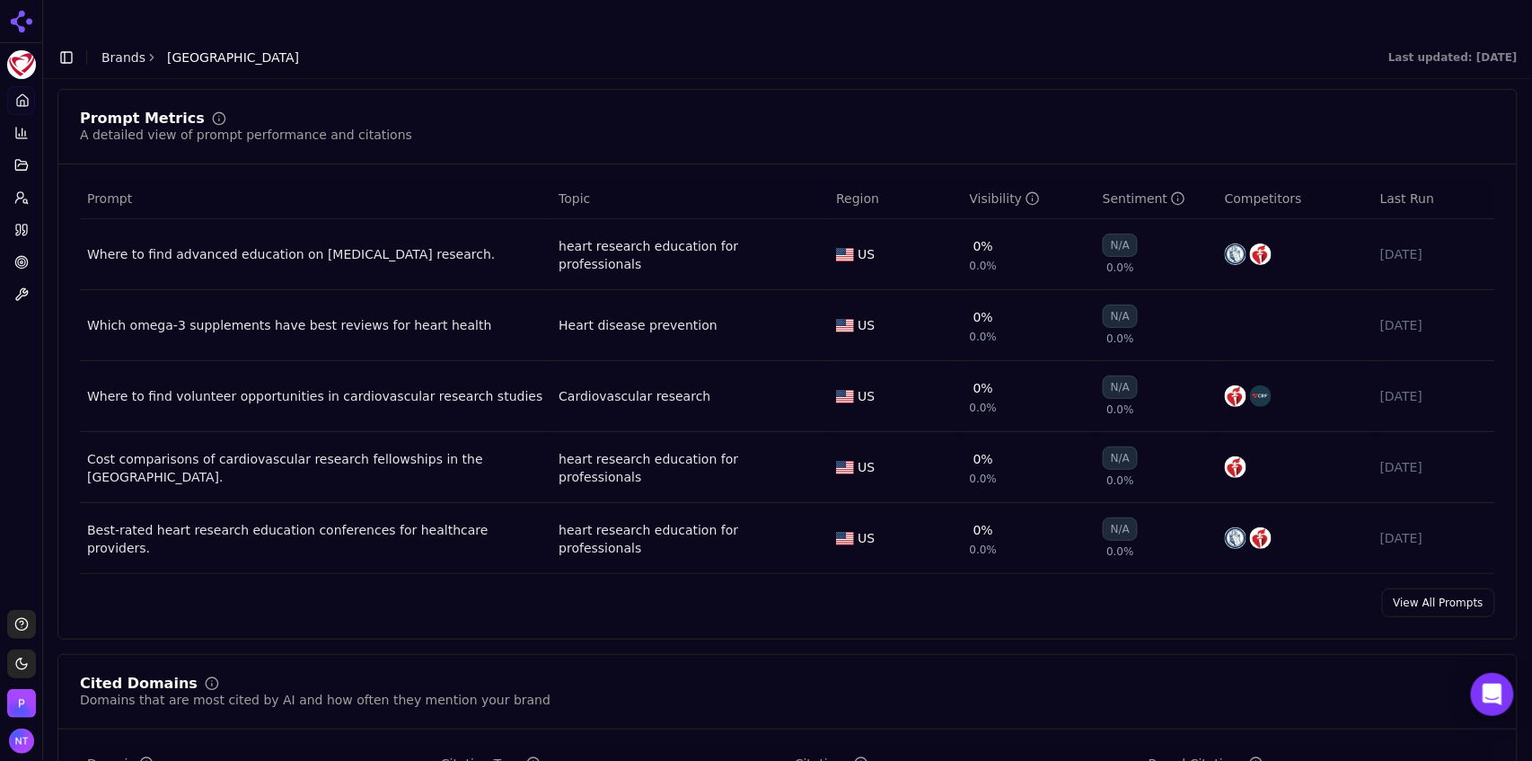
scroll to position [1383, 0]
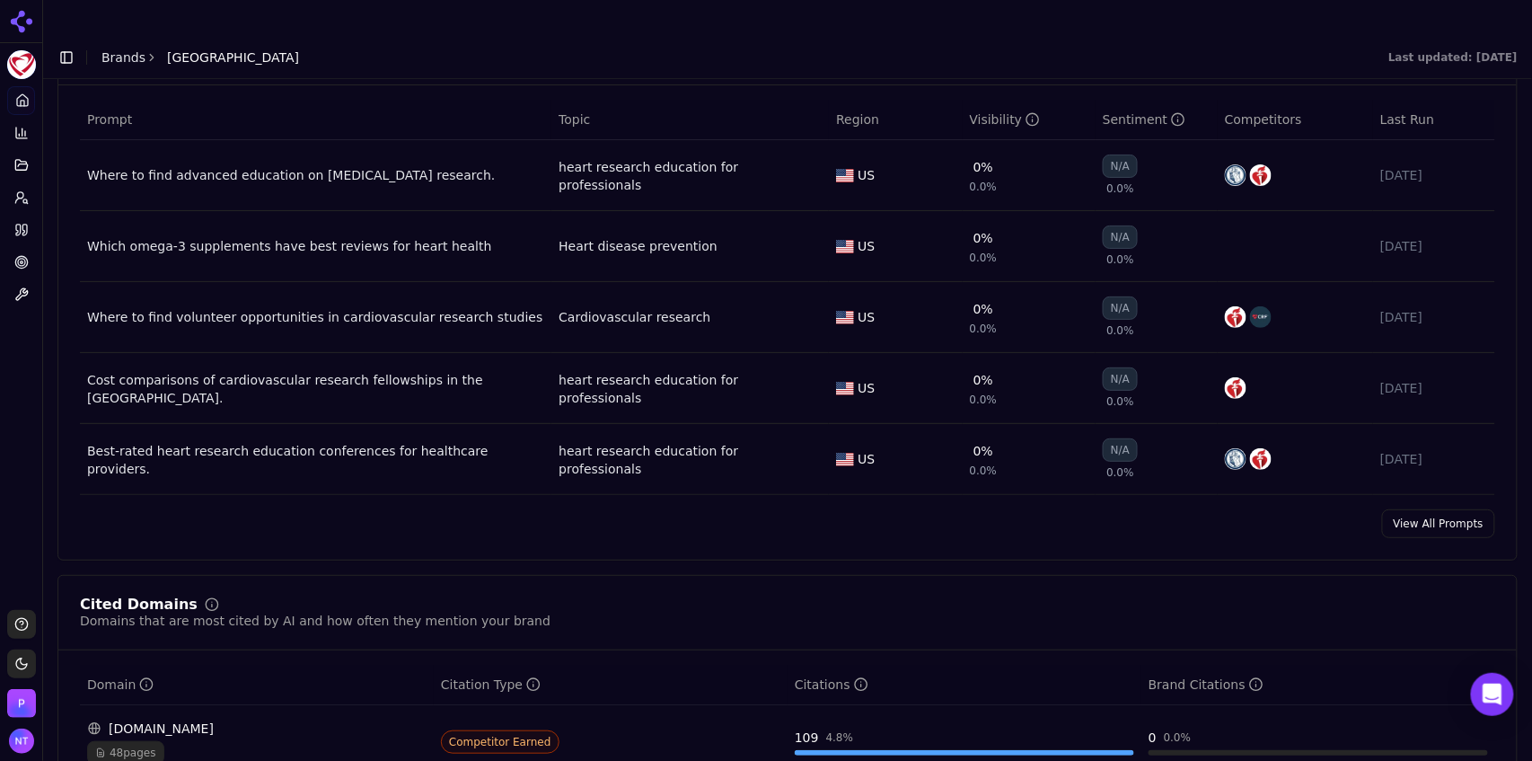
click at [1437, 509] on link "View All Prompts" at bounding box center [1438, 523] width 113 height 29
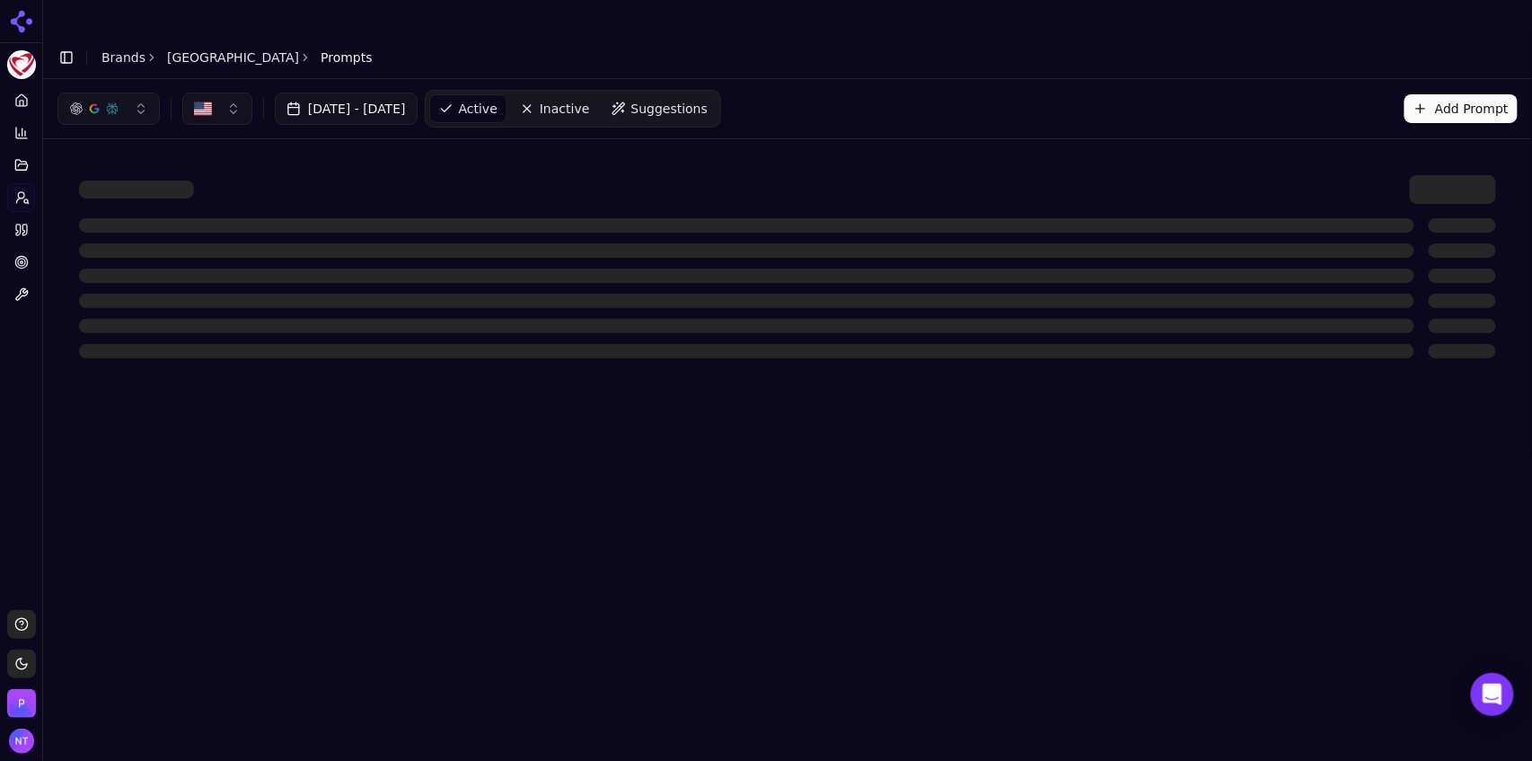
click at [1437, 506] on html "Minneapolis Heart Institute Platform Home Competition Topics Prompts Citations …" at bounding box center [766, 398] width 1532 height 797
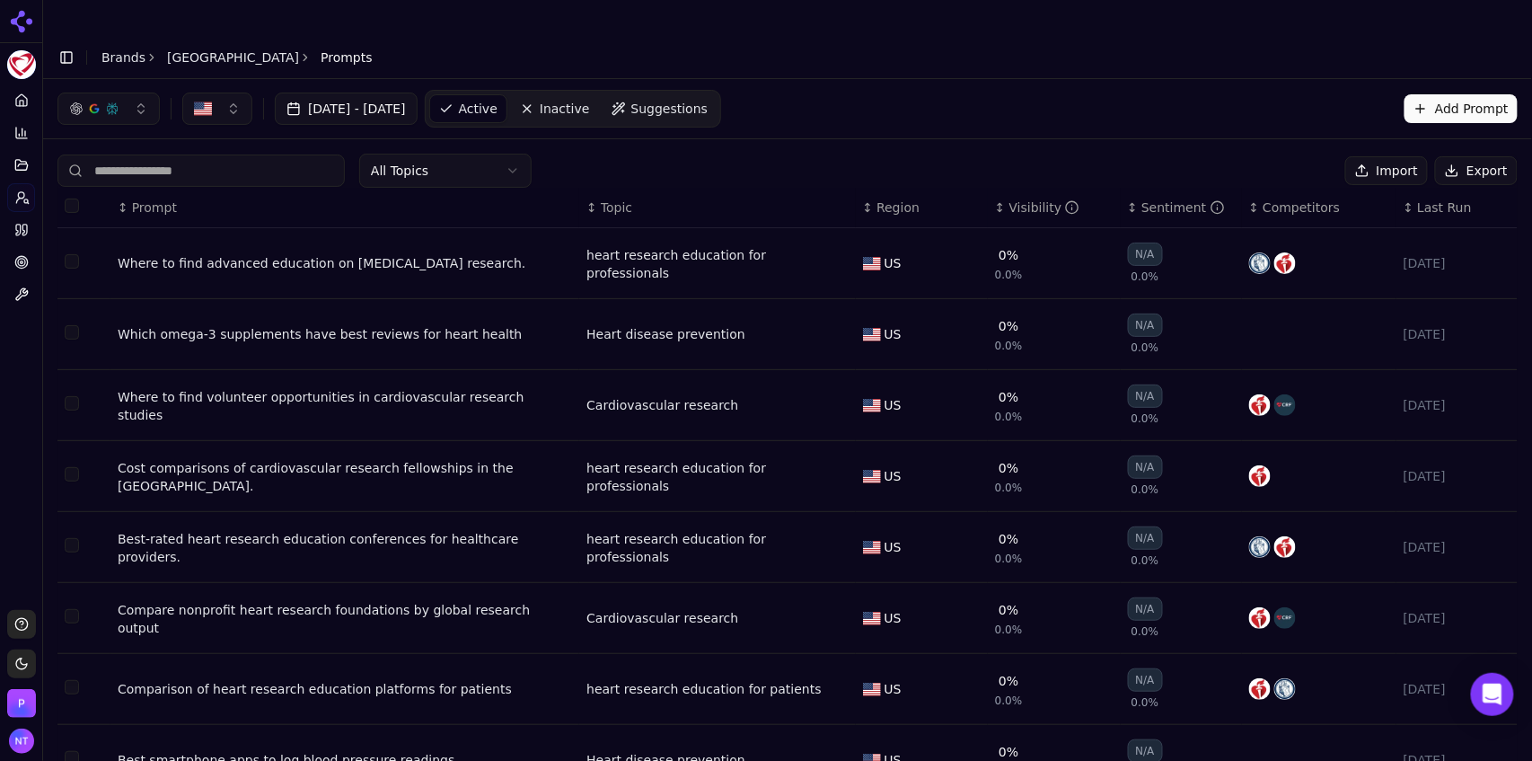
click at [1266, 90] on div "[DATE] - [DATE] Active Inactive Suggestions Add Prompt" at bounding box center [787, 109] width 1460 height 38
click at [1459, 156] on button "Export" at bounding box center [1476, 170] width 83 height 29
click at [1458, 94] on button "Add Prompt" at bounding box center [1461, 108] width 113 height 29
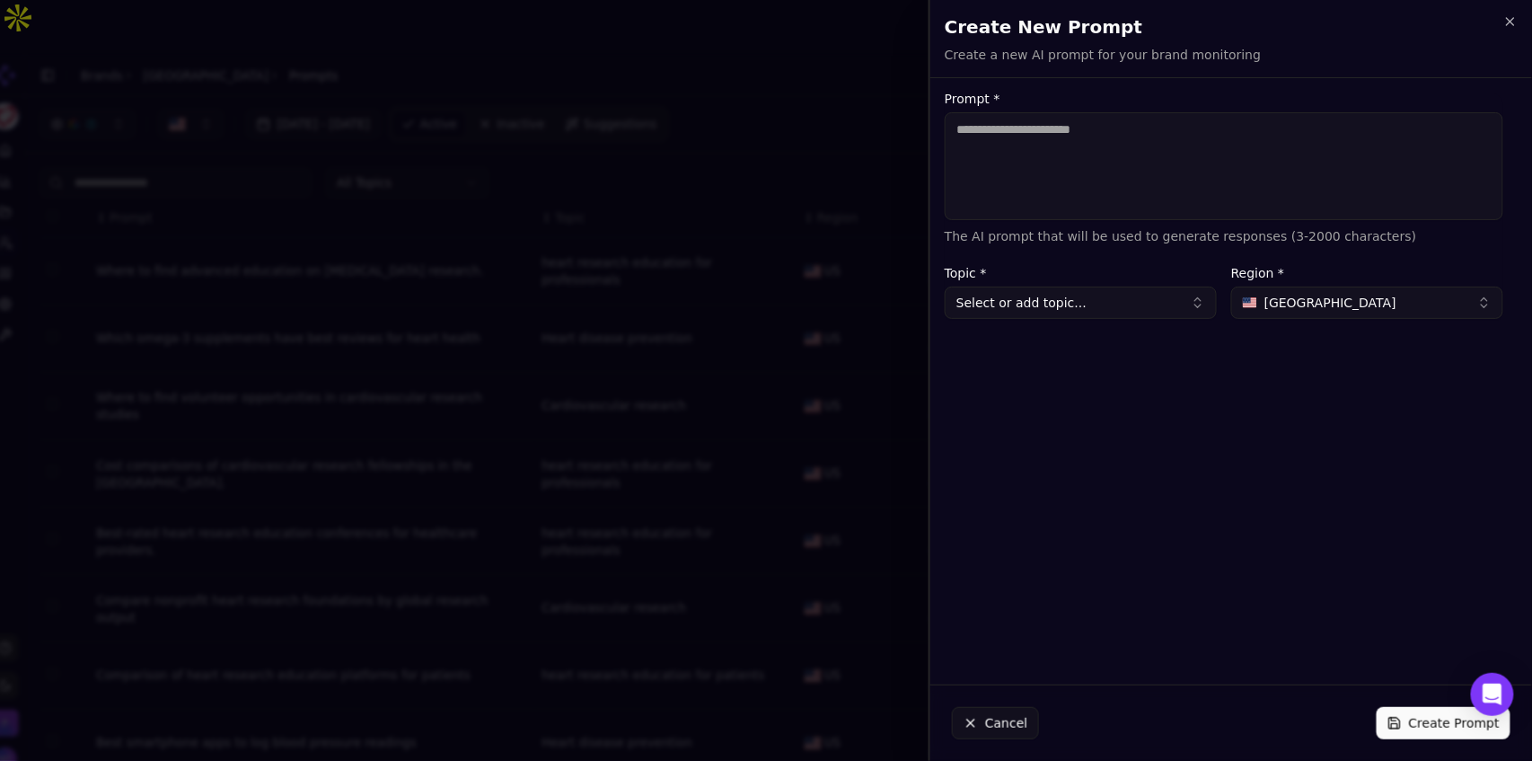
click at [1093, 301] on button "Select or add topic..." at bounding box center [1081, 302] width 272 height 32
type input "**********"
click at [1107, 168] on textarea "Prompt *" at bounding box center [1224, 166] width 559 height 108
type textarea "**********"
click at [1420, 720] on button "Create Prompt" at bounding box center [1444, 723] width 134 height 32
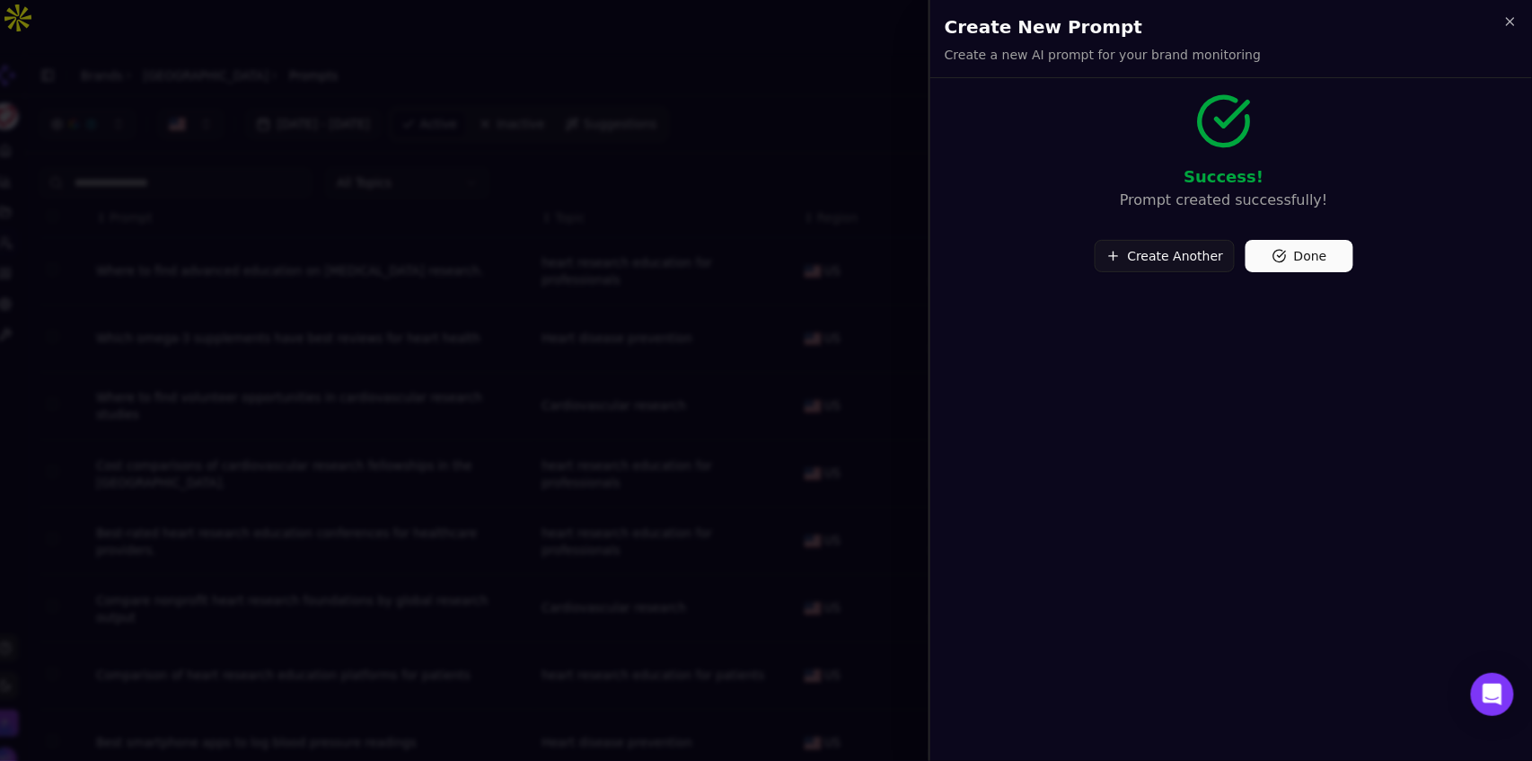
click at [1175, 260] on button "Create Another" at bounding box center [1165, 256] width 141 height 32
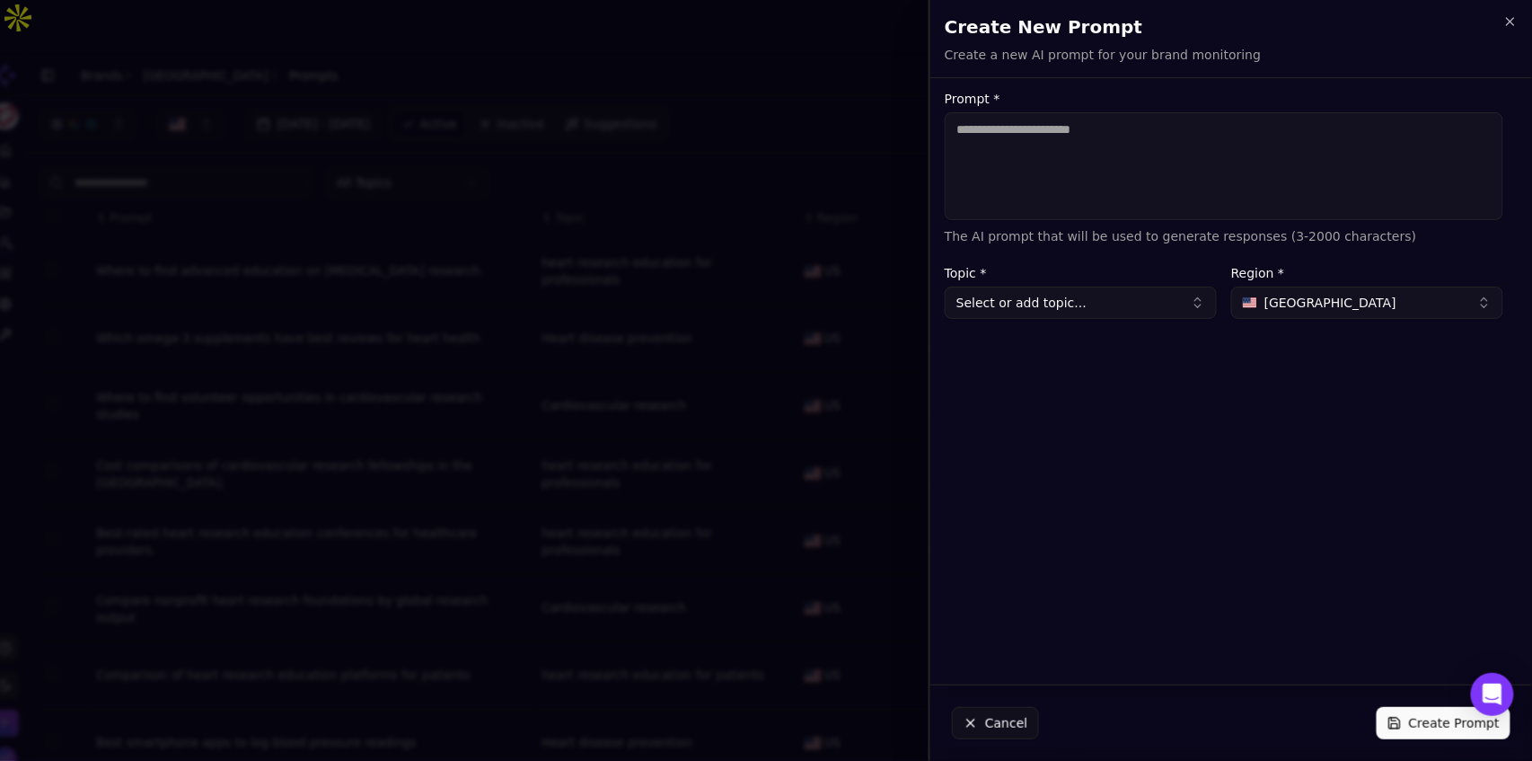
click at [1110, 163] on textarea "Prompt *" at bounding box center [1224, 166] width 559 height 108
type textarea "**********"
click at [1046, 300] on button "Select or add topic..." at bounding box center [1081, 302] width 272 height 32
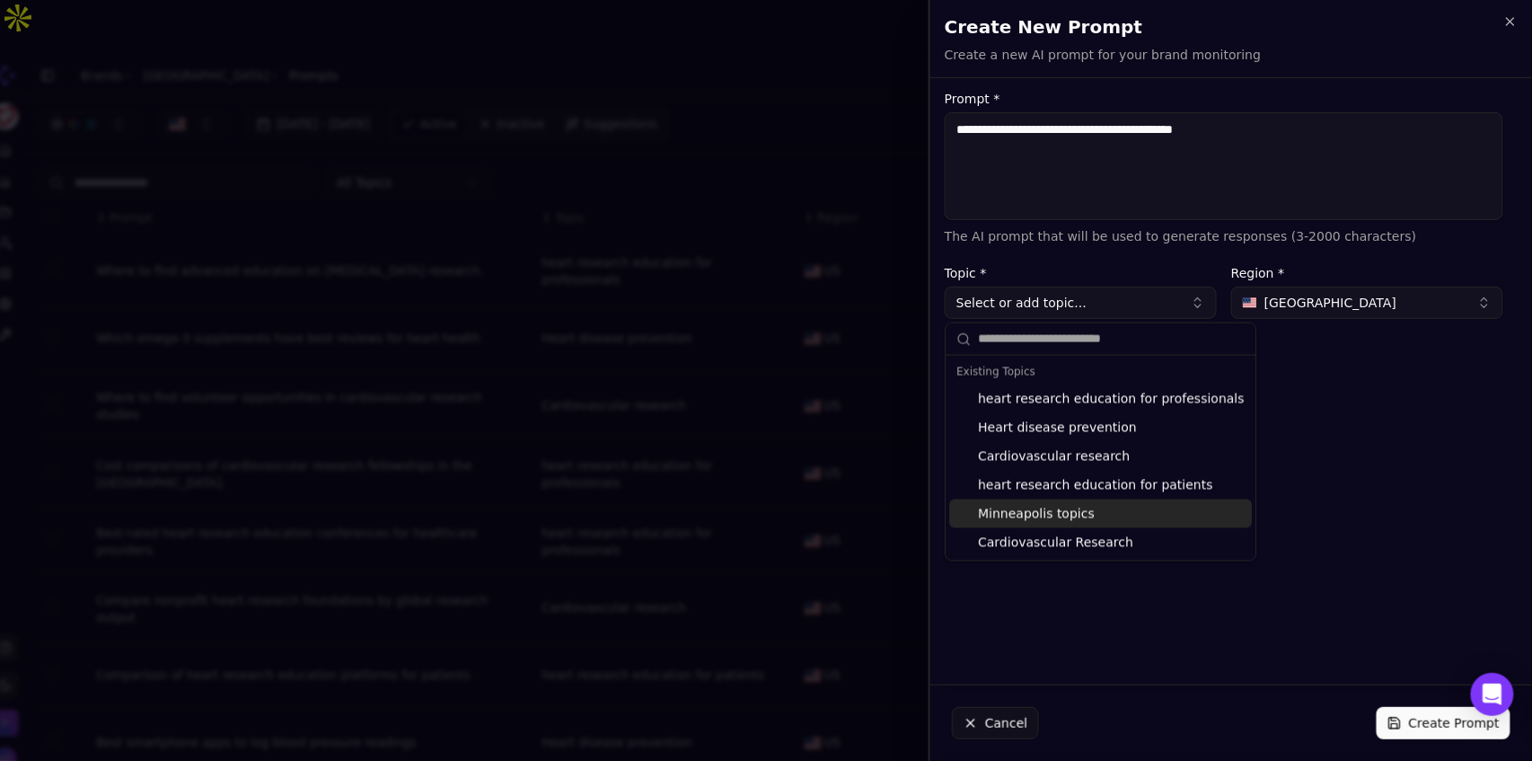
click at [1031, 518] on div "Minneapolis topics" at bounding box center [1100, 513] width 303 height 29
type input "**********"
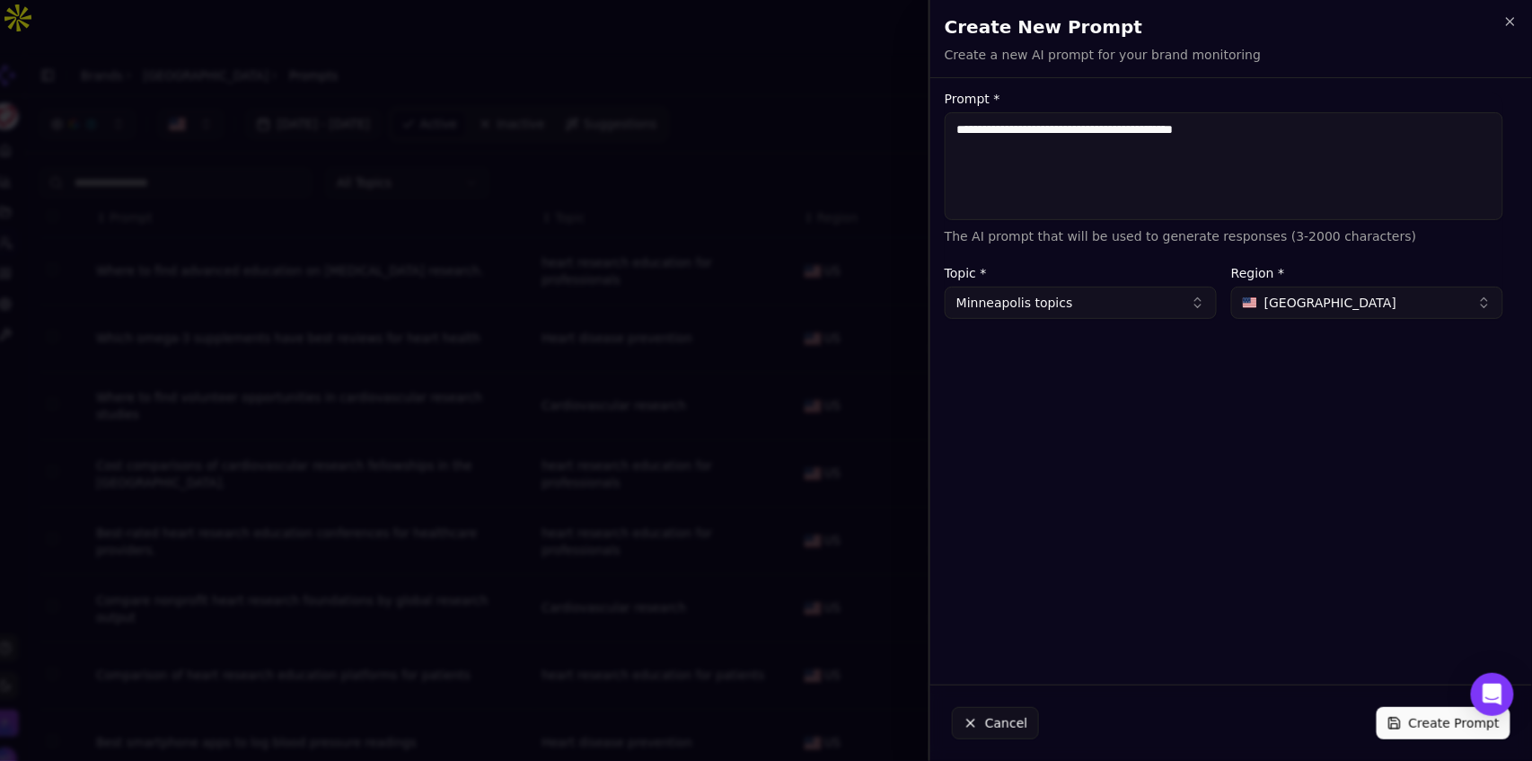
click at [1417, 726] on button "Create Prompt" at bounding box center [1444, 723] width 134 height 32
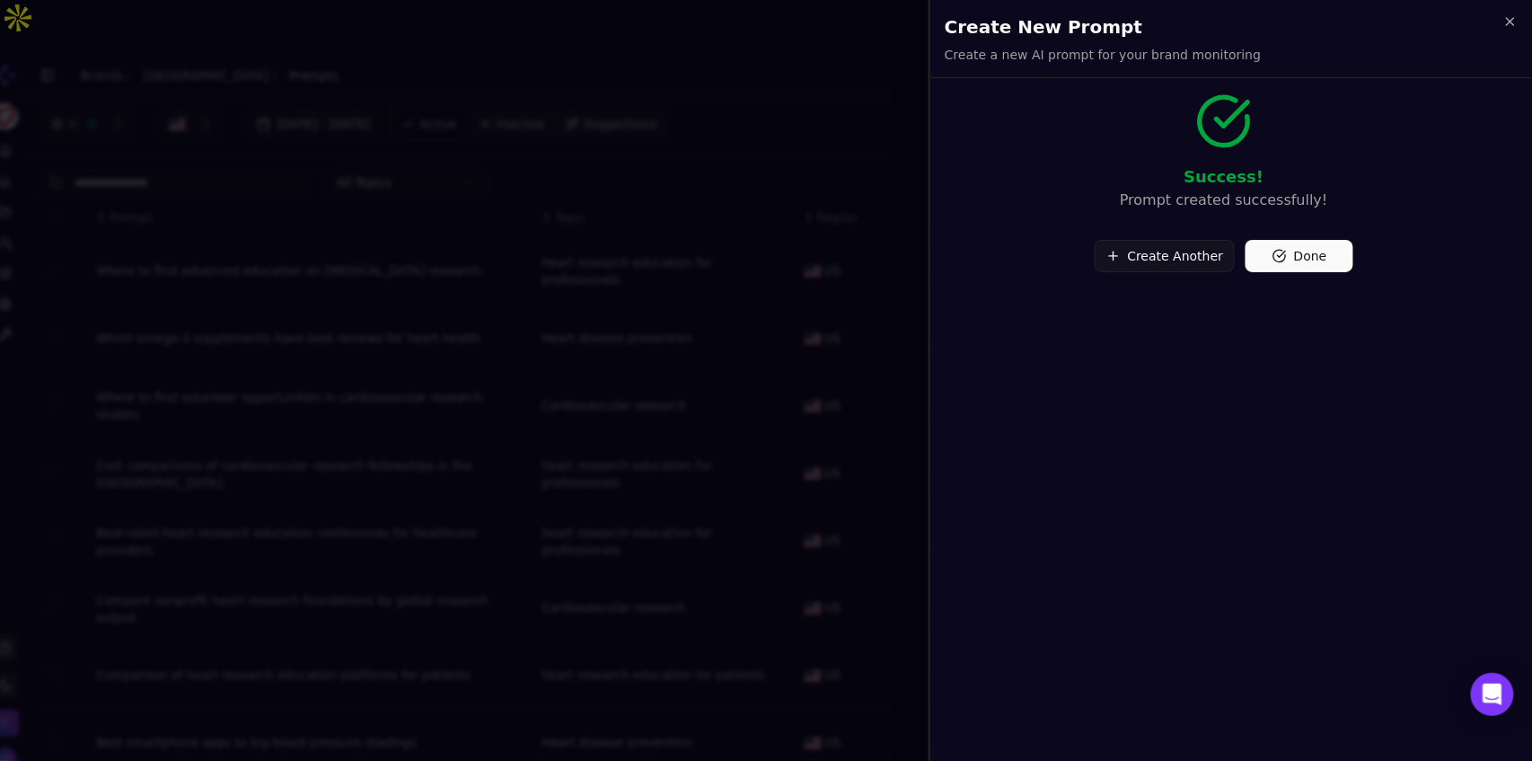
click at [1150, 260] on button "Create Another" at bounding box center [1165, 256] width 141 height 32
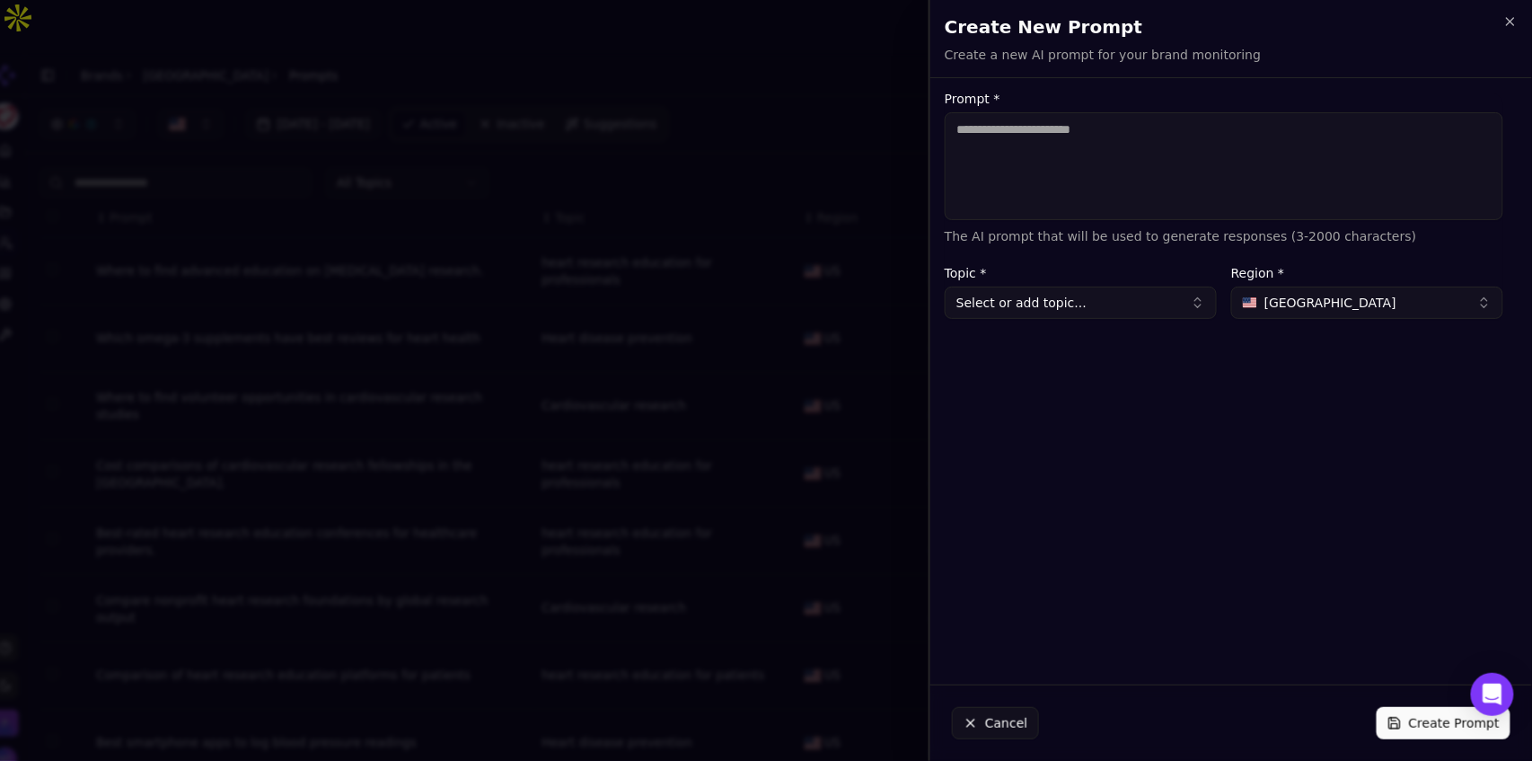
click at [1023, 157] on textarea "Prompt *" at bounding box center [1224, 166] width 559 height 108
type textarea "**********"
click at [1109, 291] on button "Select or add topic..." at bounding box center [1081, 302] width 272 height 32
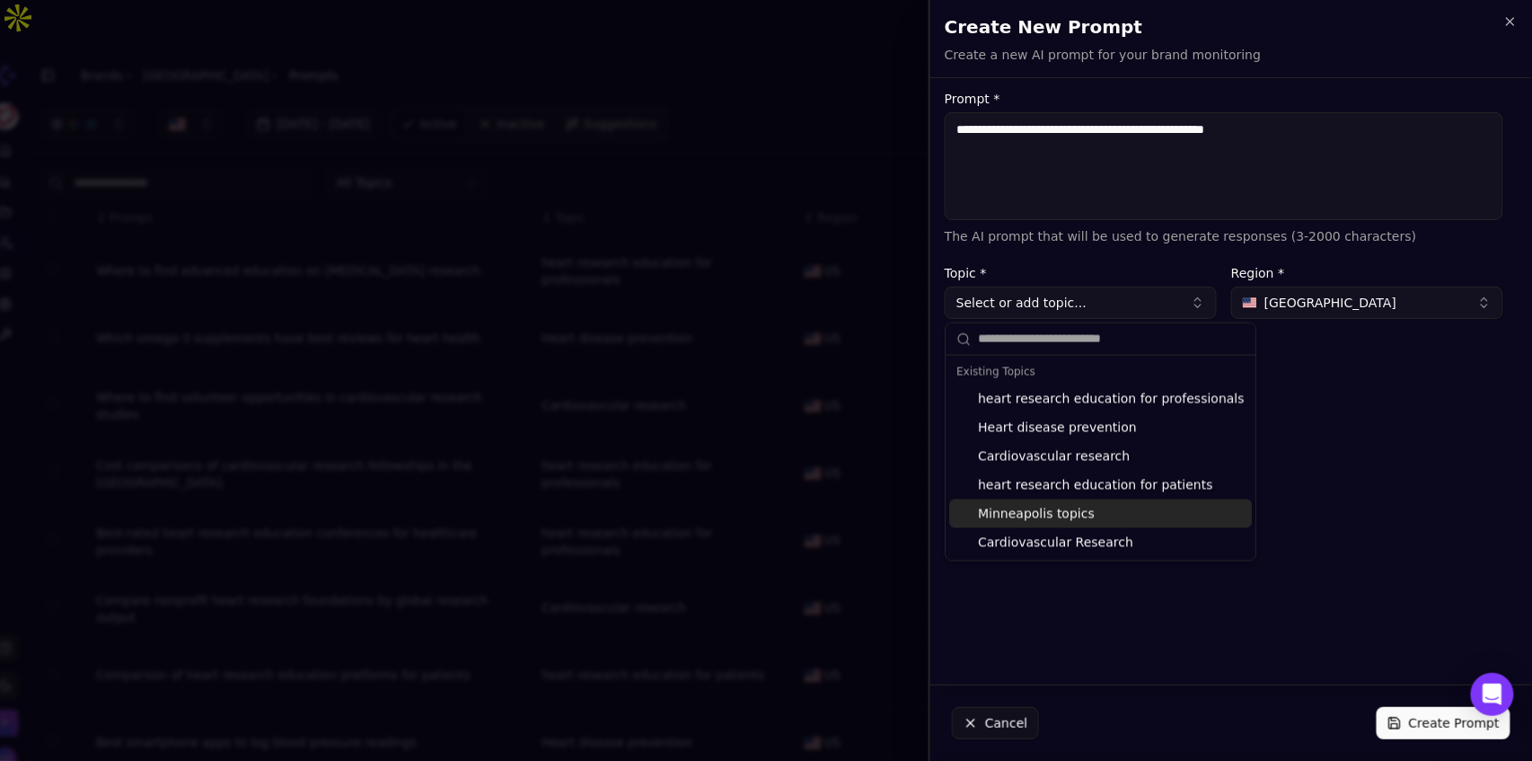
click at [1075, 515] on div "Minneapolis topics" at bounding box center [1100, 513] width 303 height 29
type input "**********"
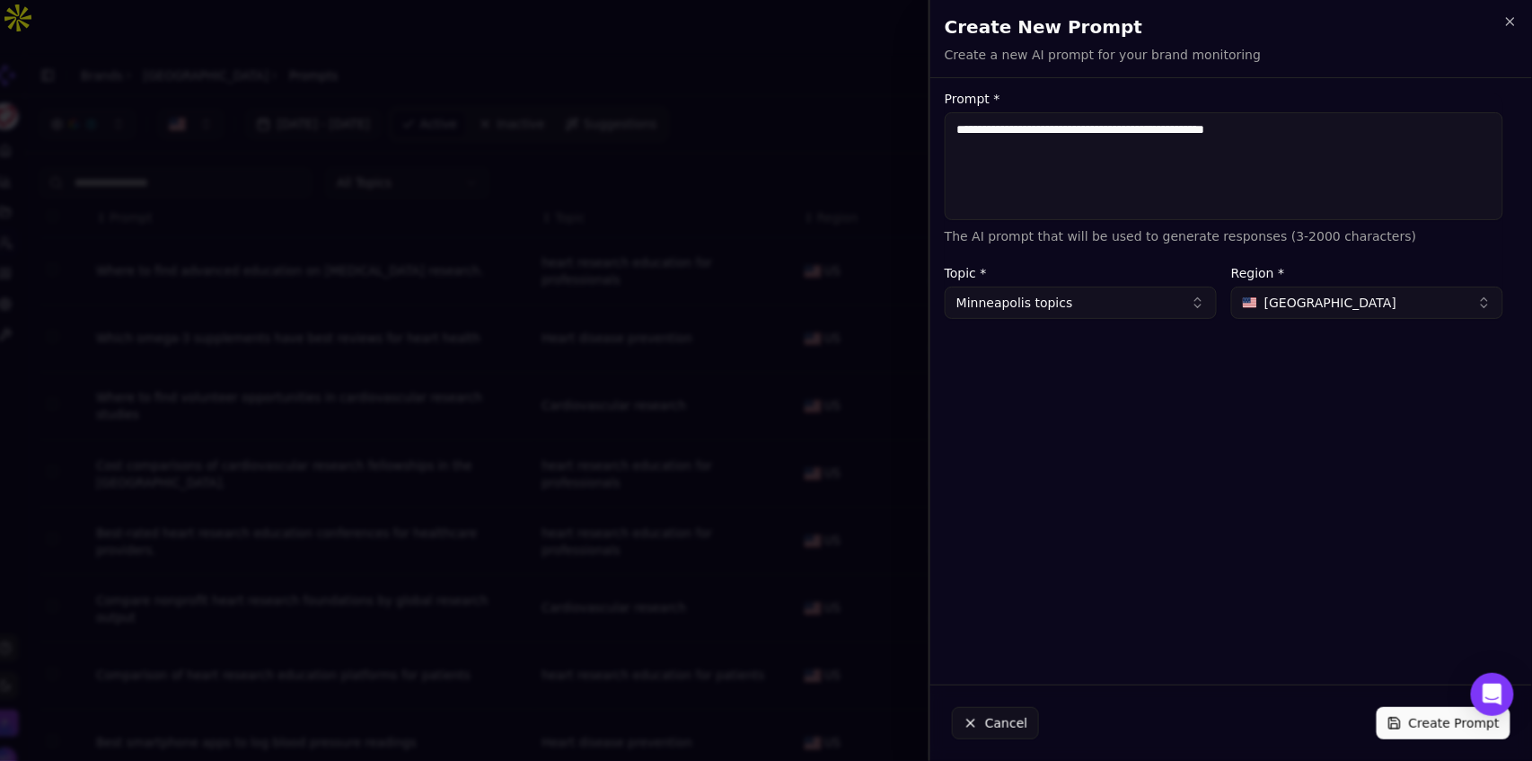
click at [1415, 725] on button "Create Prompt" at bounding box center [1444, 723] width 134 height 32
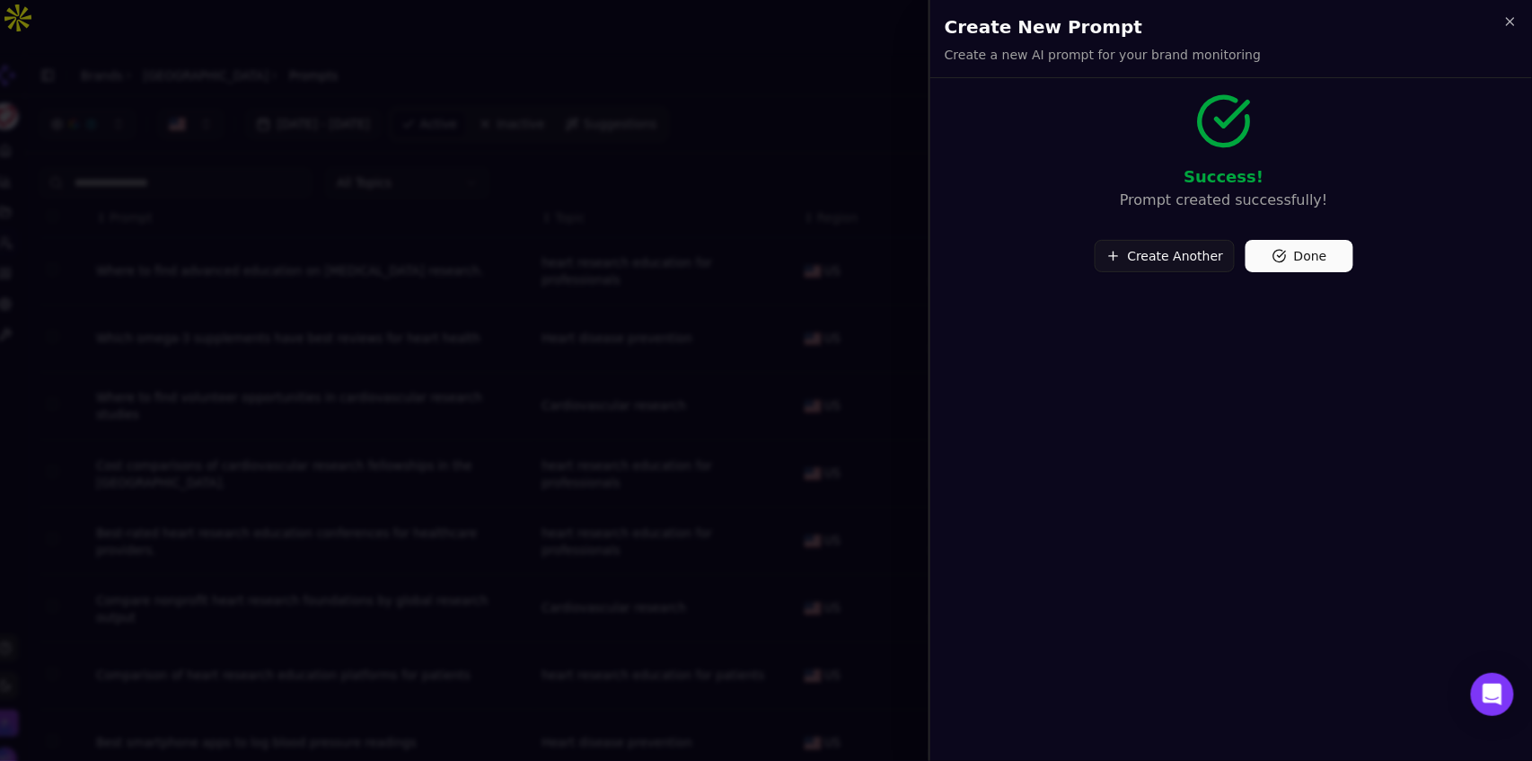
click at [1172, 260] on button "Create Another" at bounding box center [1165, 256] width 141 height 32
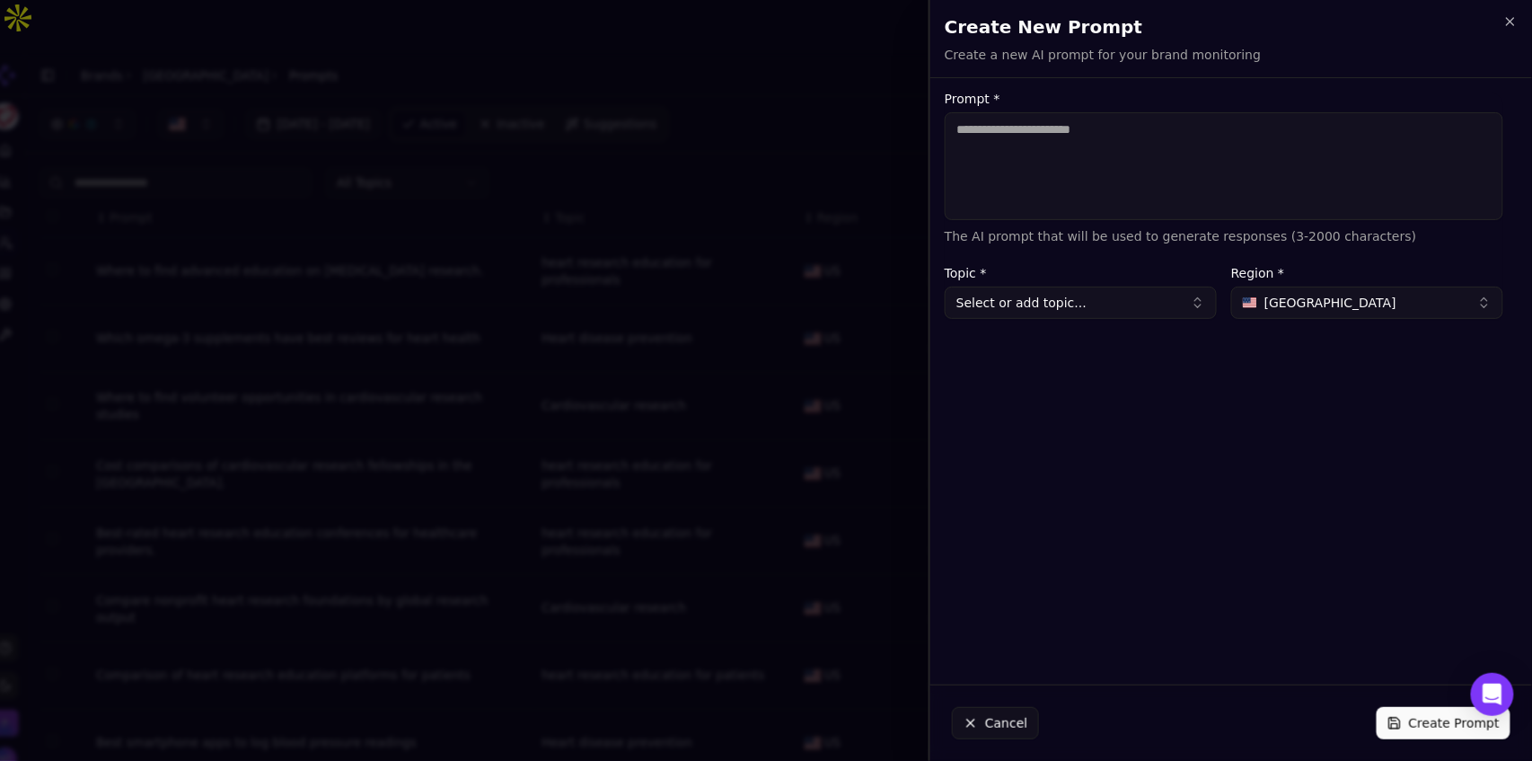
click at [1036, 145] on textarea "Prompt *" at bounding box center [1224, 166] width 559 height 108
type textarea "*********"
type textarea "**********"
click at [1020, 298] on button "Select or add topic..." at bounding box center [1081, 302] width 272 height 32
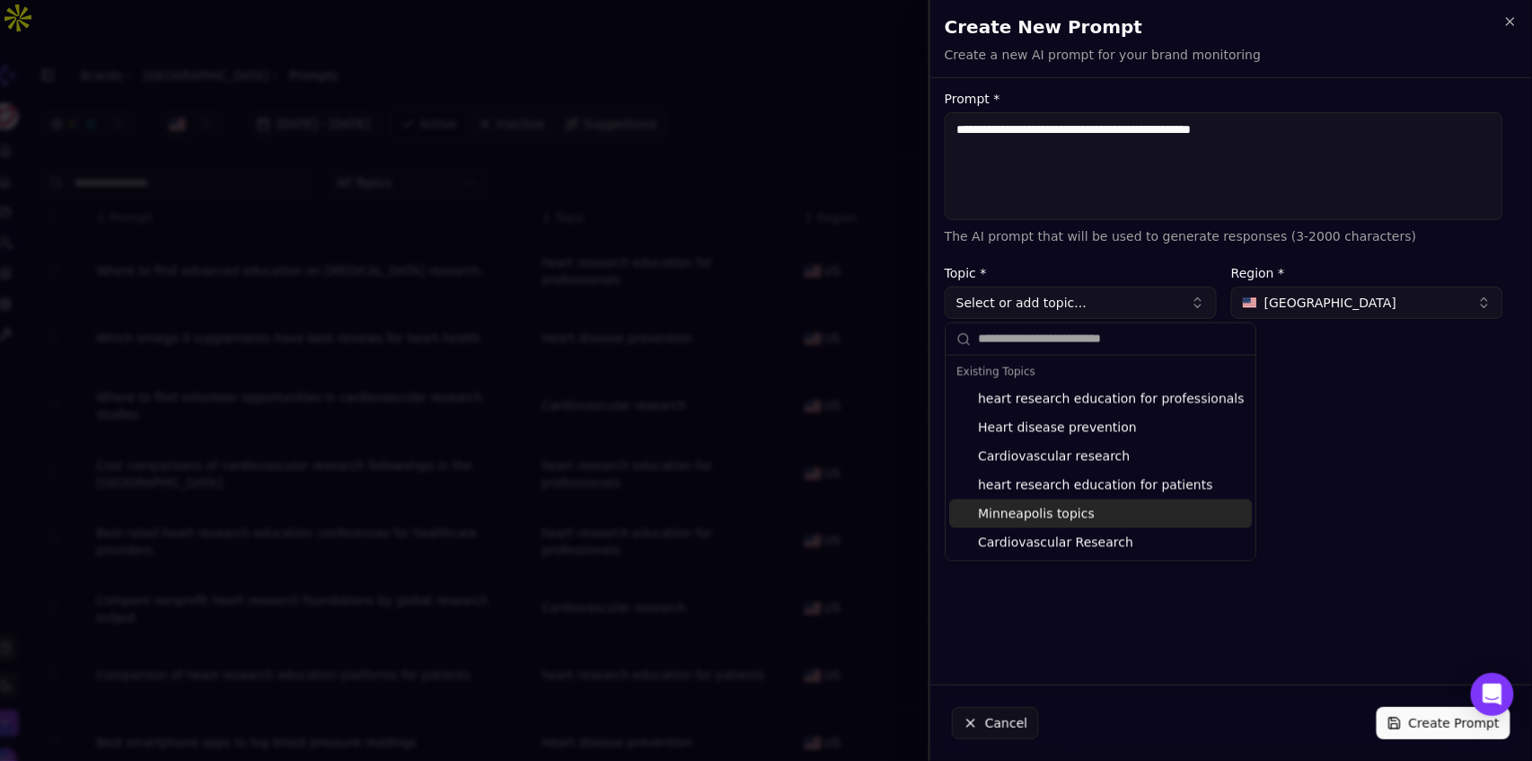
click at [1034, 516] on div "Minneapolis topics" at bounding box center [1100, 513] width 303 height 29
type input "**********"
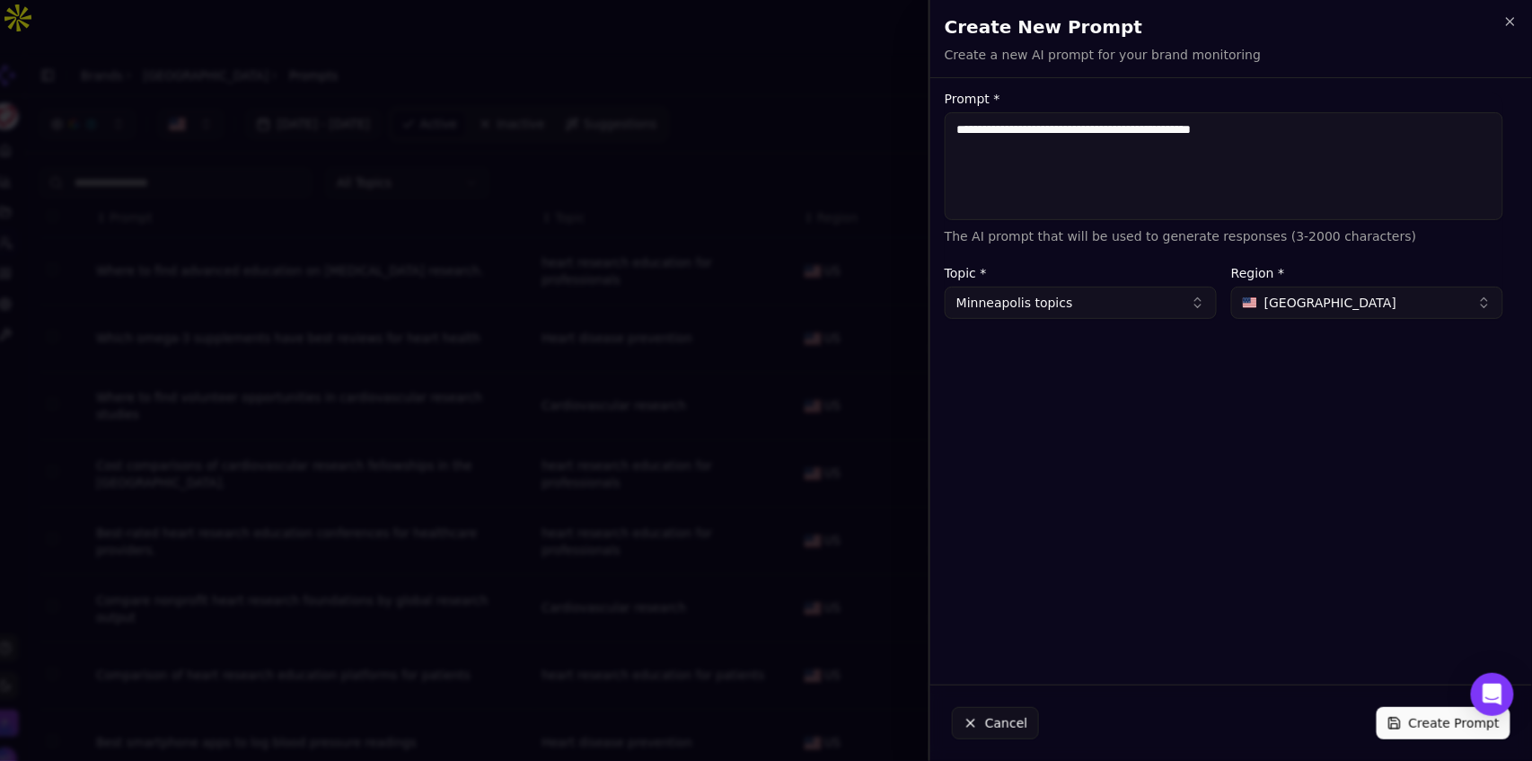
click at [1423, 730] on button "Create Prompt" at bounding box center [1444, 723] width 134 height 32
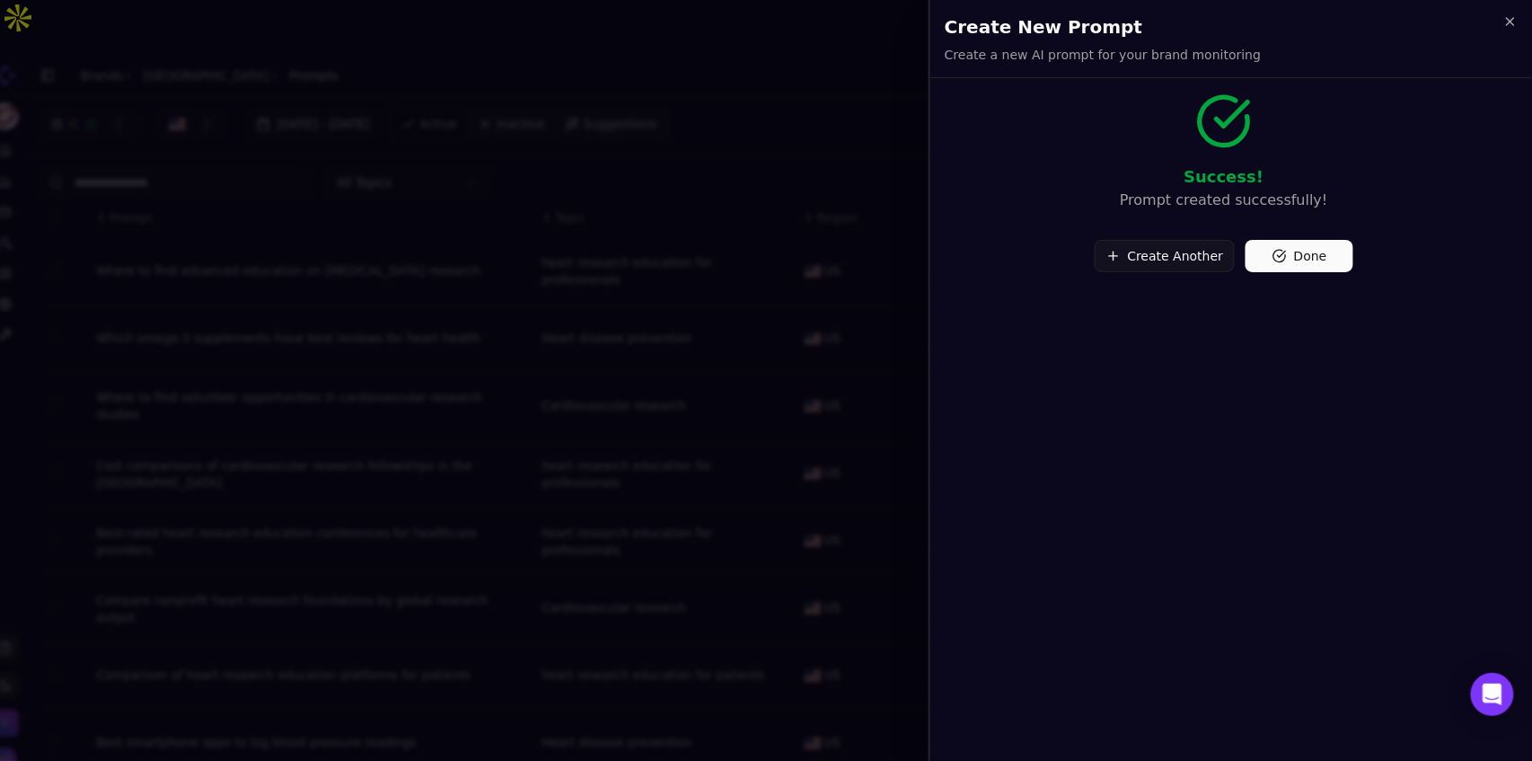
click at [1173, 257] on button "Create Another" at bounding box center [1165, 256] width 141 height 32
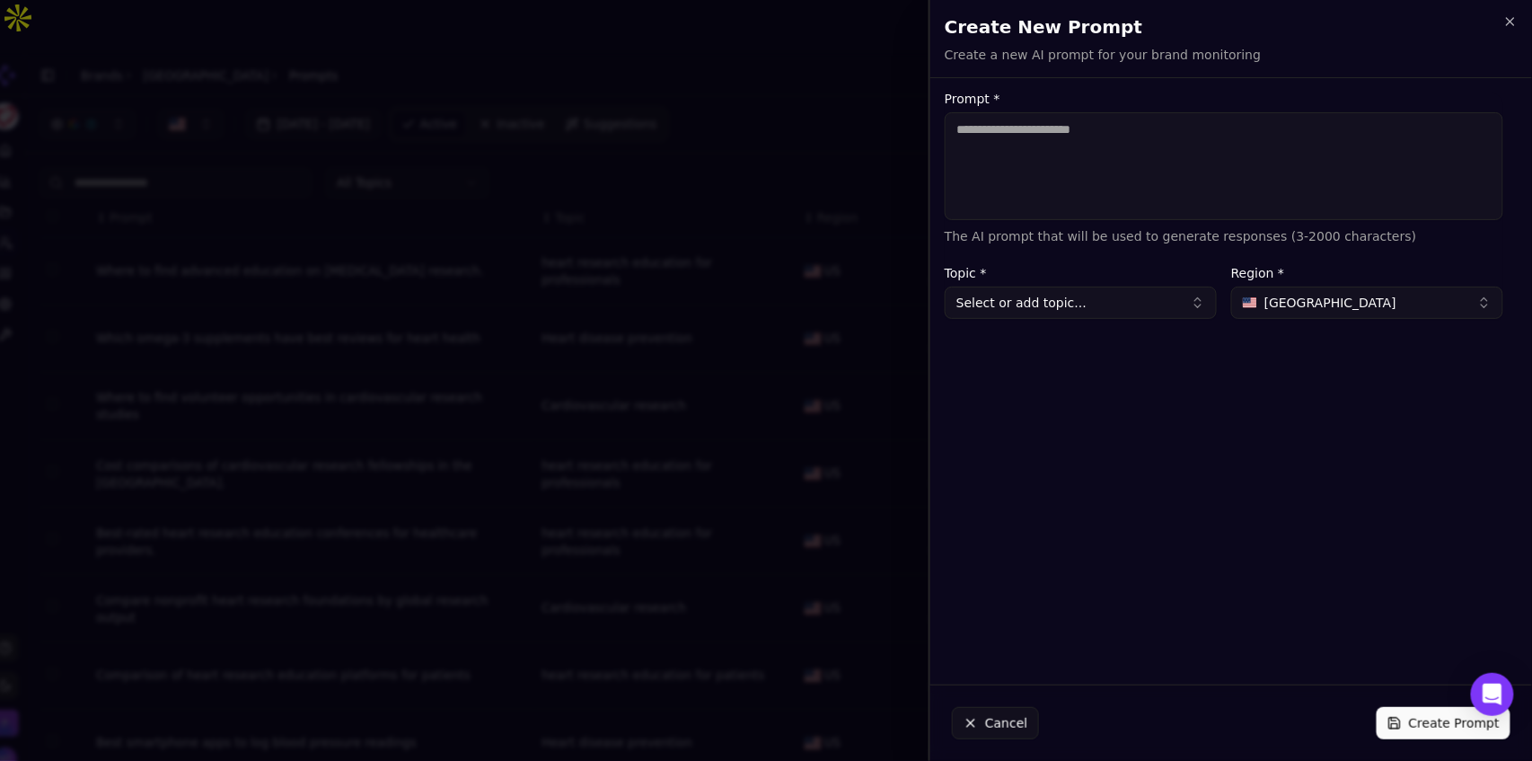
click at [1030, 128] on textarea "Prompt *" at bounding box center [1224, 166] width 559 height 108
type textarea "**********"
click at [1050, 310] on button "Select or add topic..." at bounding box center [1081, 302] width 272 height 32
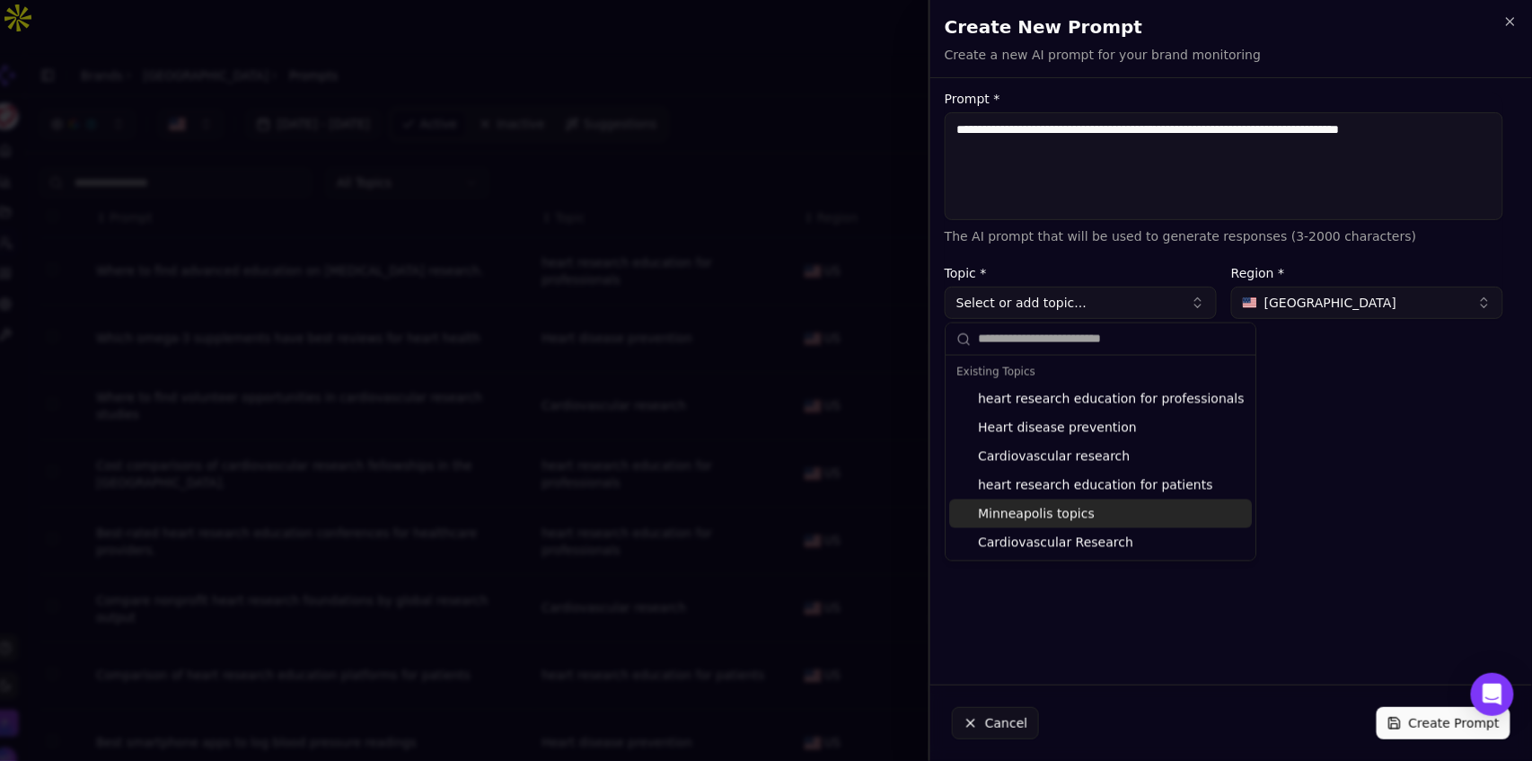
click at [1057, 516] on div "Minneapolis topics" at bounding box center [1100, 513] width 303 height 29
type input "**********"
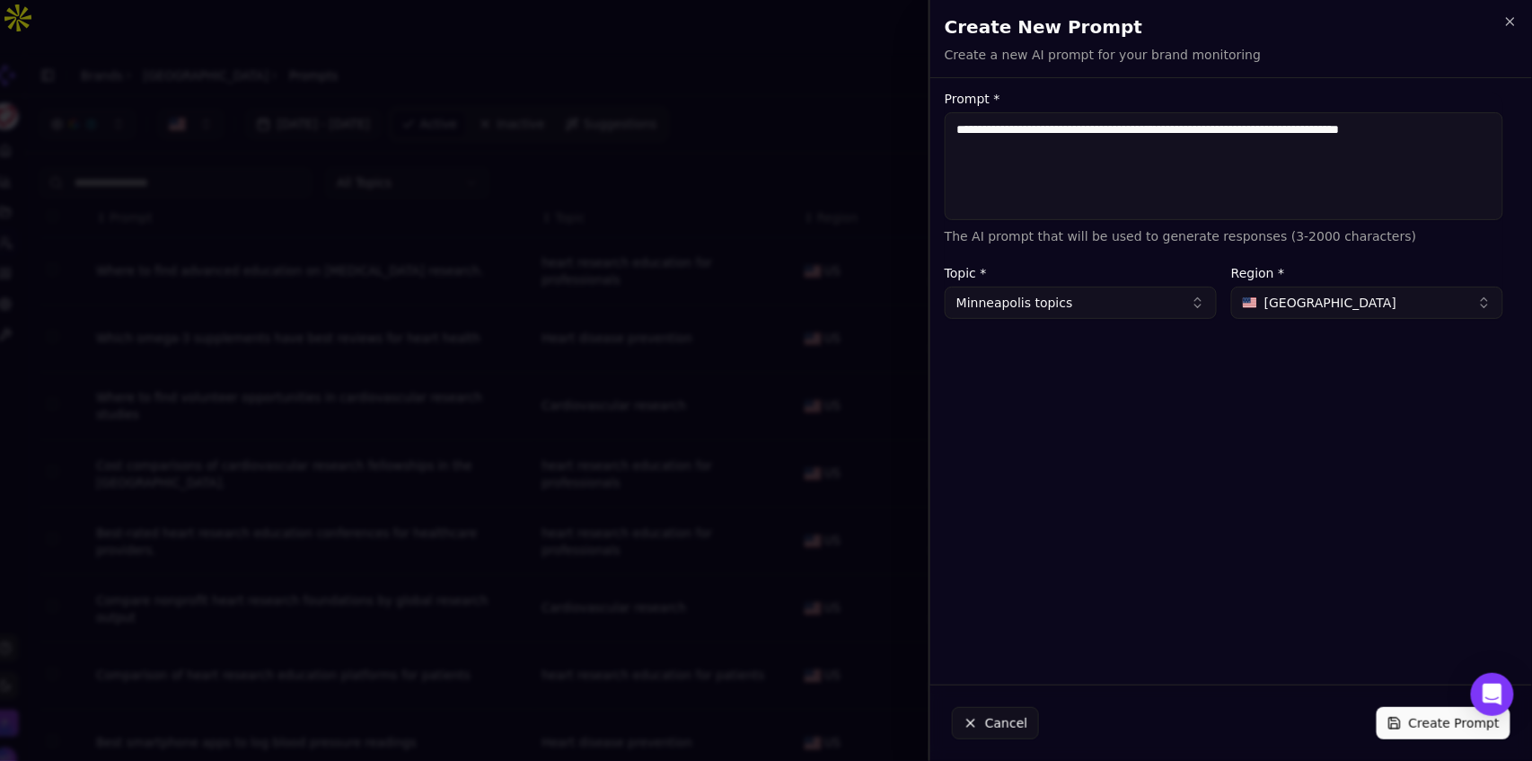
click at [1413, 727] on button "Create Prompt" at bounding box center [1444, 723] width 134 height 32
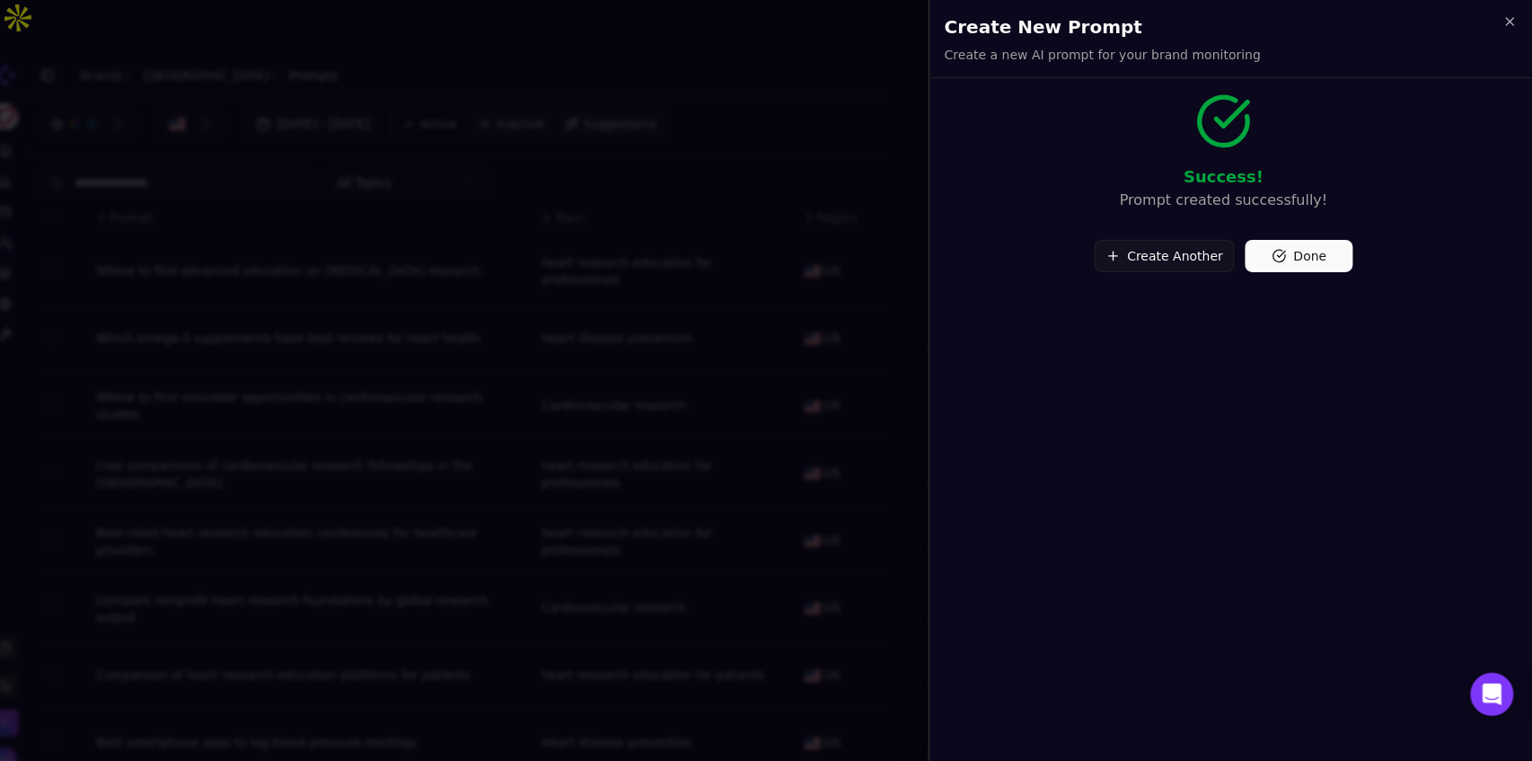
click at [1195, 253] on button "Create Another" at bounding box center [1165, 256] width 141 height 32
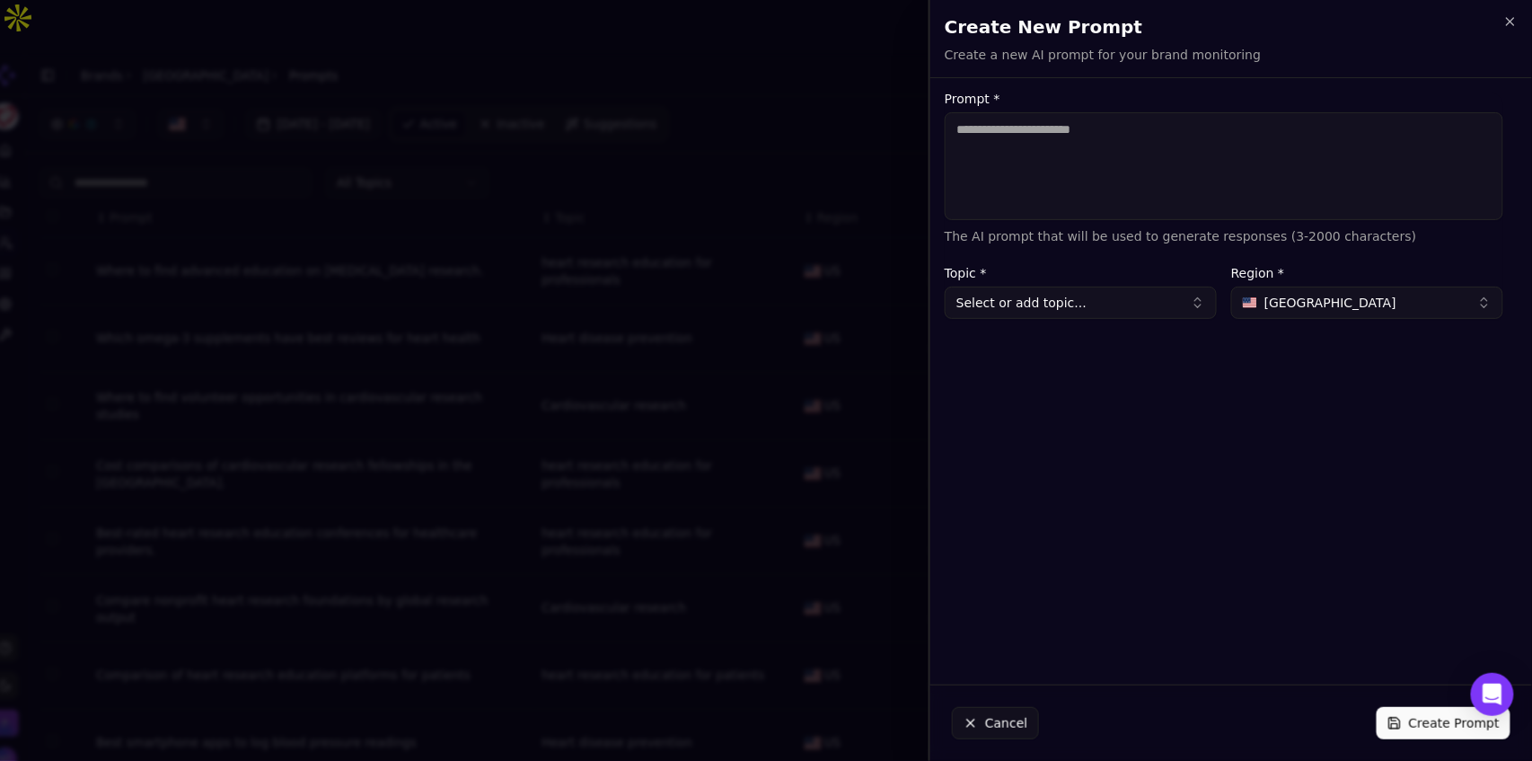
click at [1026, 170] on textarea "Prompt *" at bounding box center [1224, 166] width 559 height 108
type textarea "**********"
click at [1035, 300] on button "Select or add topic..." at bounding box center [1081, 302] width 272 height 32
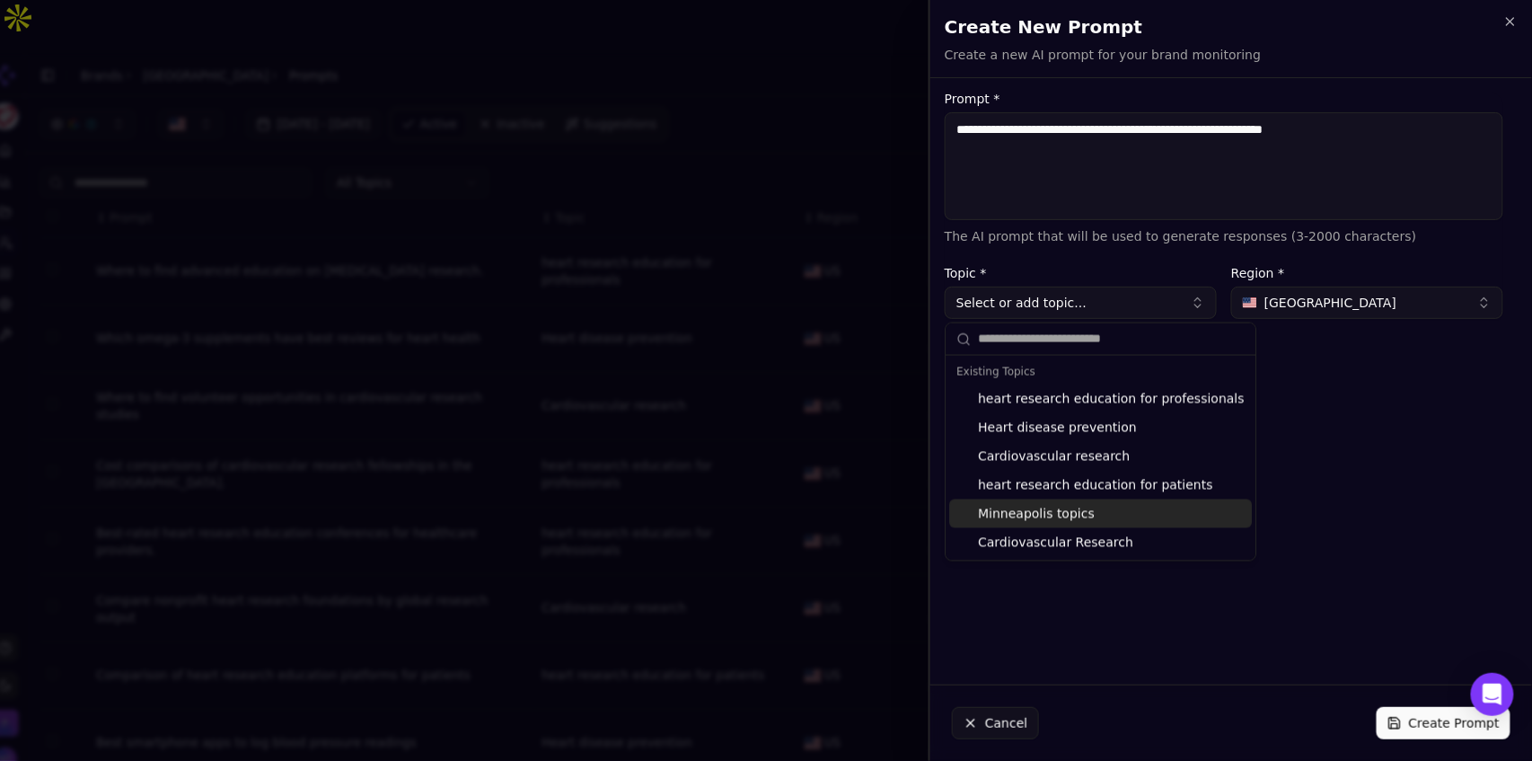
click at [1029, 511] on div "Minneapolis topics" at bounding box center [1100, 513] width 303 height 29
type input "**********"
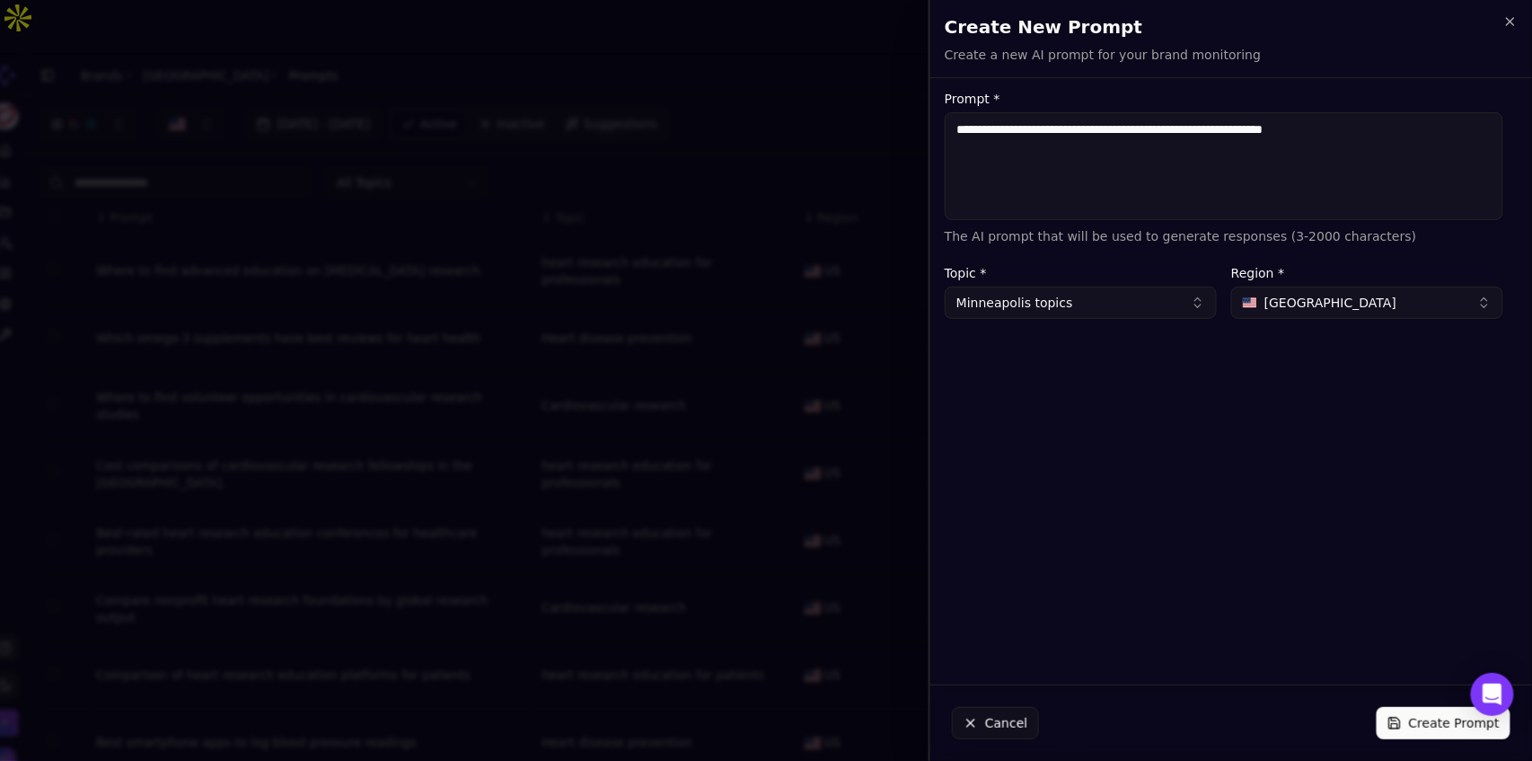
click at [1406, 729] on button "Create Prompt" at bounding box center [1444, 723] width 134 height 32
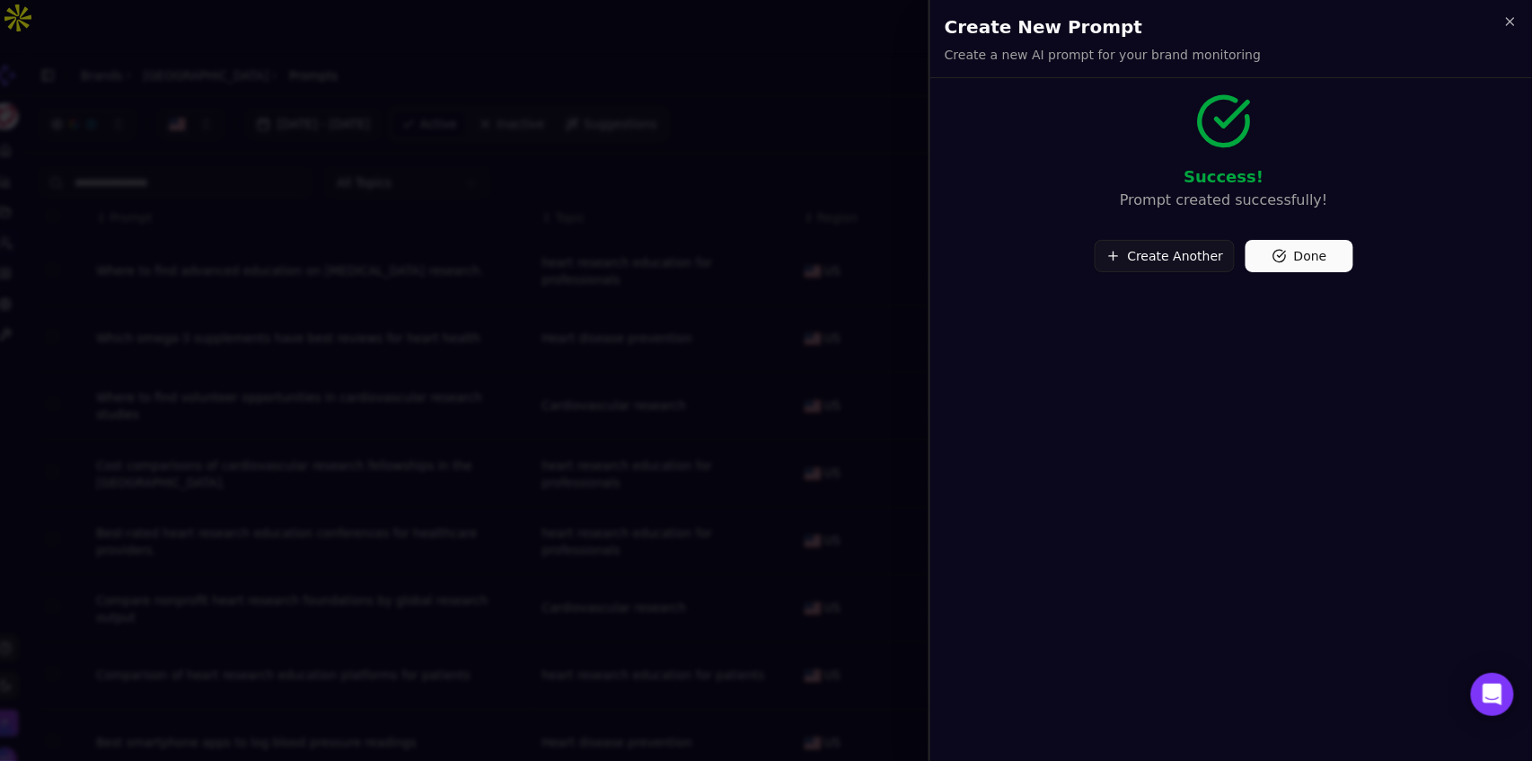
click at [1150, 241] on button "Create Another" at bounding box center [1165, 256] width 141 height 32
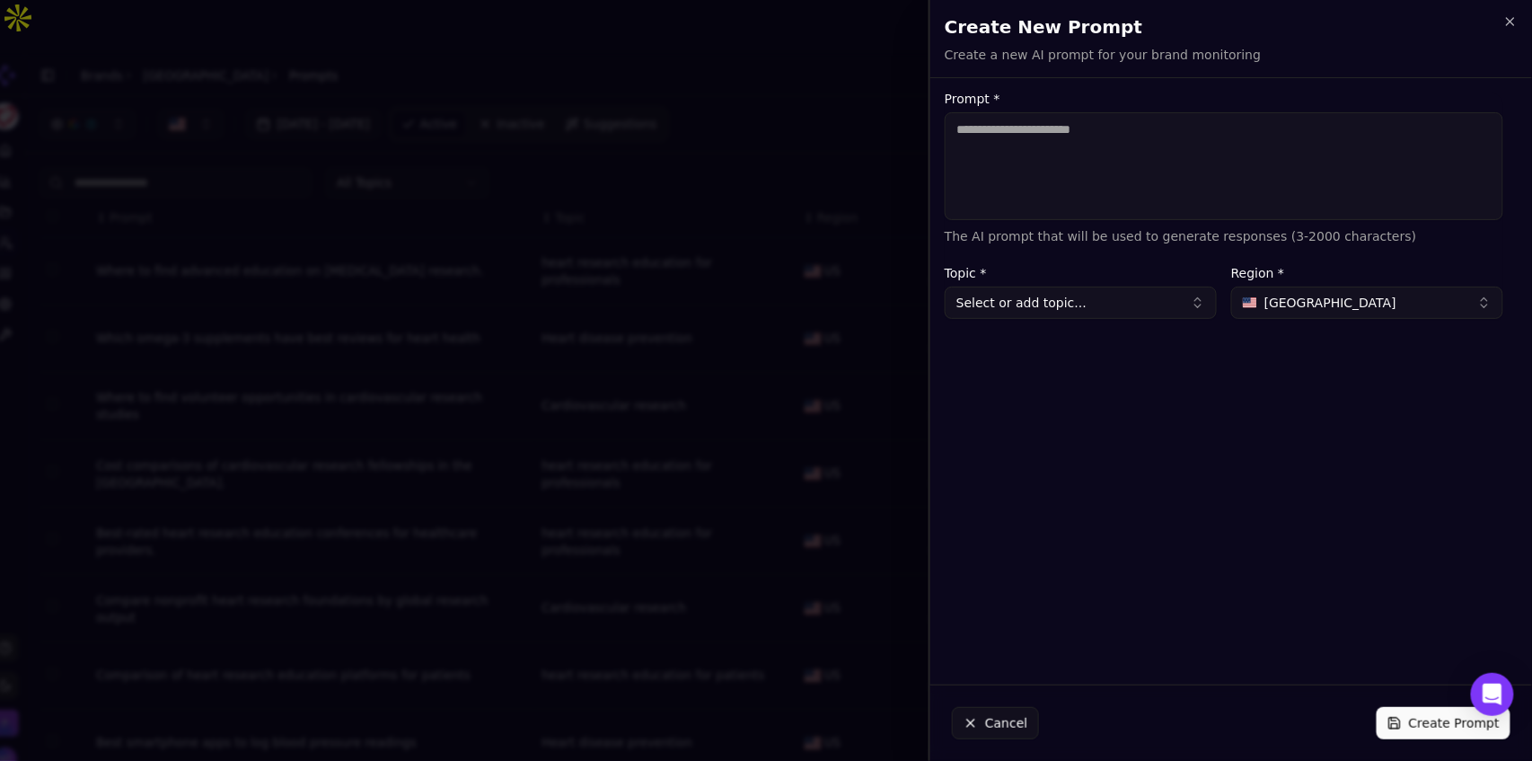
click at [1031, 175] on textarea "Prompt *" at bounding box center [1224, 166] width 559 height 108
type textarea "**********"
click at [1118, 294] on button "Select or add topic..." at bounding box center [1081, 302] width 272 height 32
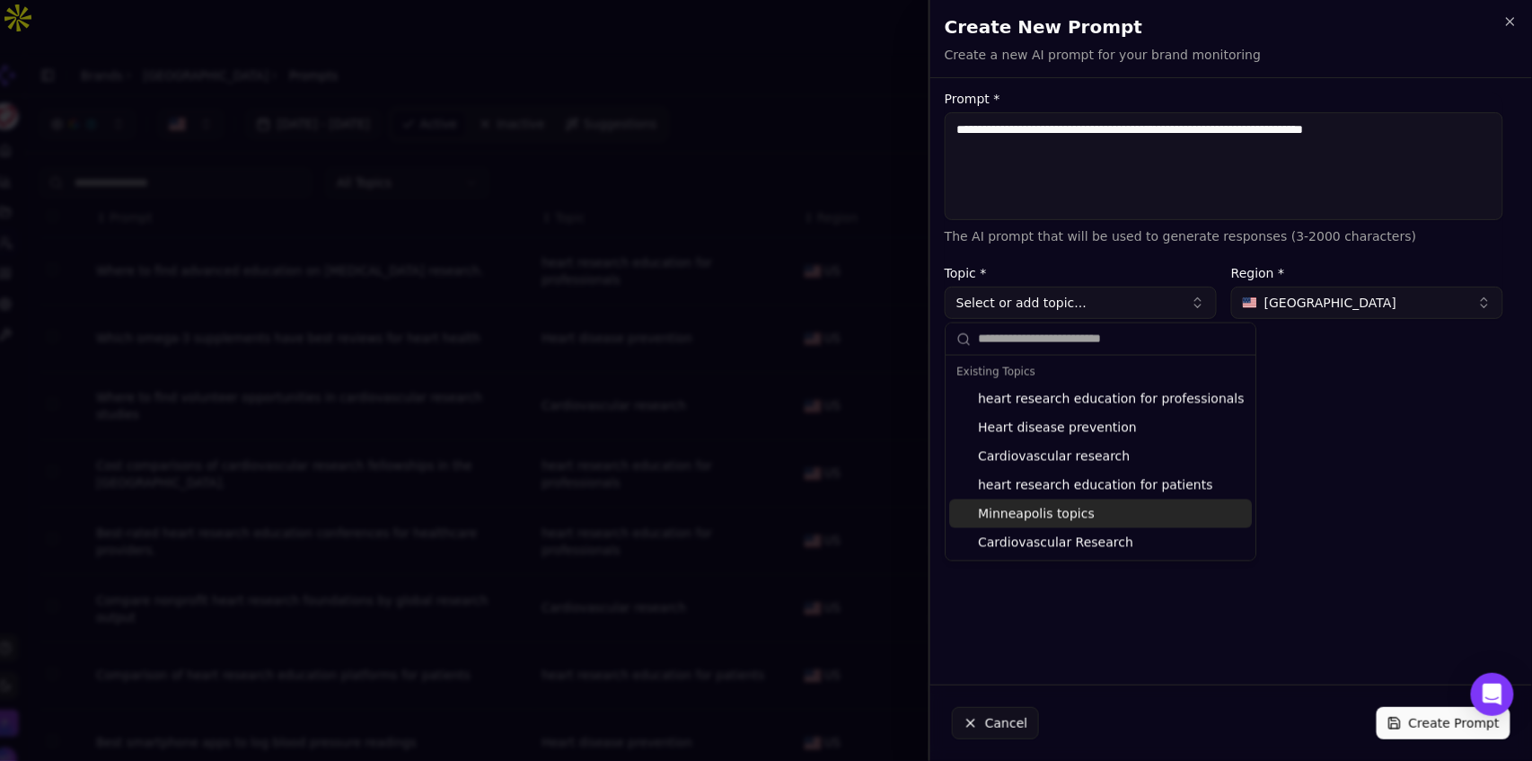
click at [1070, 510] on div "Minneapolis topics" at bounding box center [1100, 513] width 303 height 29
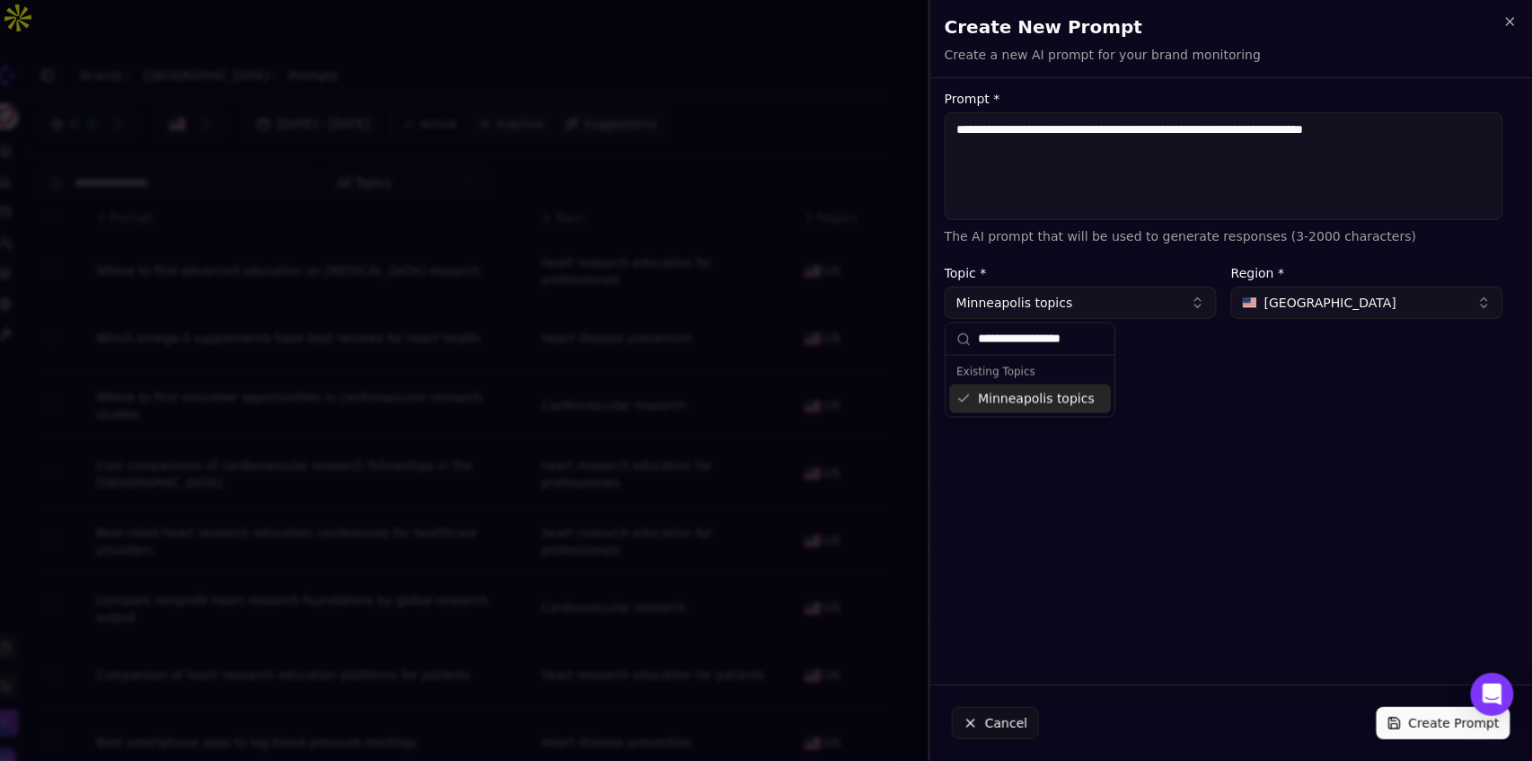
type input "**********"
click at [1423, 724] on button "Create Prompt" at bounding box center [1444, 723] width 134 height 32
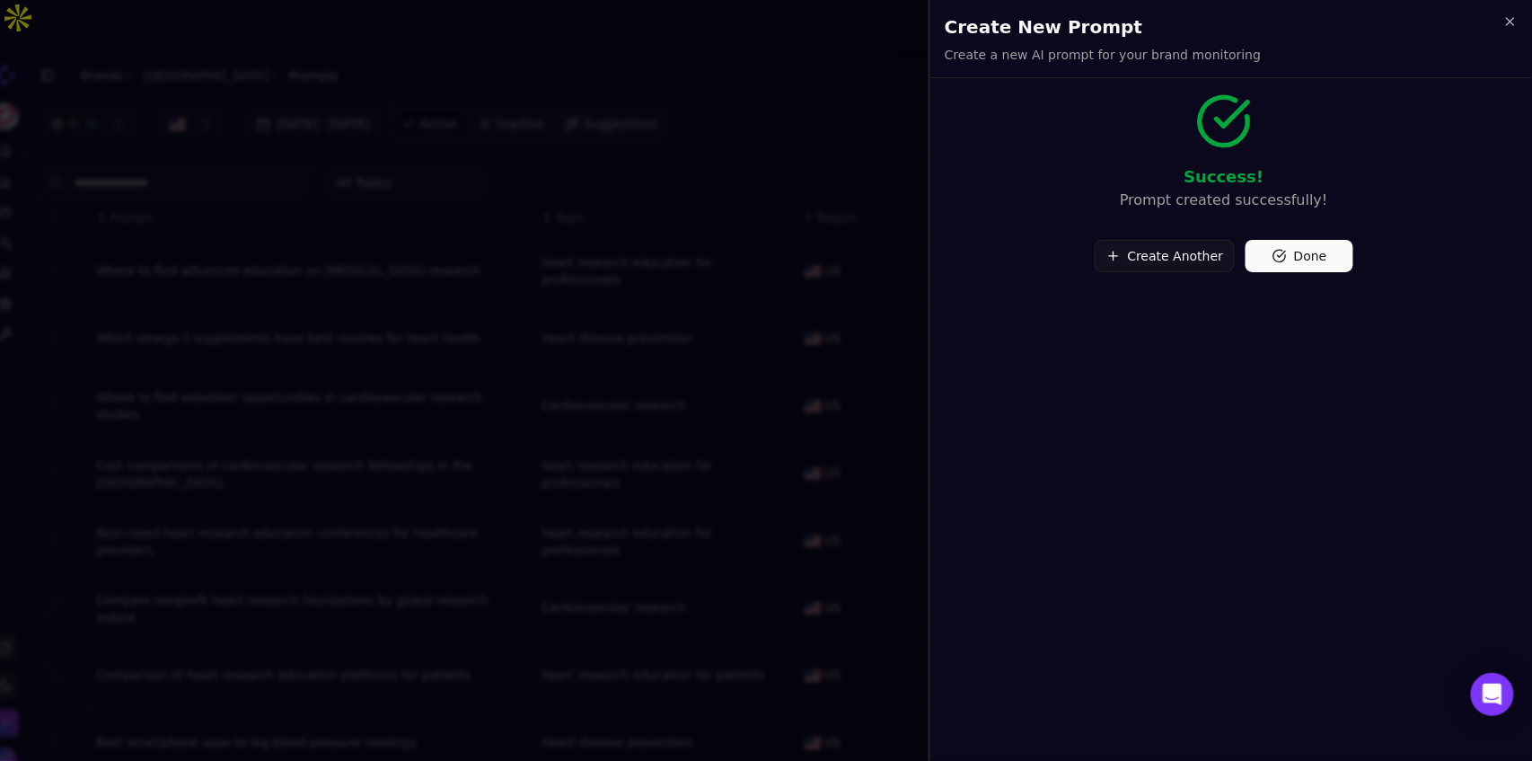
click at [1274, 260] on button "Done" at bounding box center [1300, 256] width 108 height 32
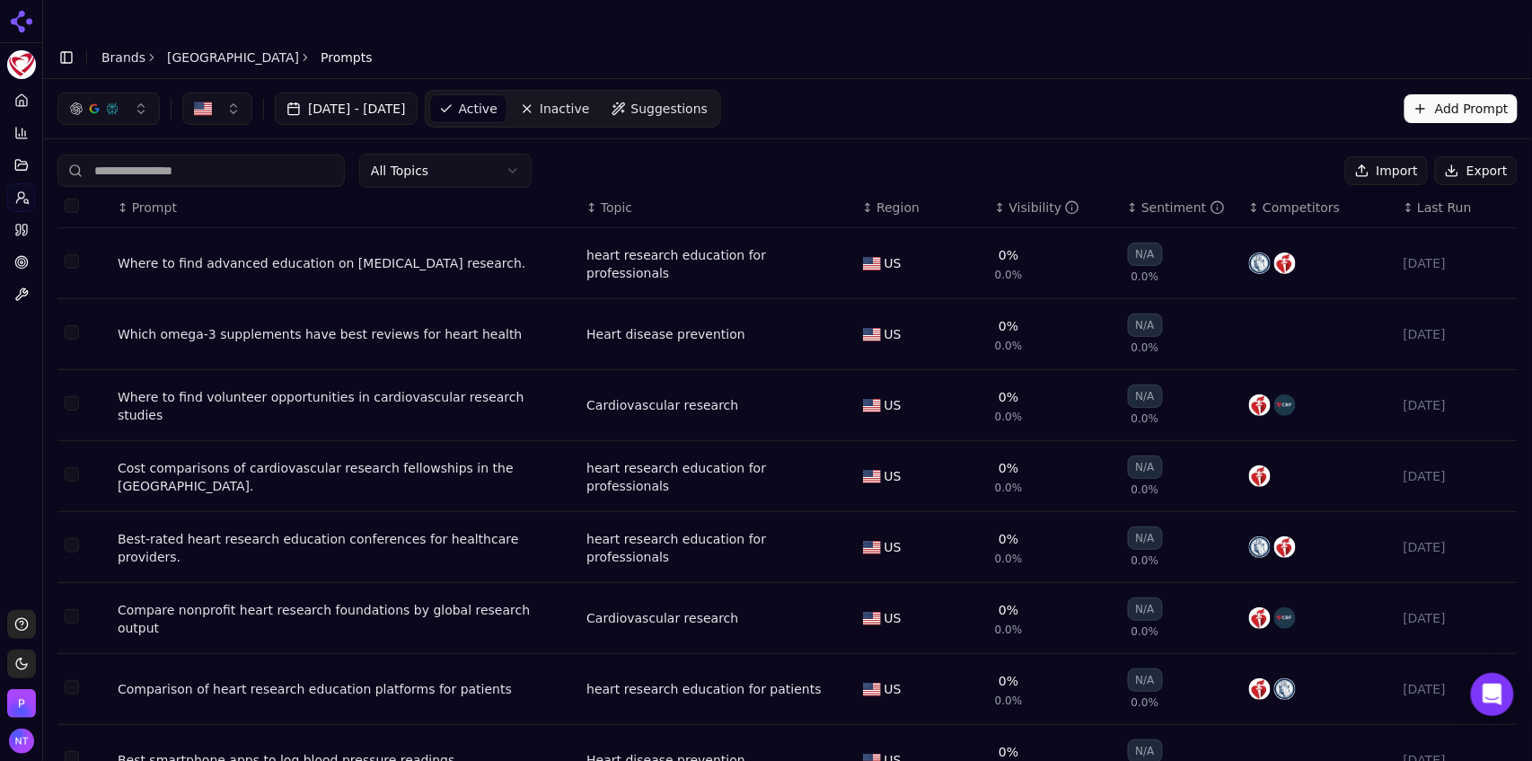
click at [126, 50] on link "Brands" at bounding box center [123, 57] width 44 height 14
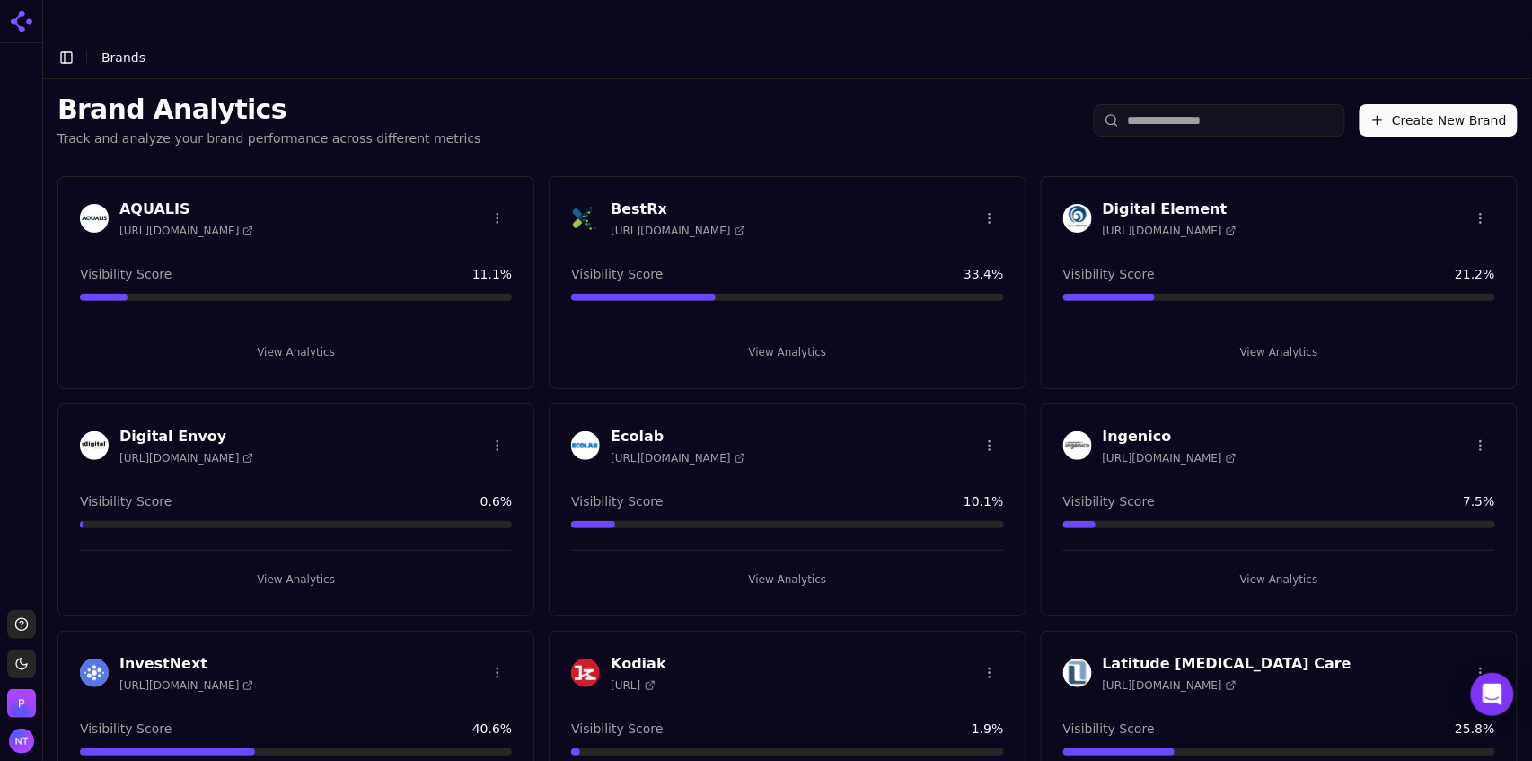
click at [790, 565] on button "View Analytics" at bounding box center [787, 579] width 432 height 29
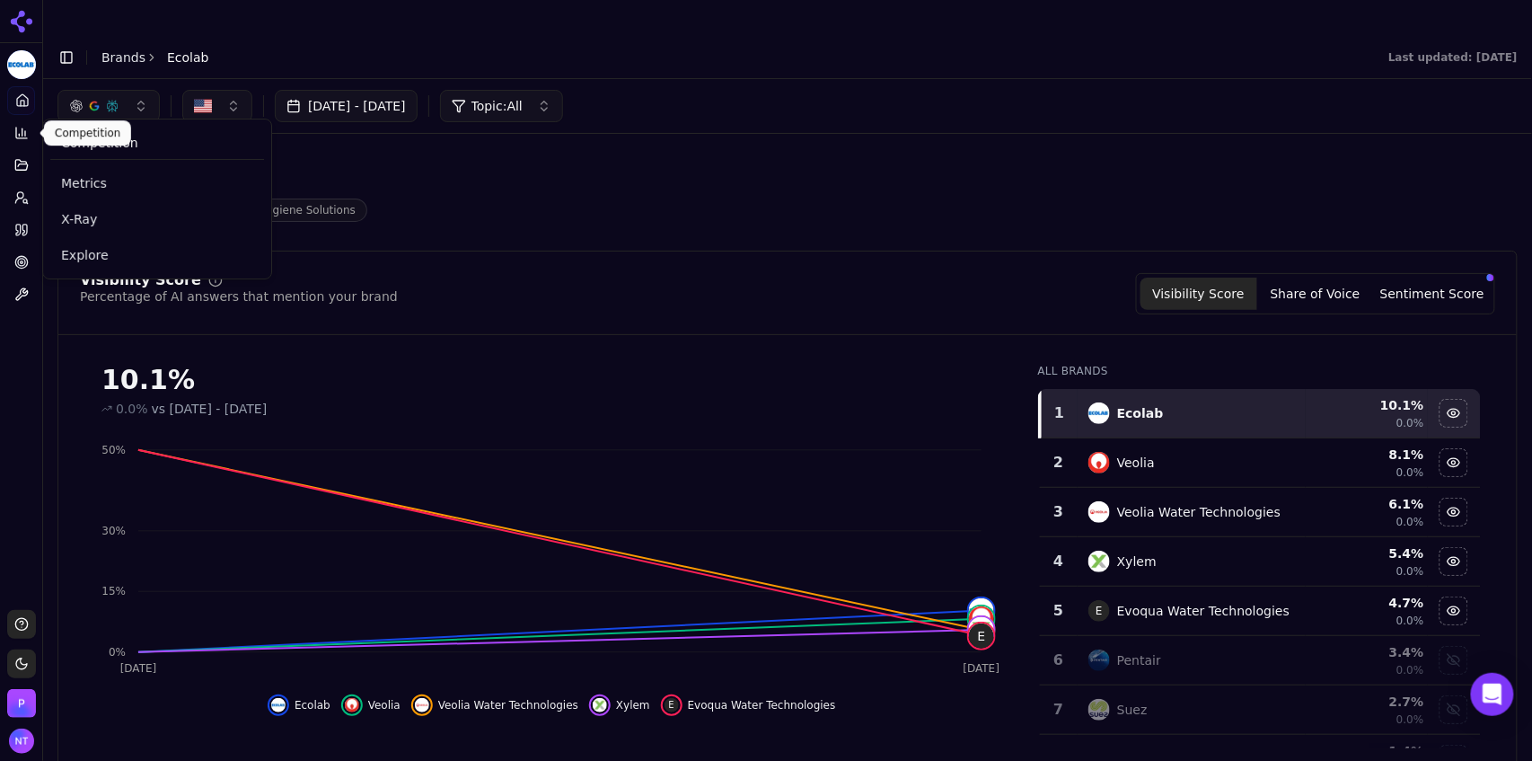
click at [29, 133] on button "Competition" at bounding box center [21, 133] width 28 height 29
click at [87, 255] on span "Explore" at bounding box center [157, 255] width 192 height 18
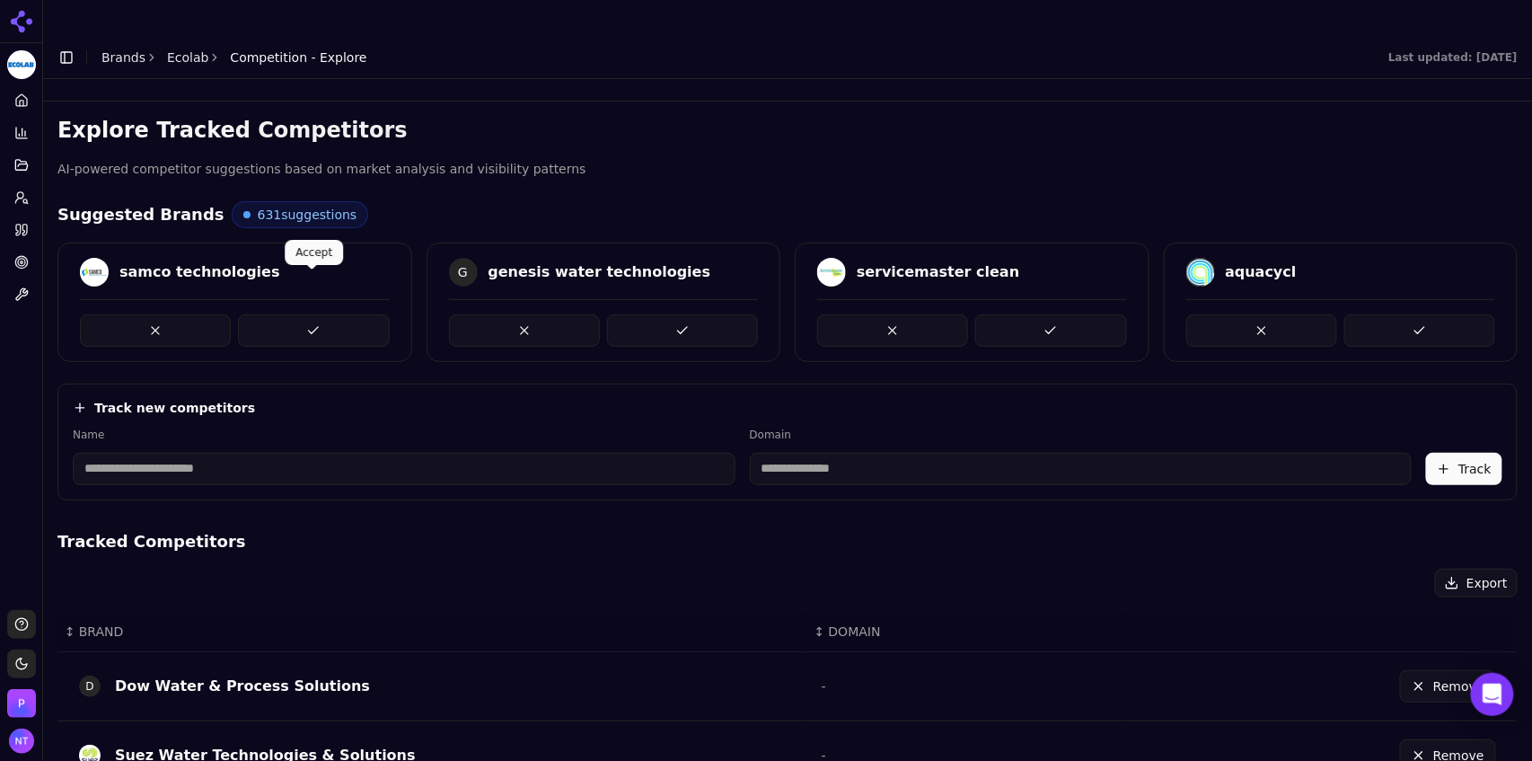
click at [367, 314] on button at bounding box center [313, 330] width 151 height 32
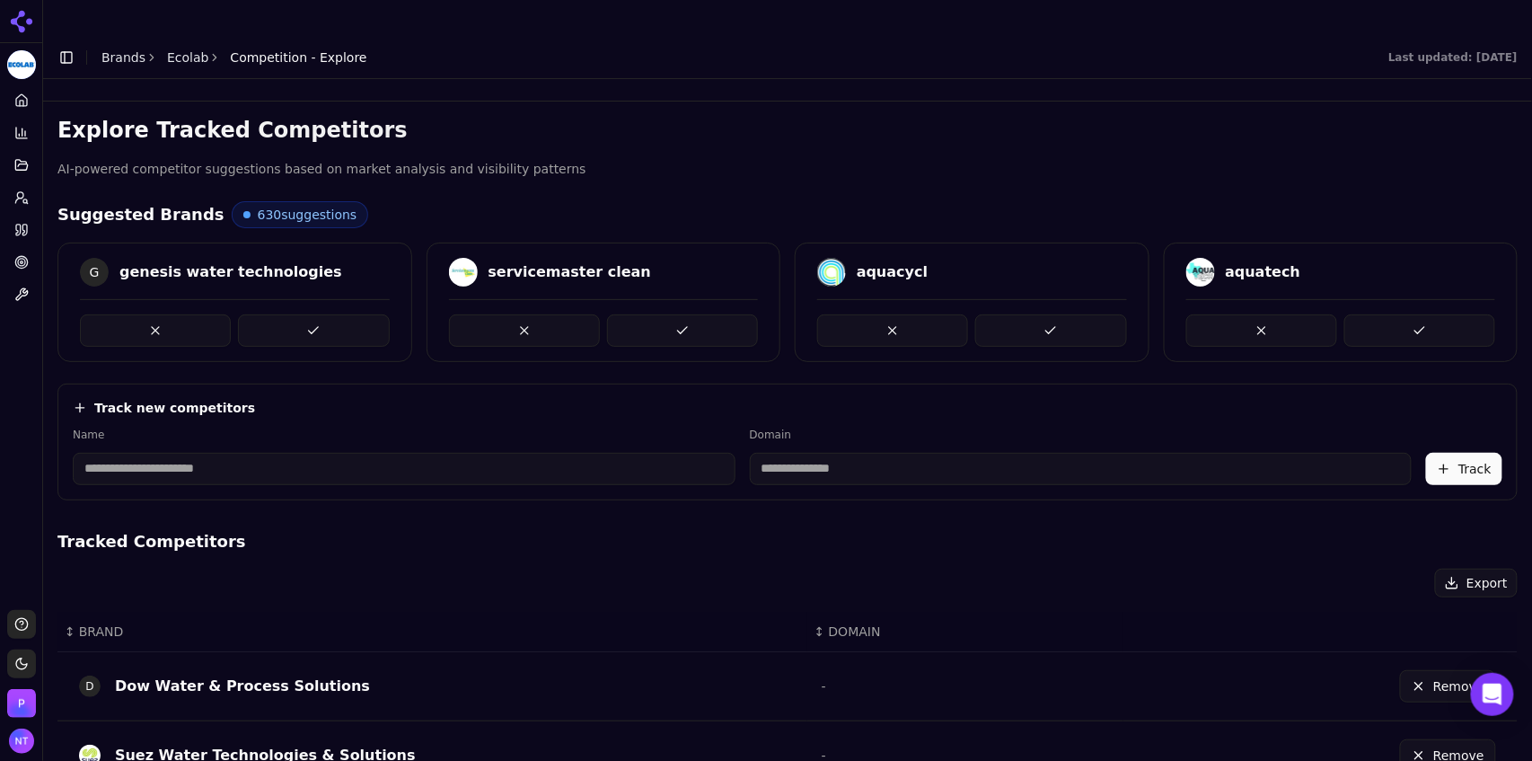
click at [367, 314] on button at bounding box center [313, 330] width 151 height 32
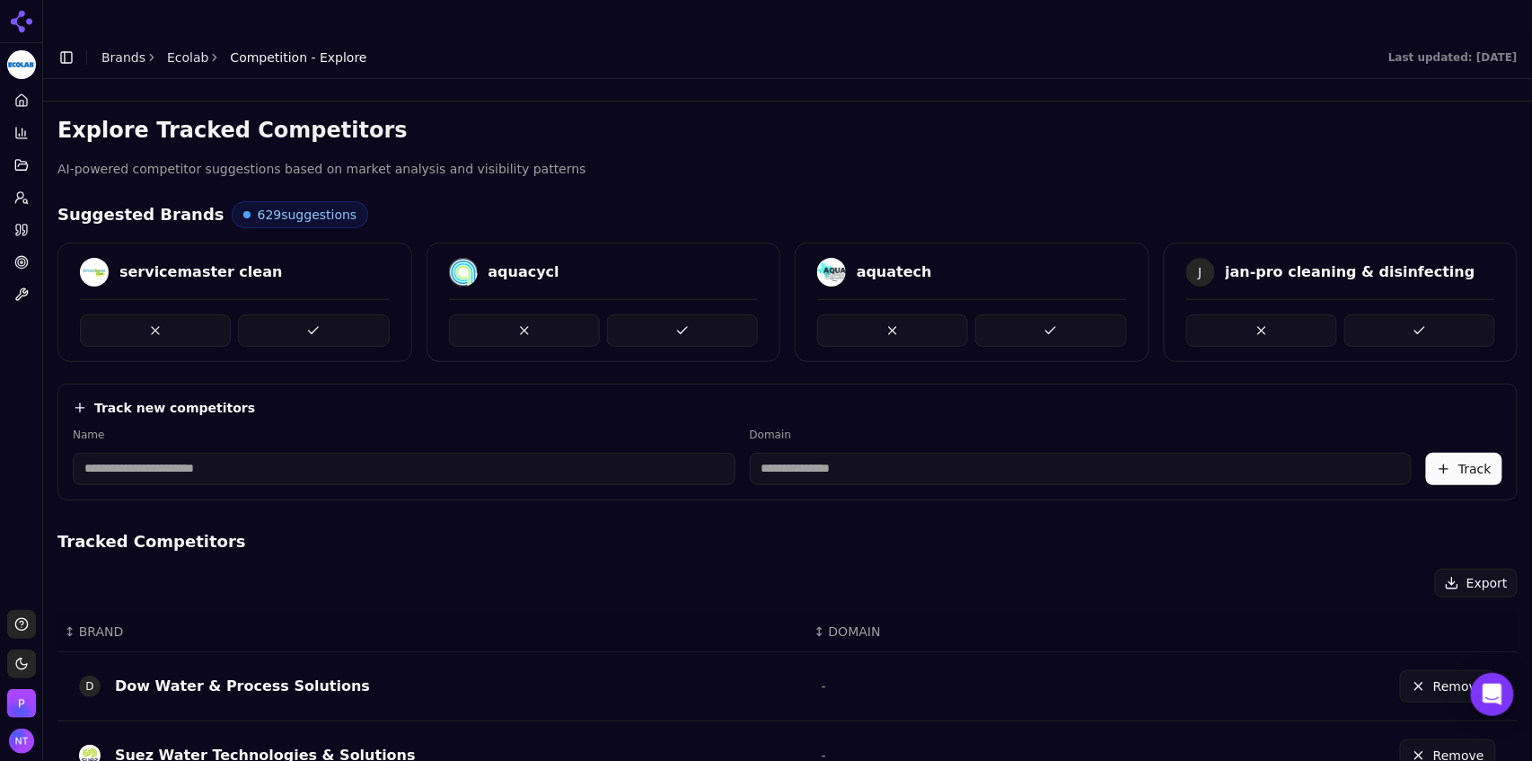
click at [367, 314] on button at bounding box center [313, 330] width 151 height 32
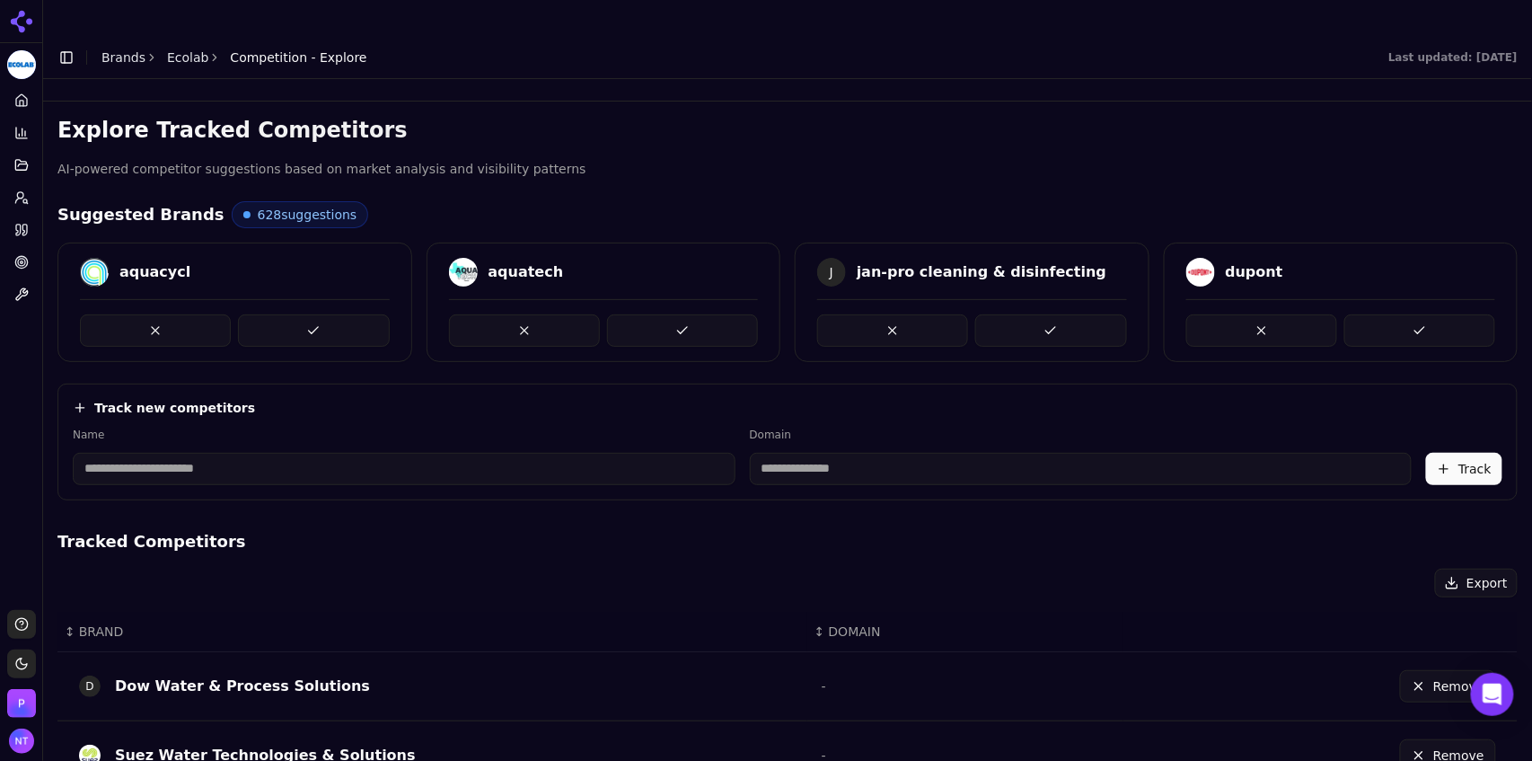
click at [367, 314] on button at bounding box center [313, 330] width 151 height 32
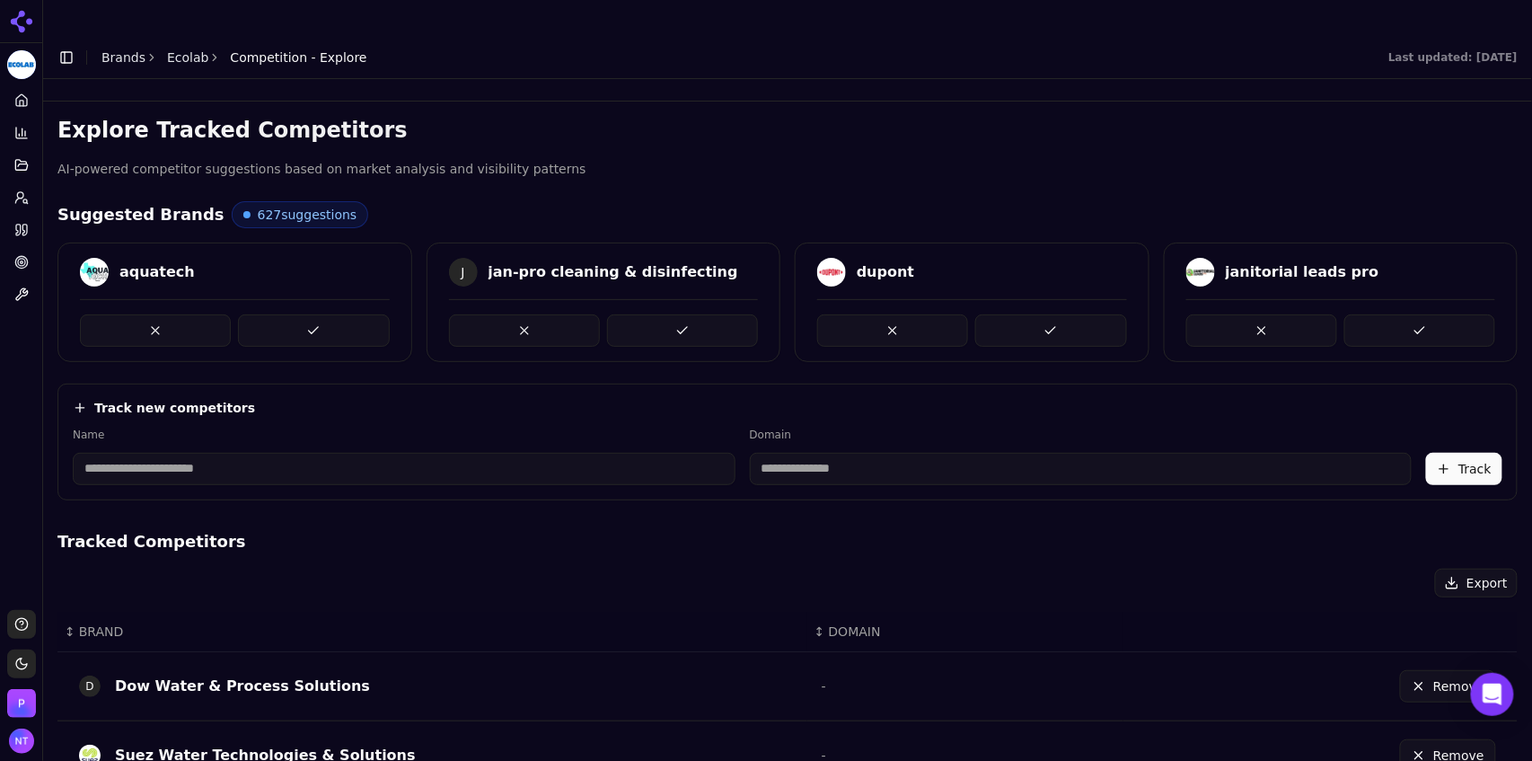
click at [367, 314] on button at bounding box center [313, 330] width 151 height 32
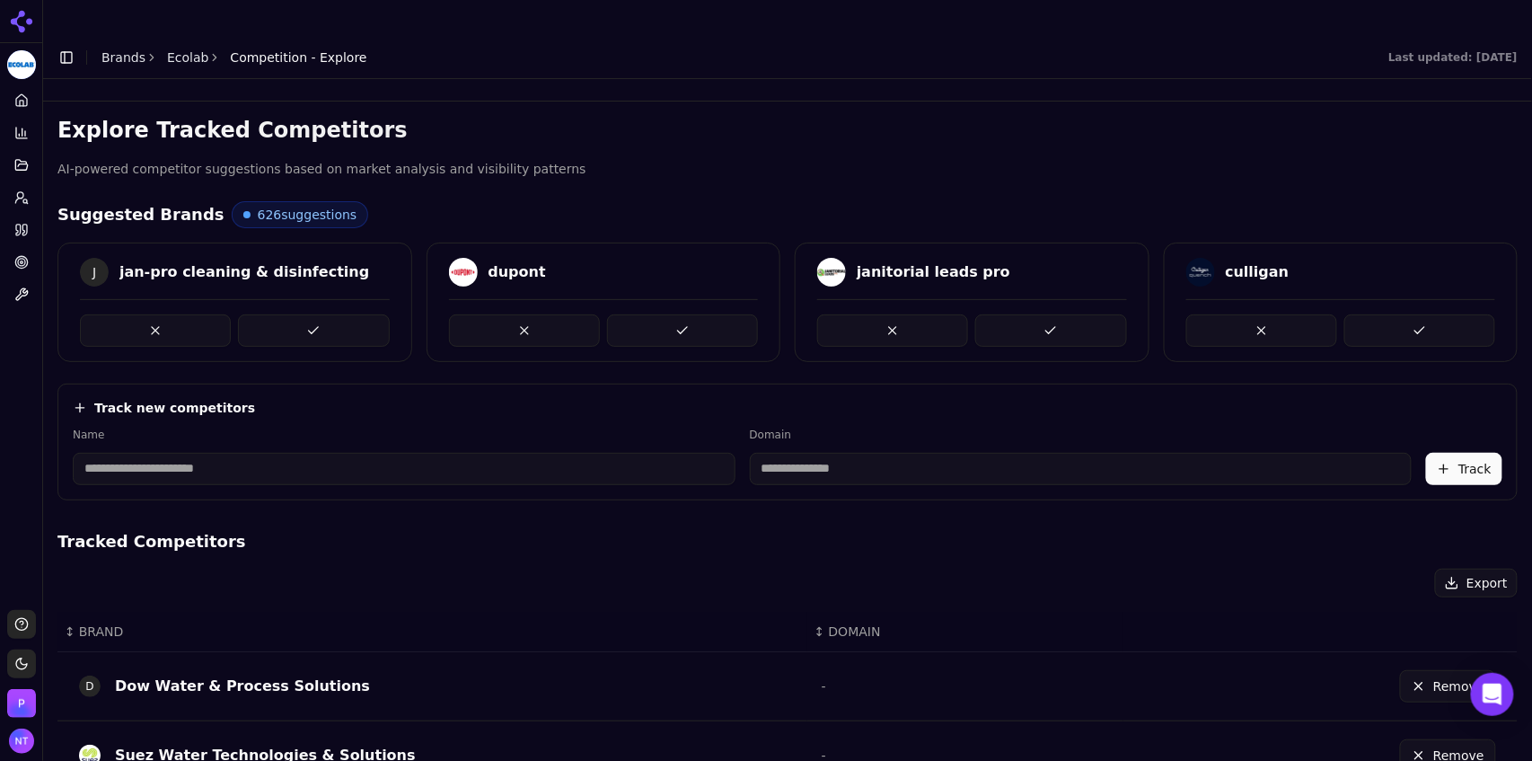
click at [367, 314] on button at bounding box center [313, 330] width 151 height 32
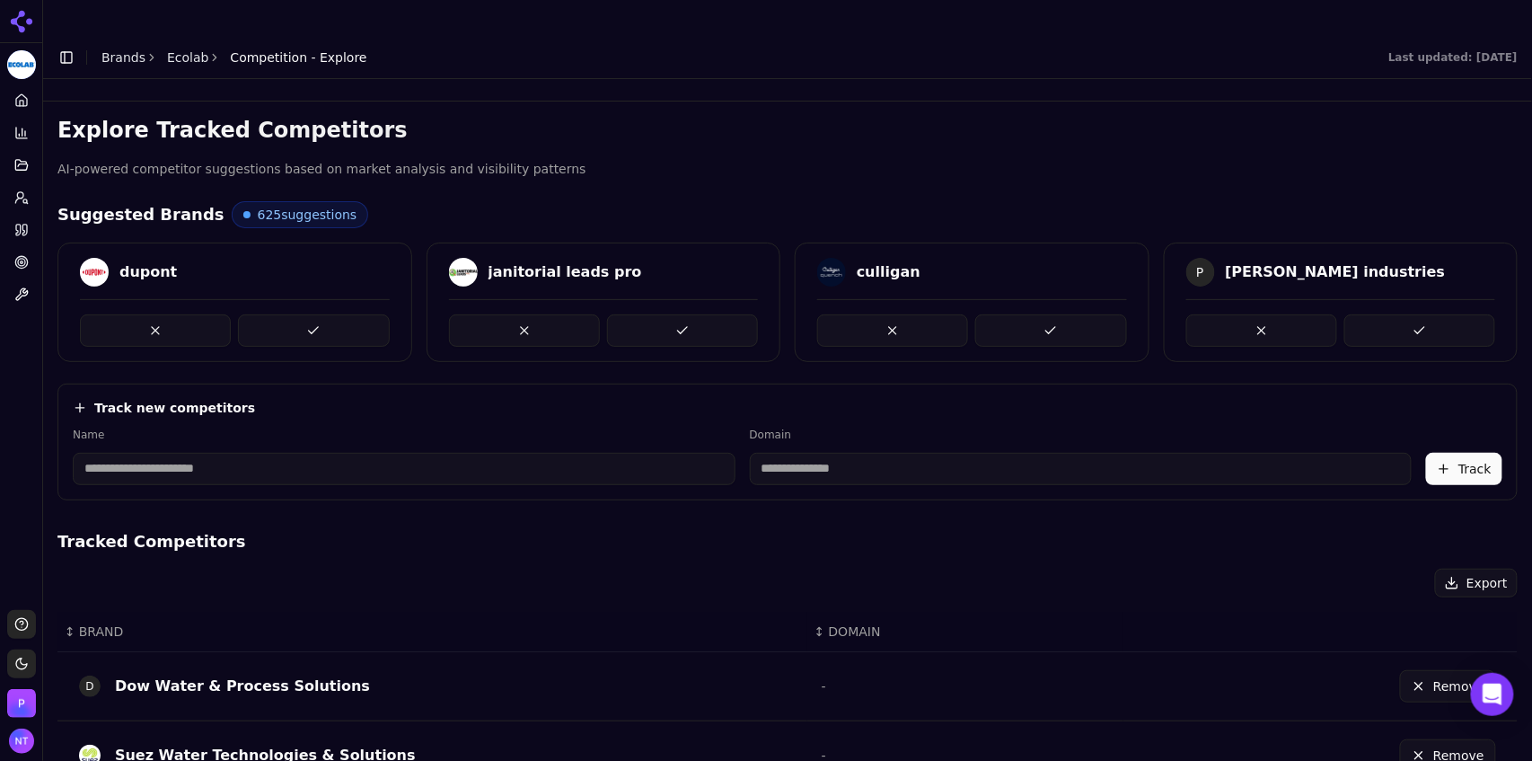
click at [367, 314] on button at bounding box center [313, 330] width 151 height 32
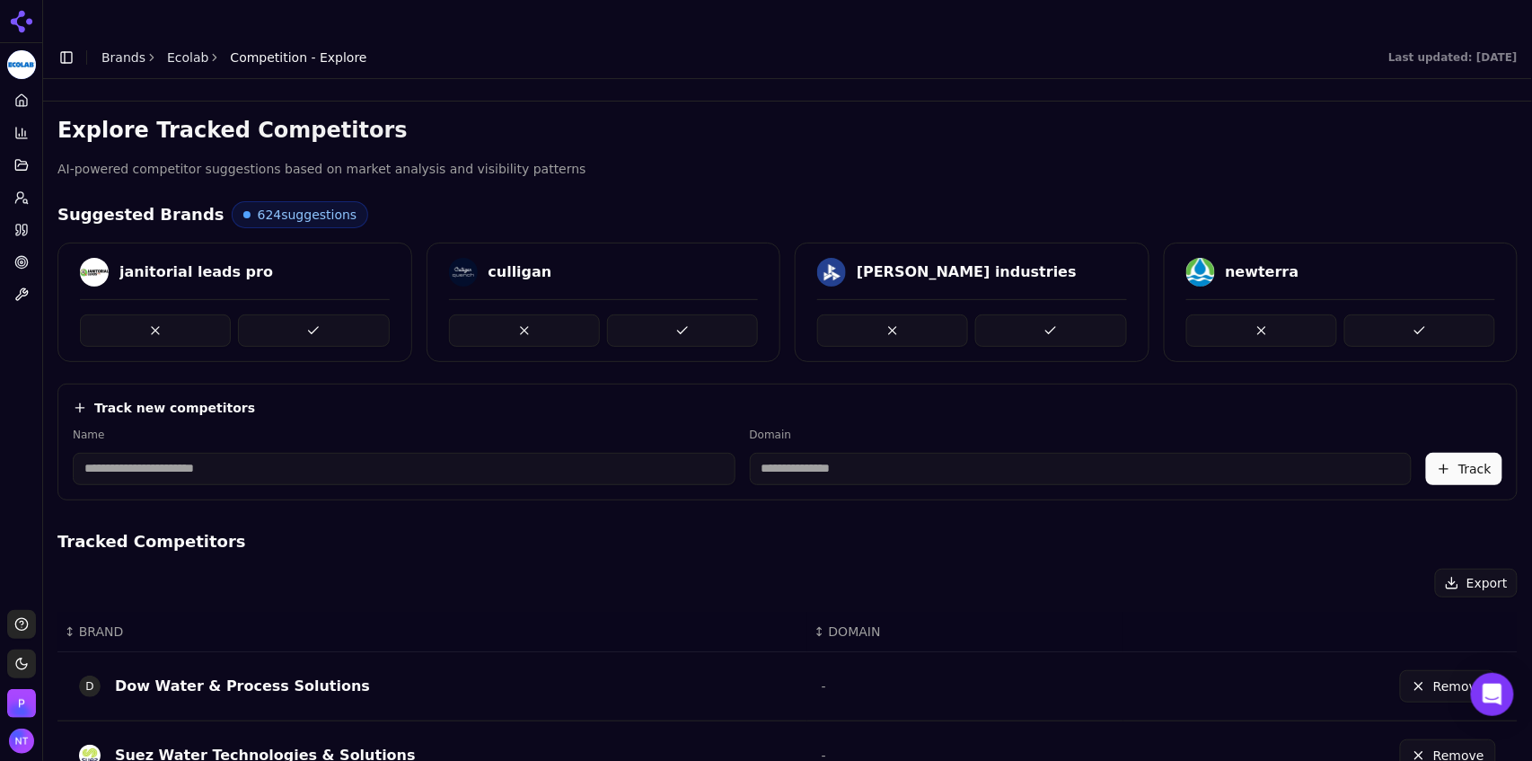
click at [367, 314] on button at bounding box center [313, 330] width 151 height 32
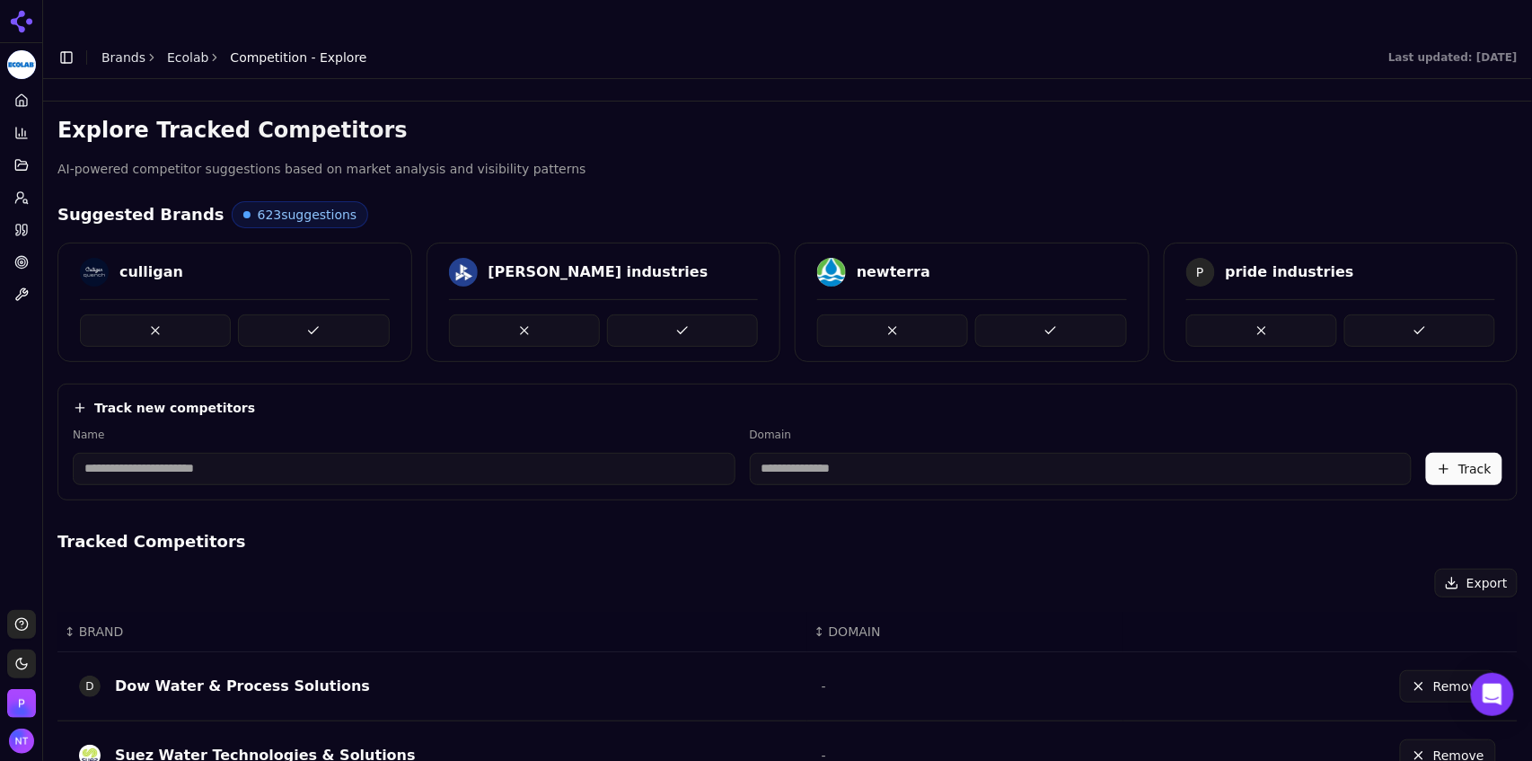
click at [367, 314] on button at bounding box center [313, 330] width 151 height 32
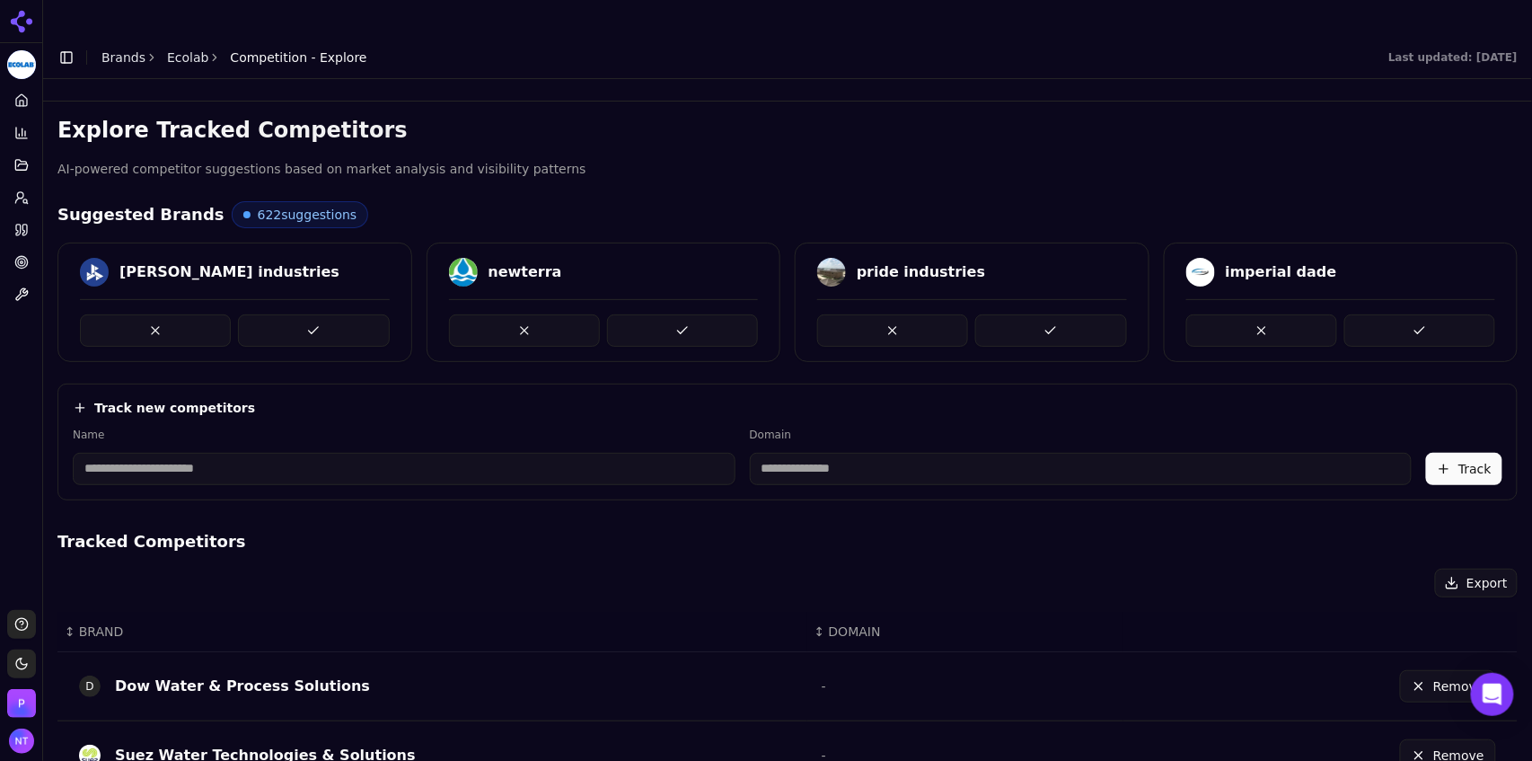
click at [367, 314] on button at bounding box center [313, 330] width 151 height 32
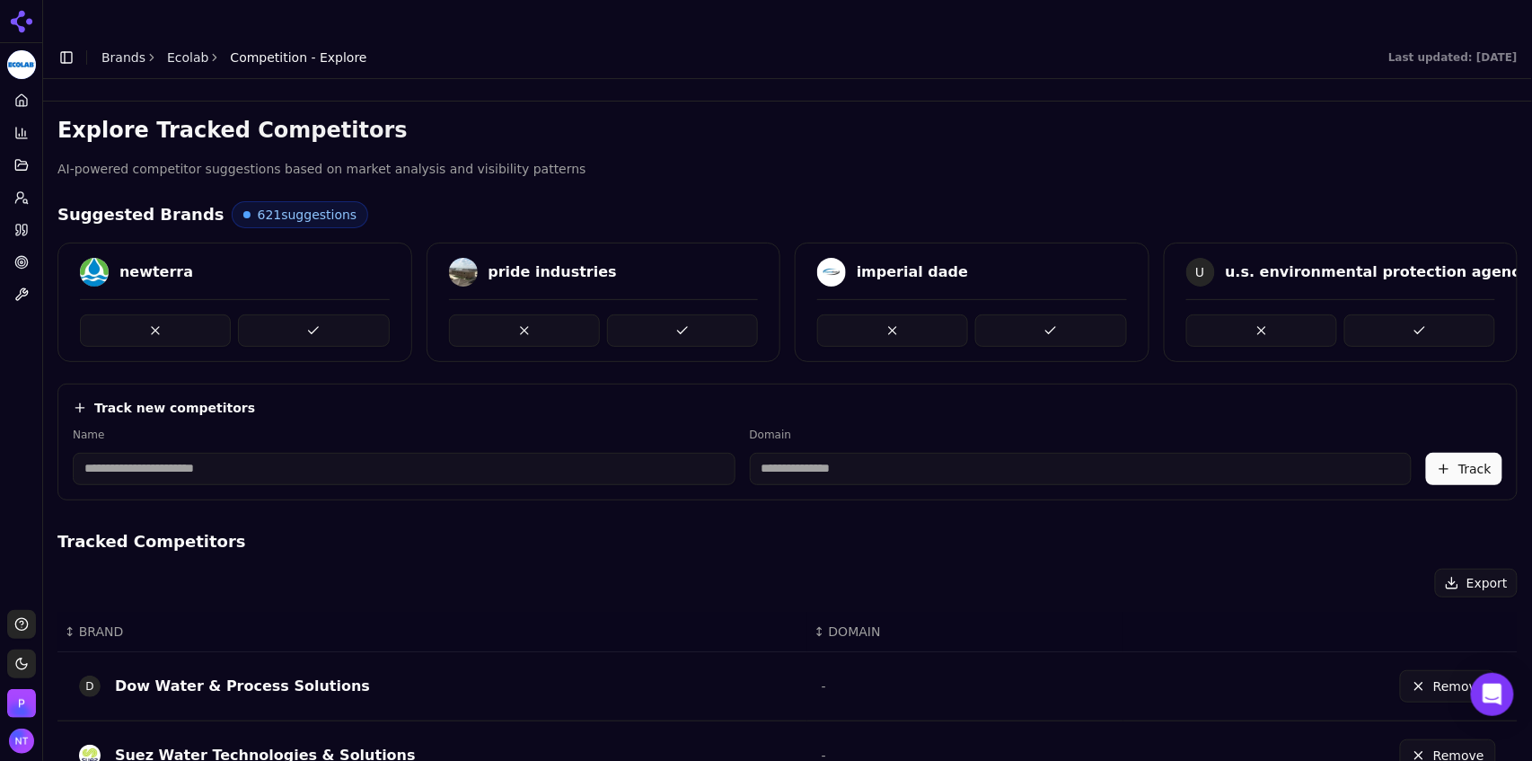
click at [367, 314] on button at bounding box center [313, 330] width 151 height 32
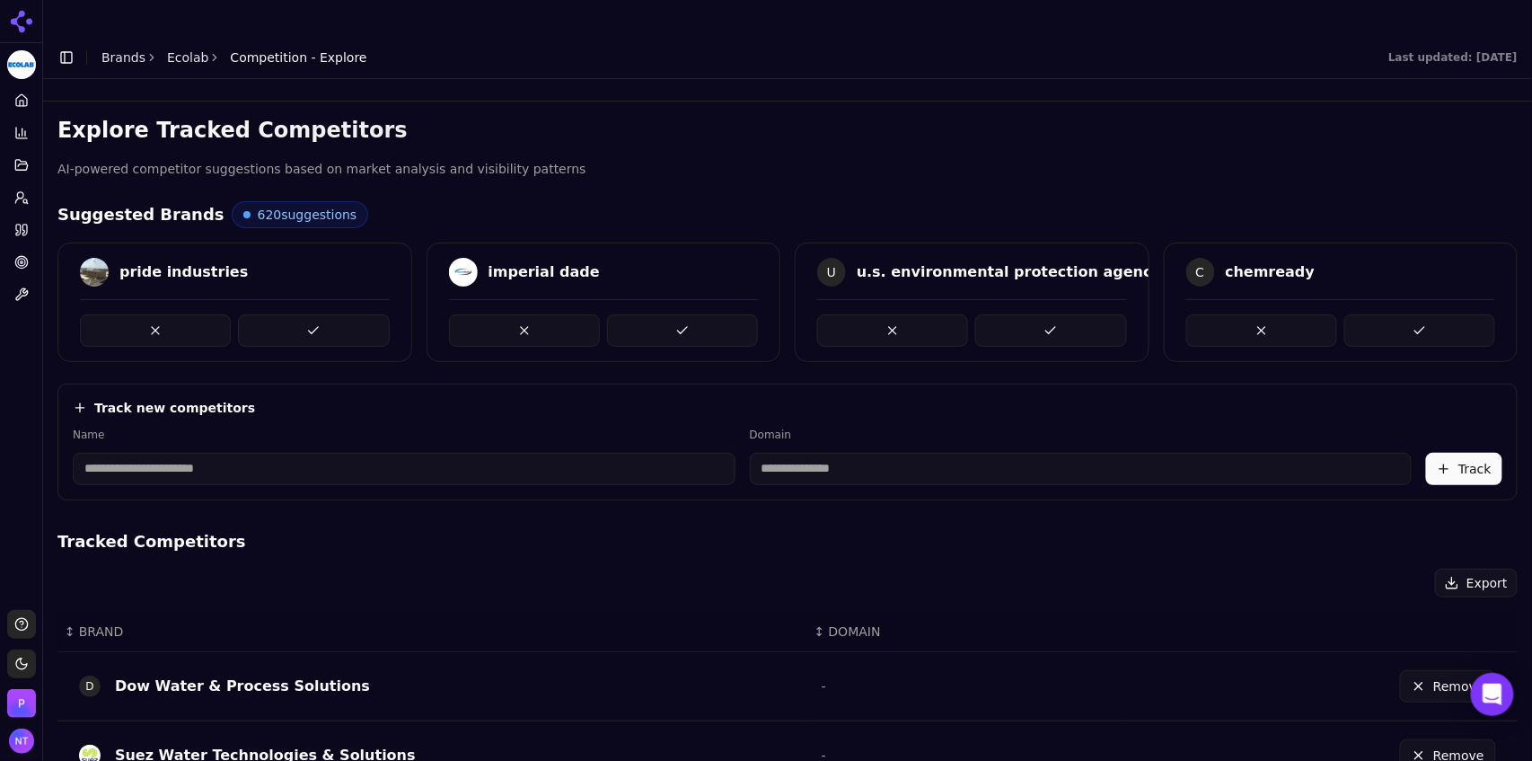
click at [367, 314] on button at bounding box center [313, 330] width 151 height 32
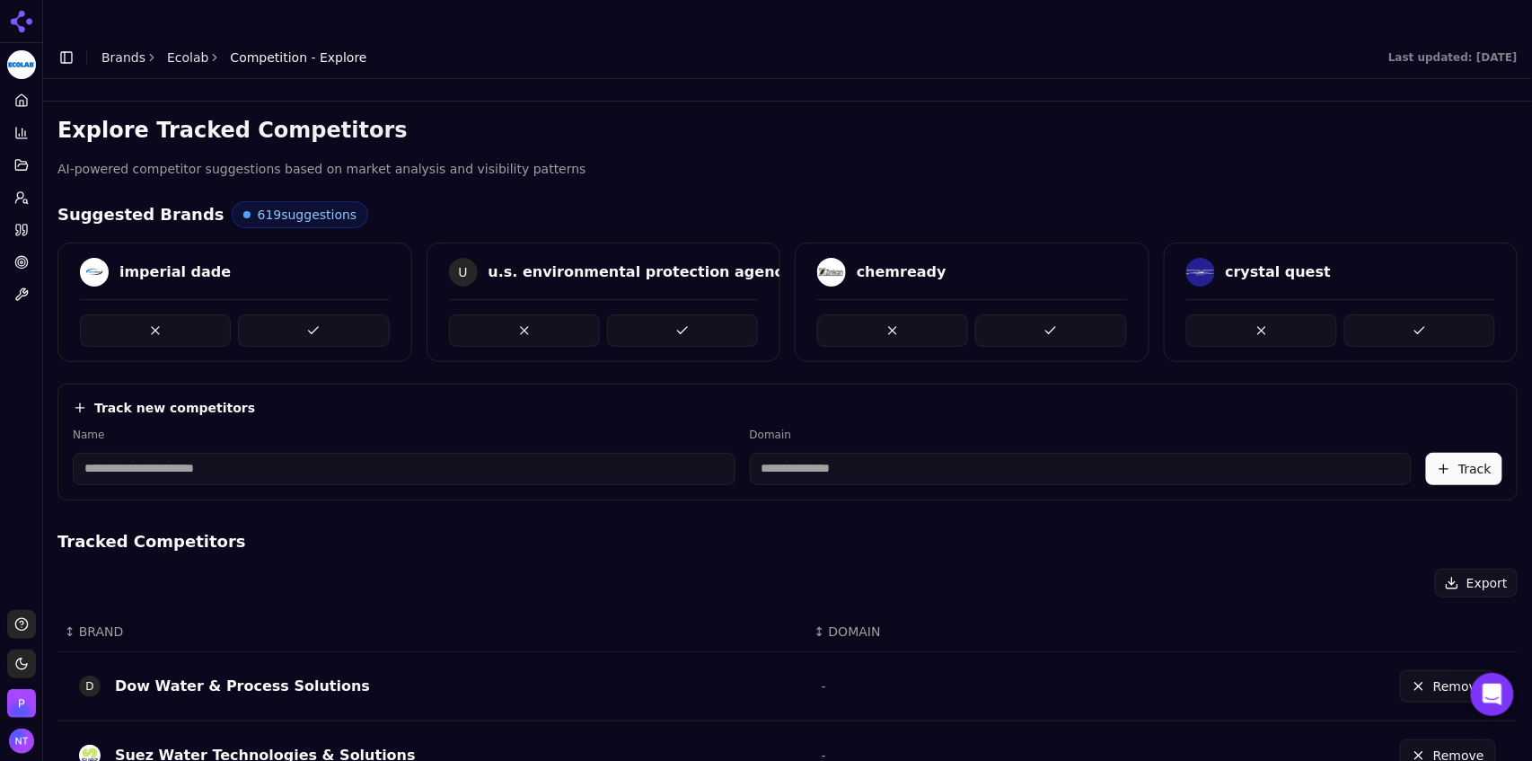
click at [367, 314] on button at bounding box center [313, 330] width 151 height 32
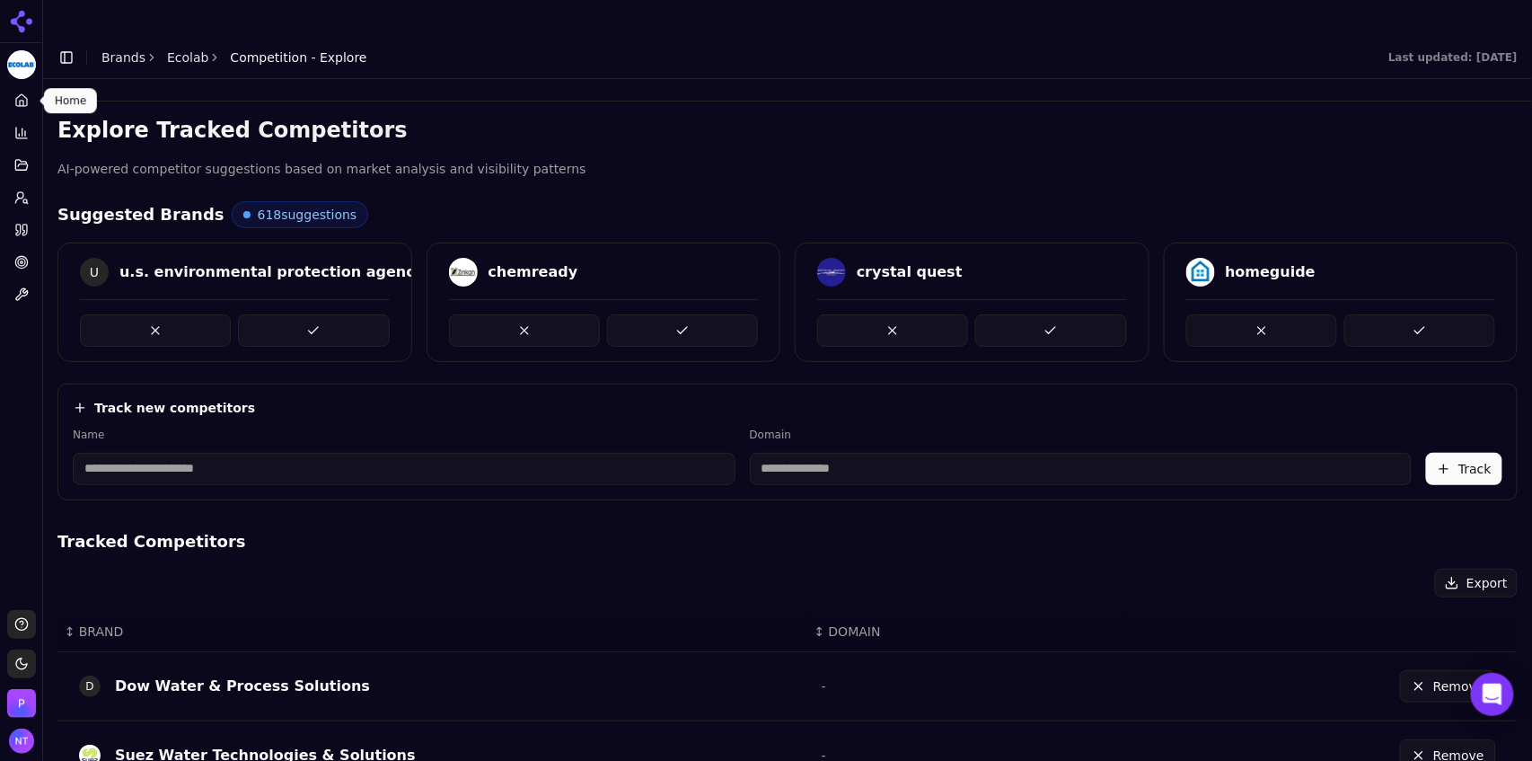
click at [26, 109] on link "Home" at bounding box center [21, 100] width 28 height 29
